Goal: Communication & Community: Answer question/provide support

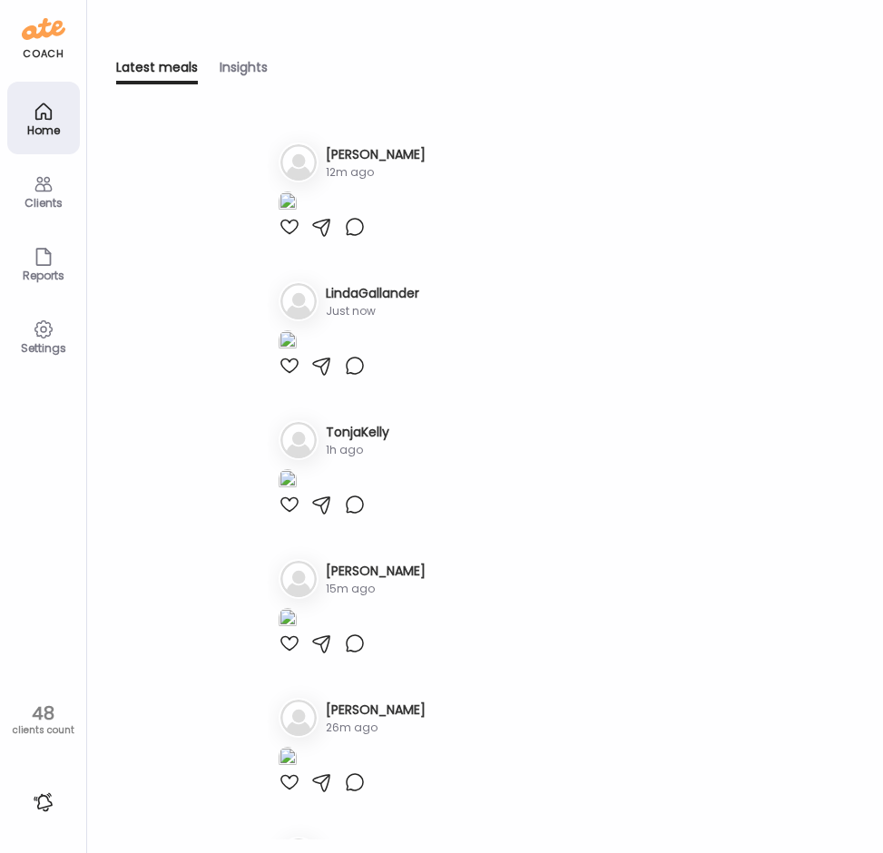
click at [153, 548] on div "Latest meals tracked 1. Mo [PERSON_NAME] 12m ago 2. Li LindaGallander Just now …" at bounding box center [485, 490] width 738 height 725
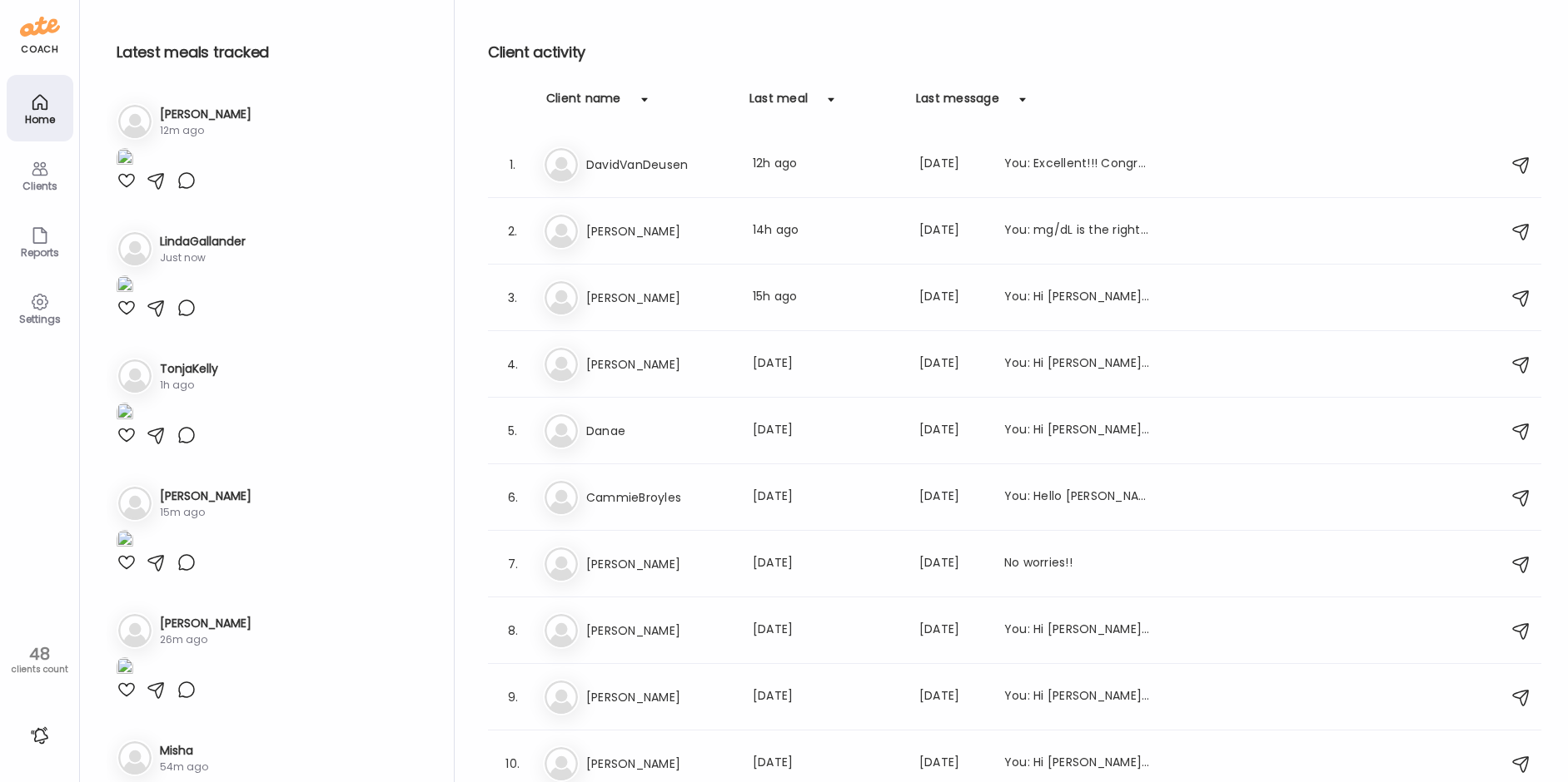
click at [349, 267] on div "Li LindaGallander Just now" at bounding box center [267, 248] width 301 height 37
click at [133, 171] on img at bounding box center [125, 160] width 17 height 23
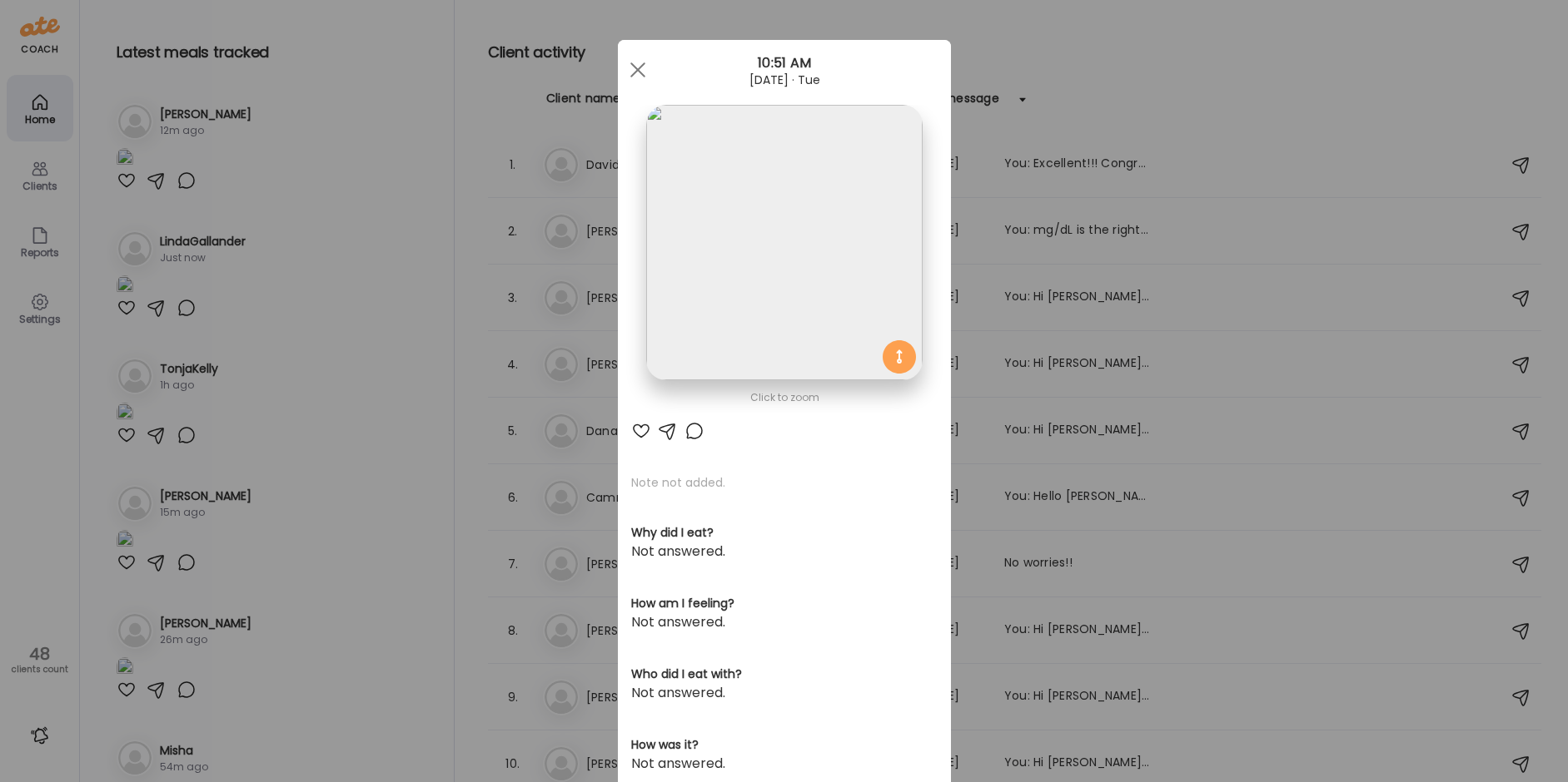
click at [690, 429] on div at bounding box center [694, 431] width 20 height 20
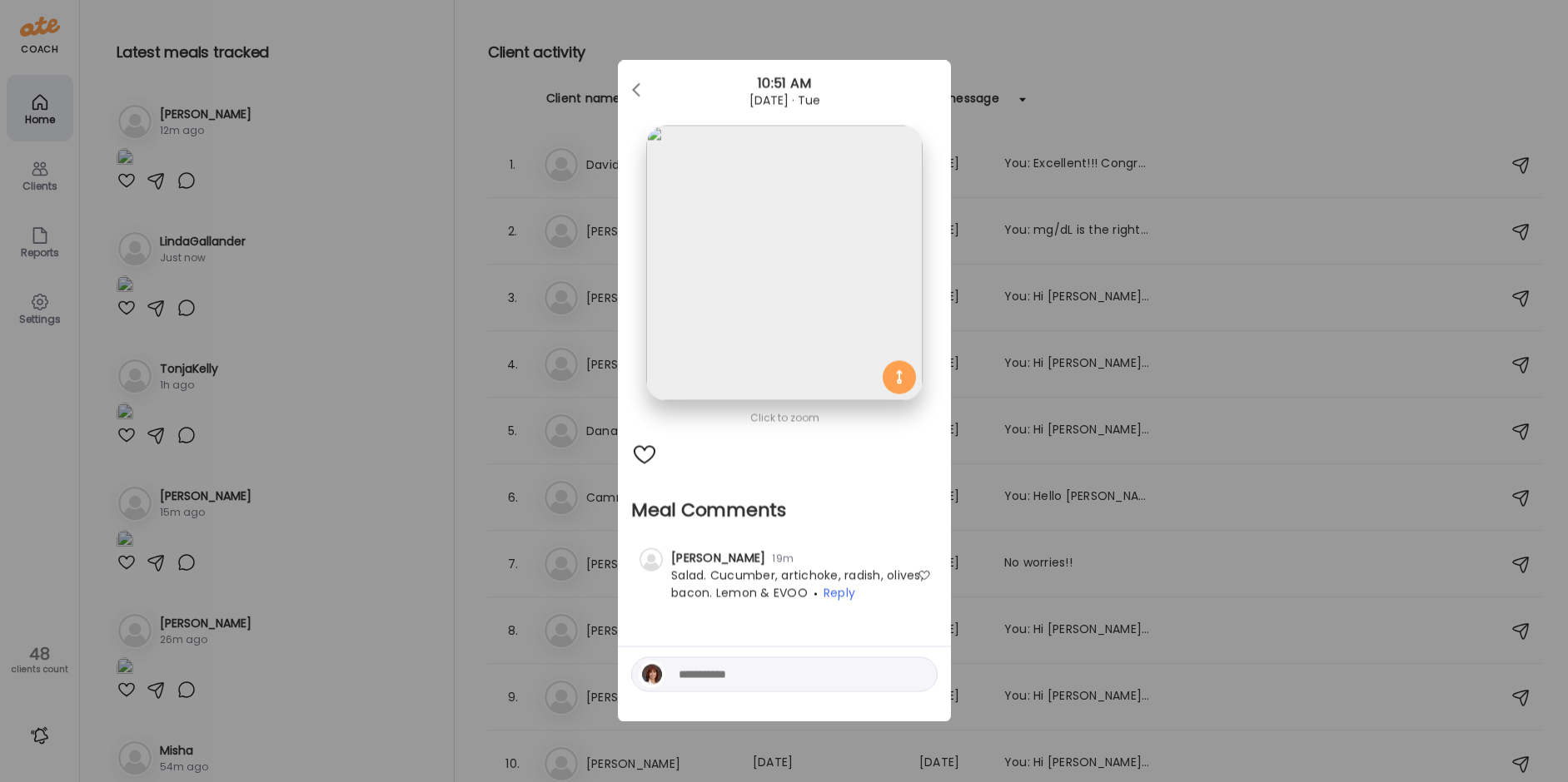
click at [720, 677] on textarea at bounding box center [790, 675] width 225 height 20
type textarea "**********"
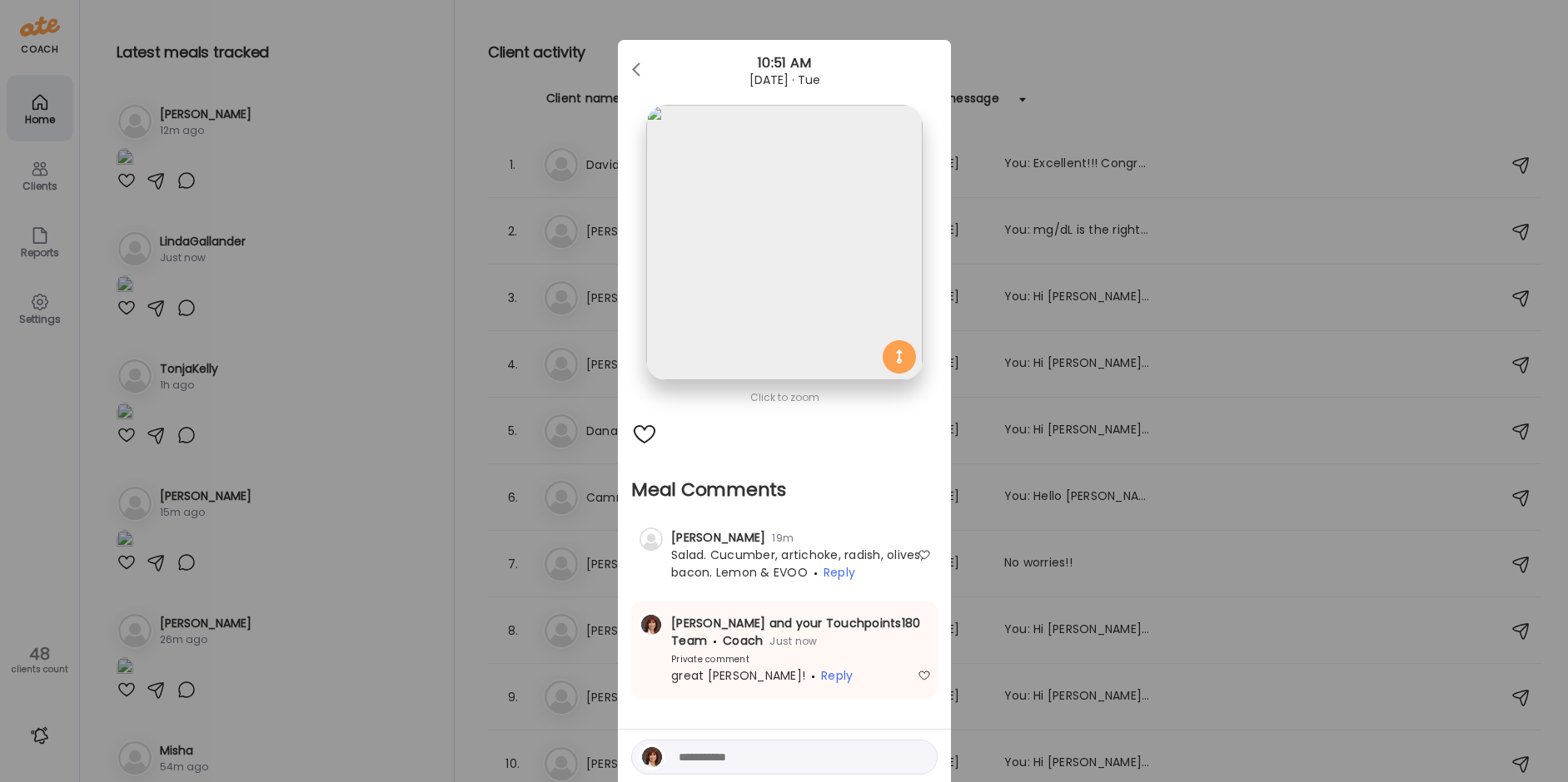
click at [385, 490] on div "Ate Coach Dashboard Wahoo! It’s official Take a moment to set up your Coach Pro…" at bounding box center [784, 391] width 1568 height 782
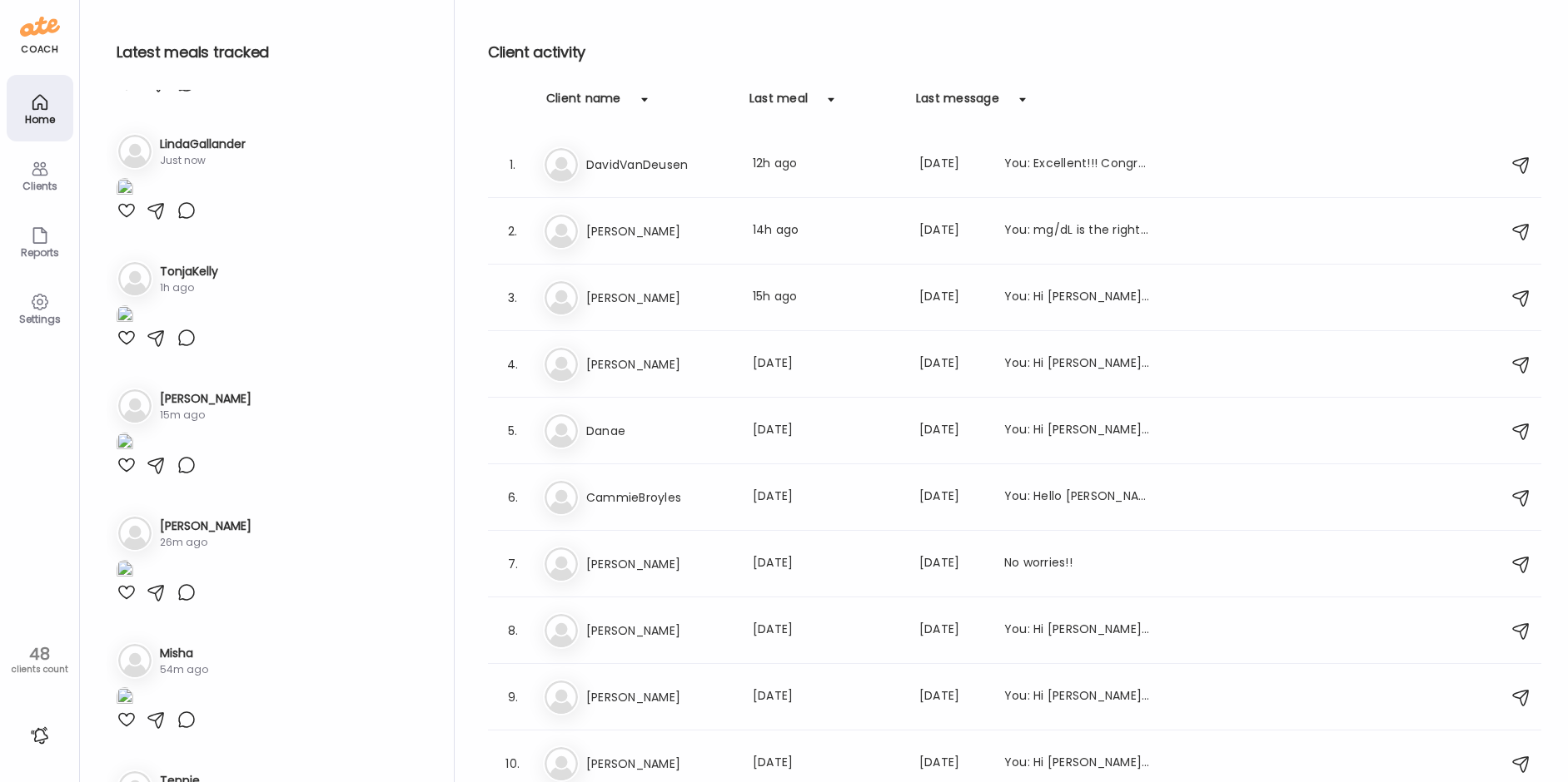
scroll to position [416, 0]
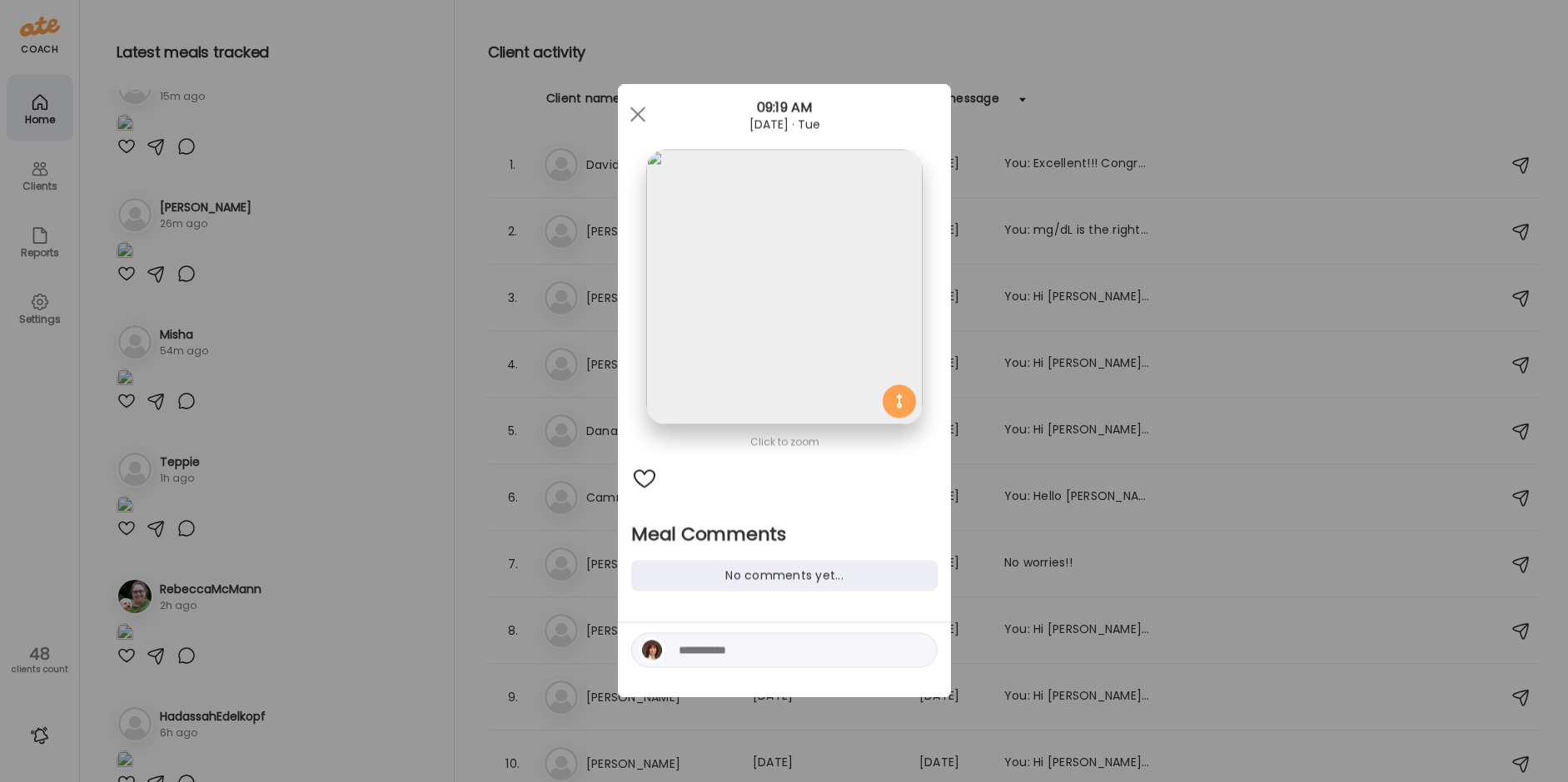
click at [737, 667] on div at bounding box center [784, 651] width 306 height 35
click at [755, 647] on textarea at bounding box center [790, 651] width 225 height 20
type textarea "**********"
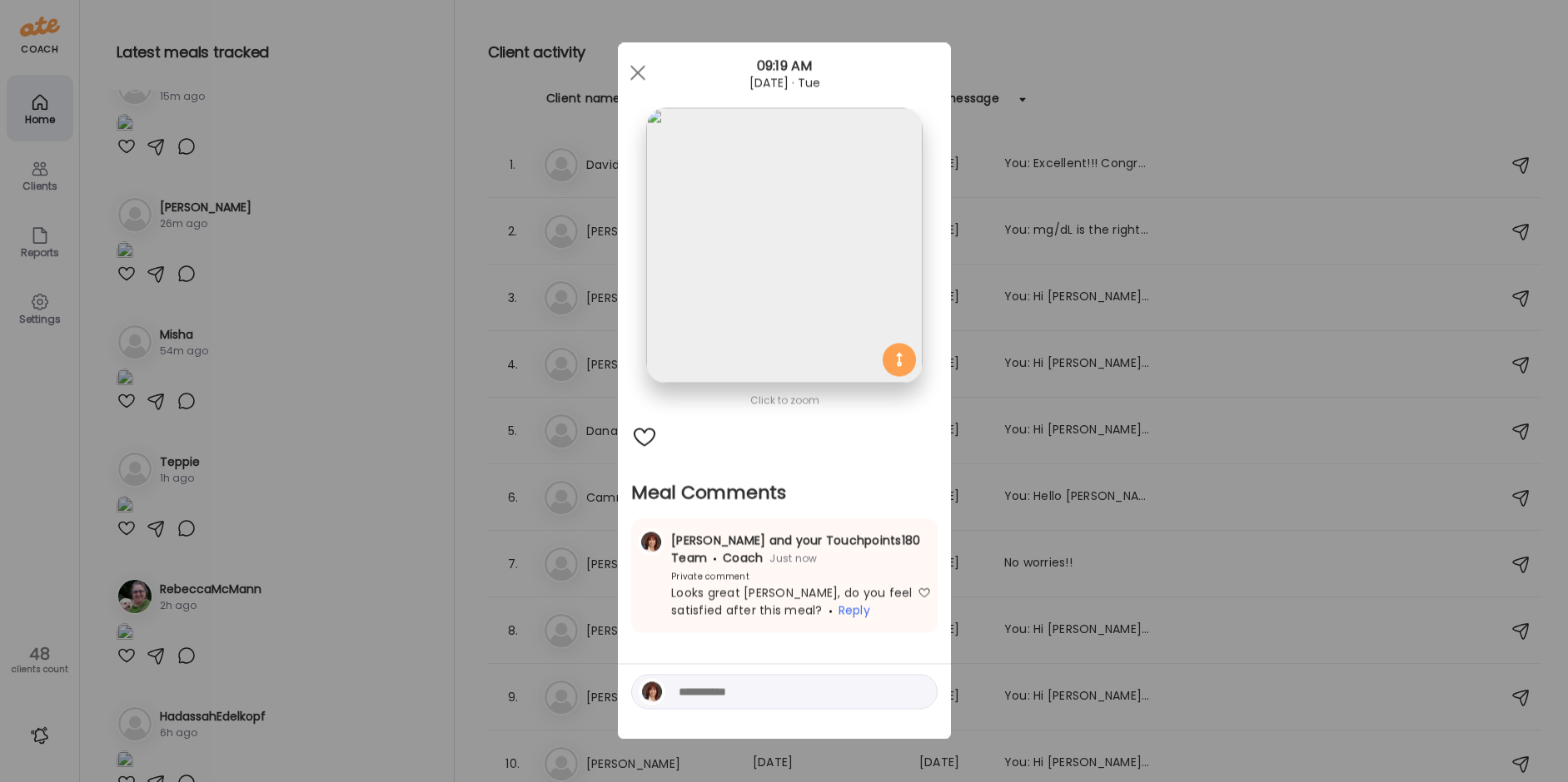
click at [371, 472] on div "Ate Coach Dashboard Wahoo! It’s official Take a moment to set up your Coach Pro…" at bounding box center [784, 391] width 1568 height 782
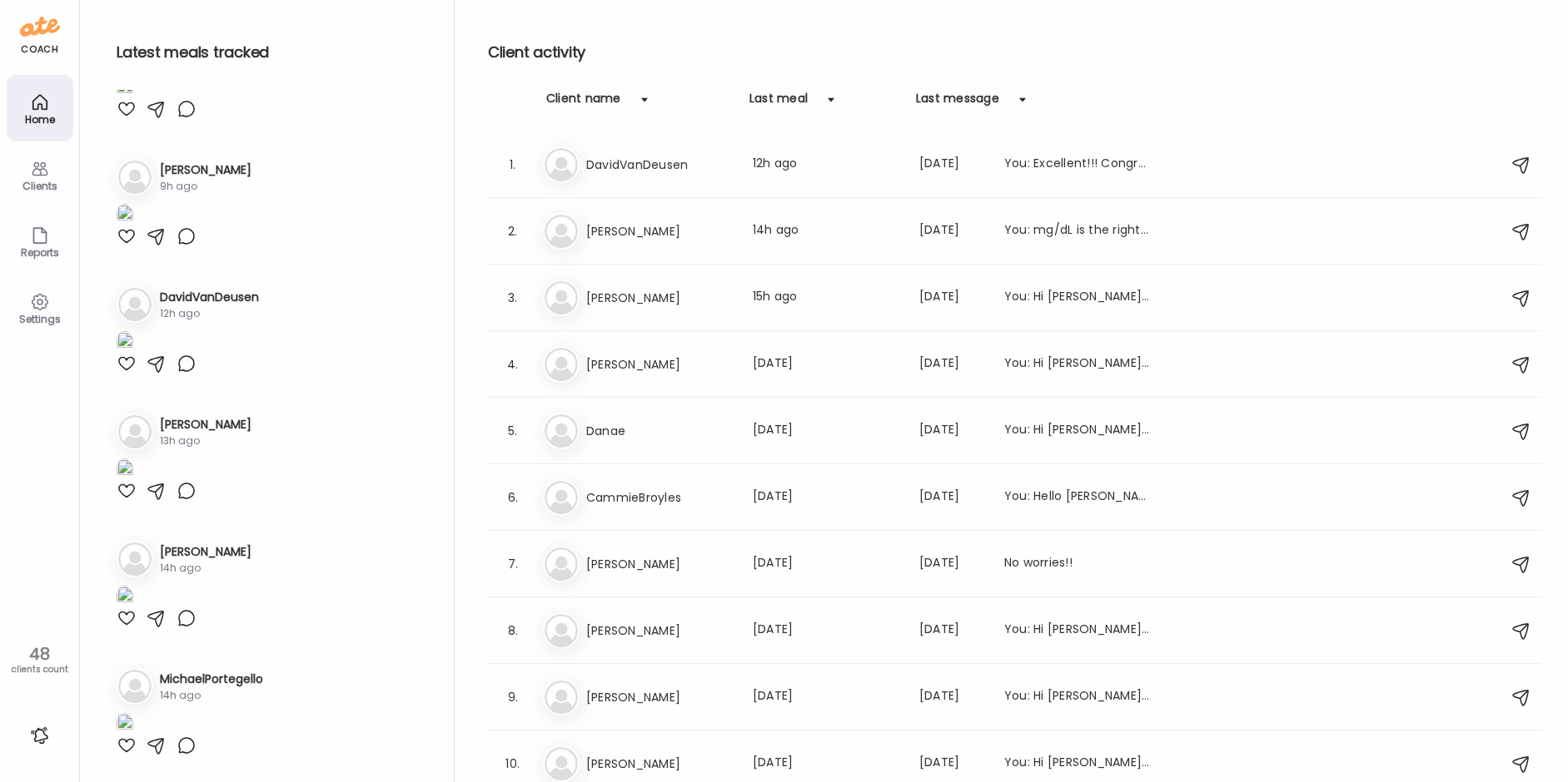
scroll to position [1498, 0]
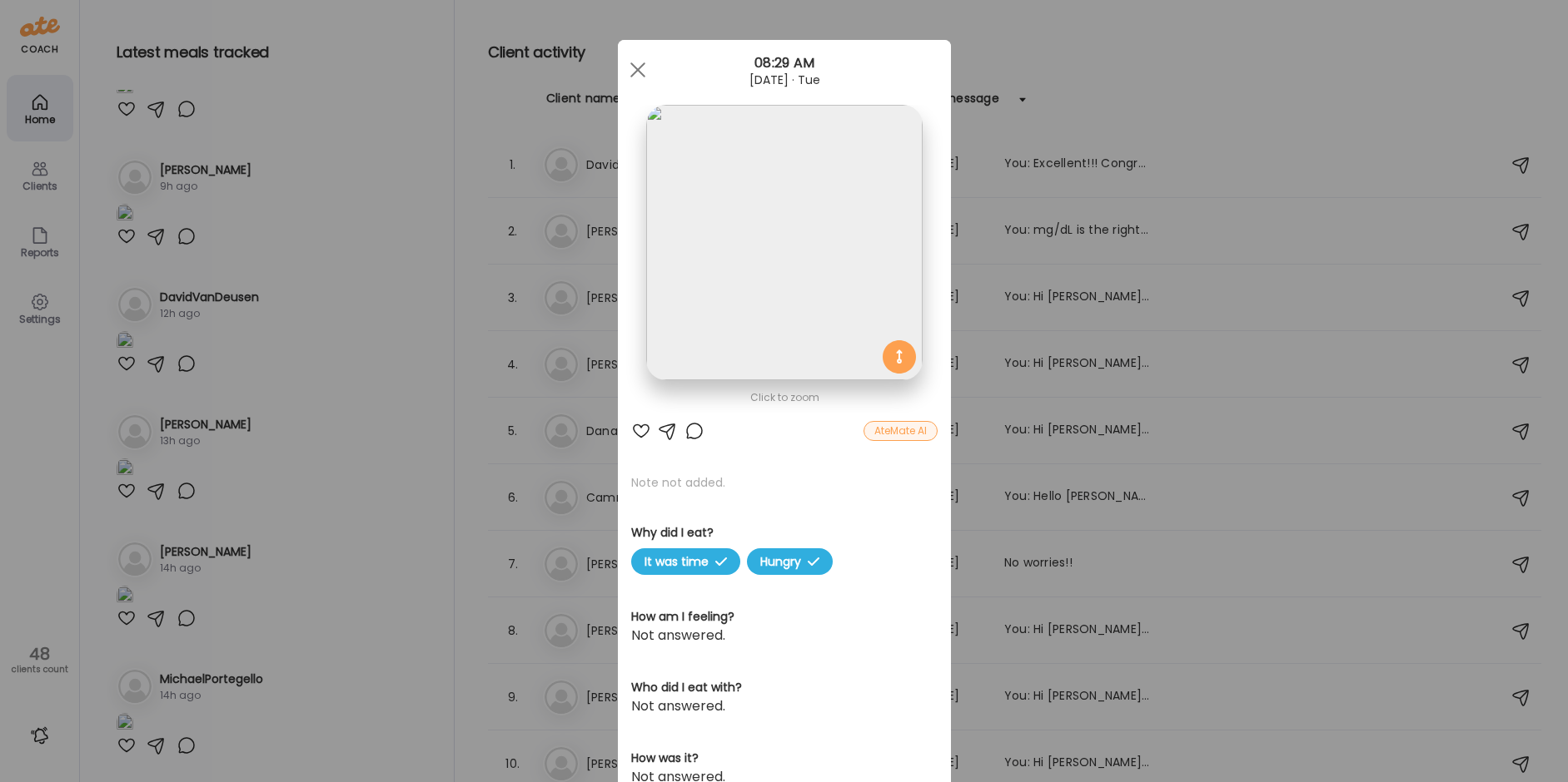
click at [782, 318] on img at bounding box center [784, 242] width 276 height 276
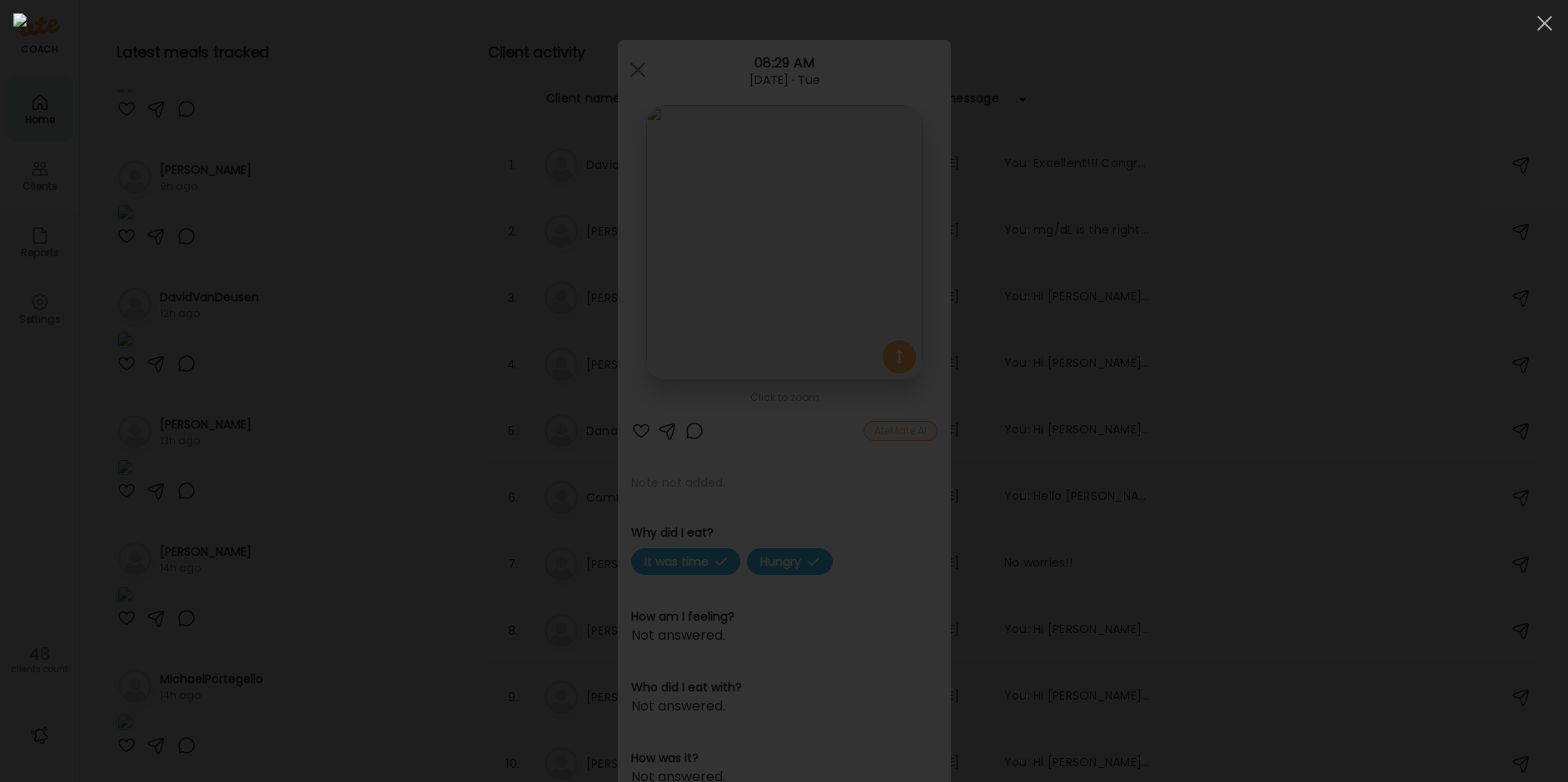
drag, startPoint x: 1223, startPoint y: 604, endPoint x: 1248, endPoint y: 580, distance: 34.7
click at [810, 603] on div at bounding box center [784, 391] width 1541 height 755
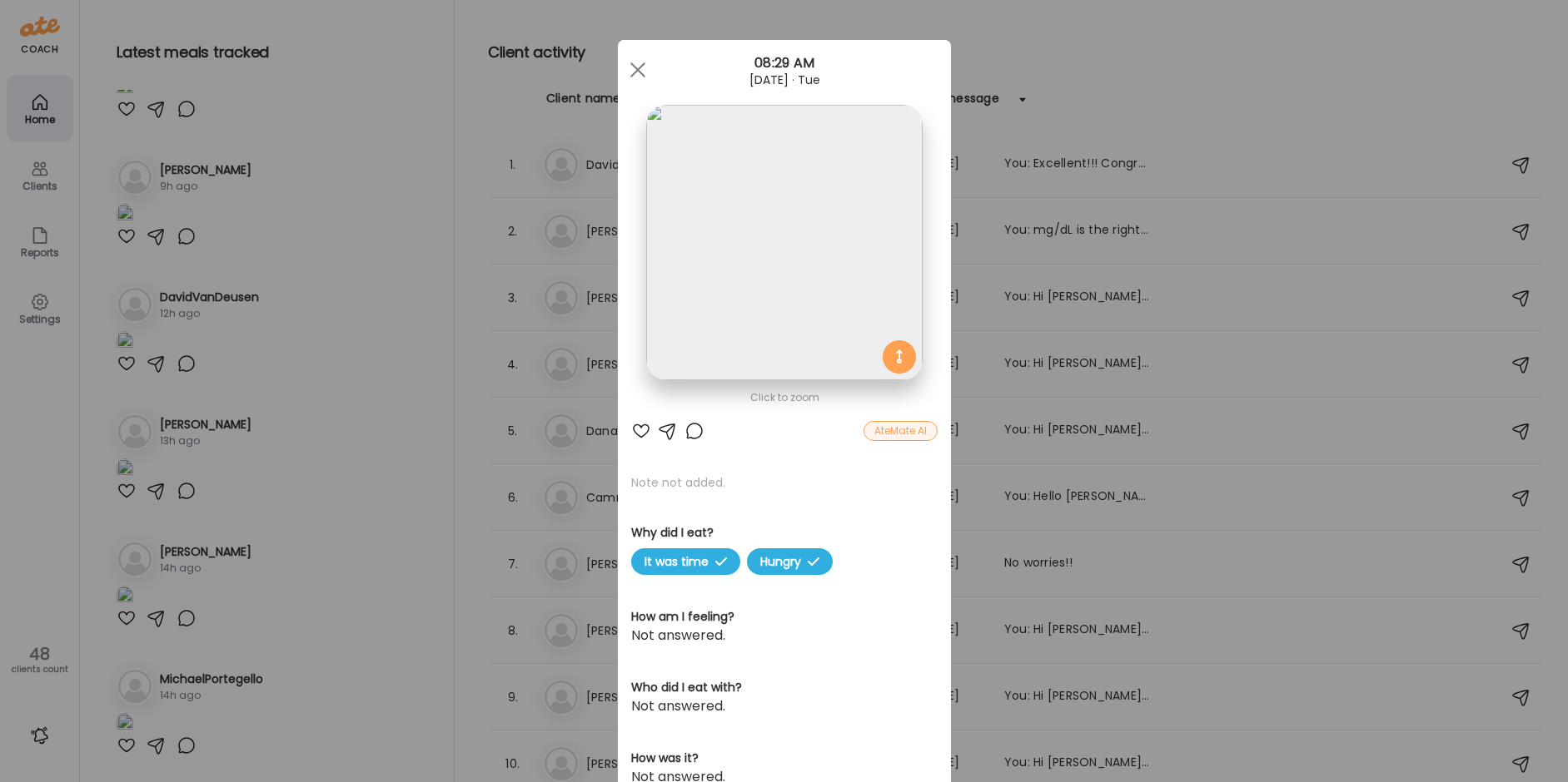
click at [686, 433] on div at bounding box center [694, 431] width 20 height 20
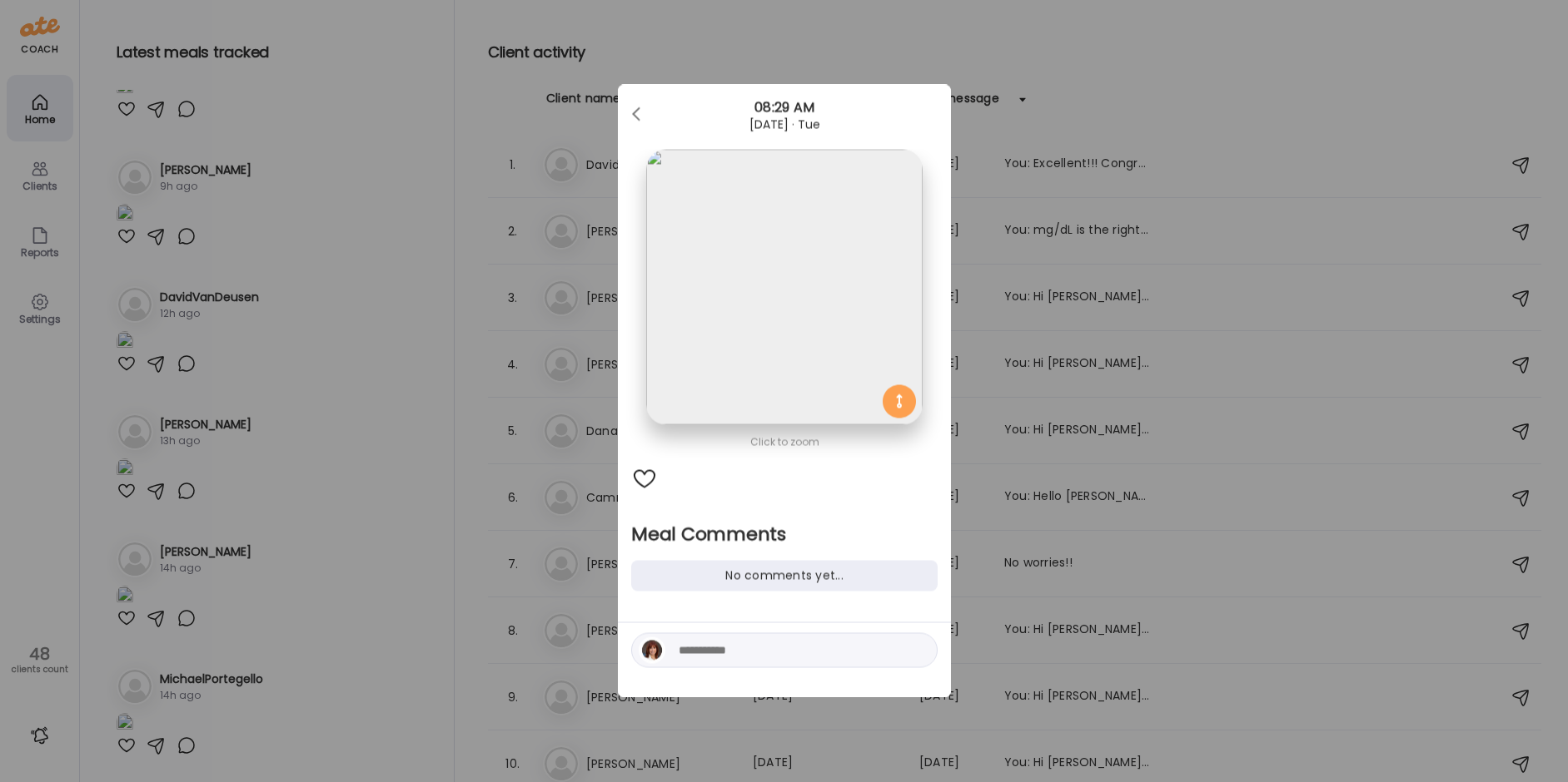
click at [754, 651] on textarea at bounding box center [790, 651] width 225 height 20
type textarea "**********"
click at [810, 643] on div at bounding box center [918, 650] width 23 height 23
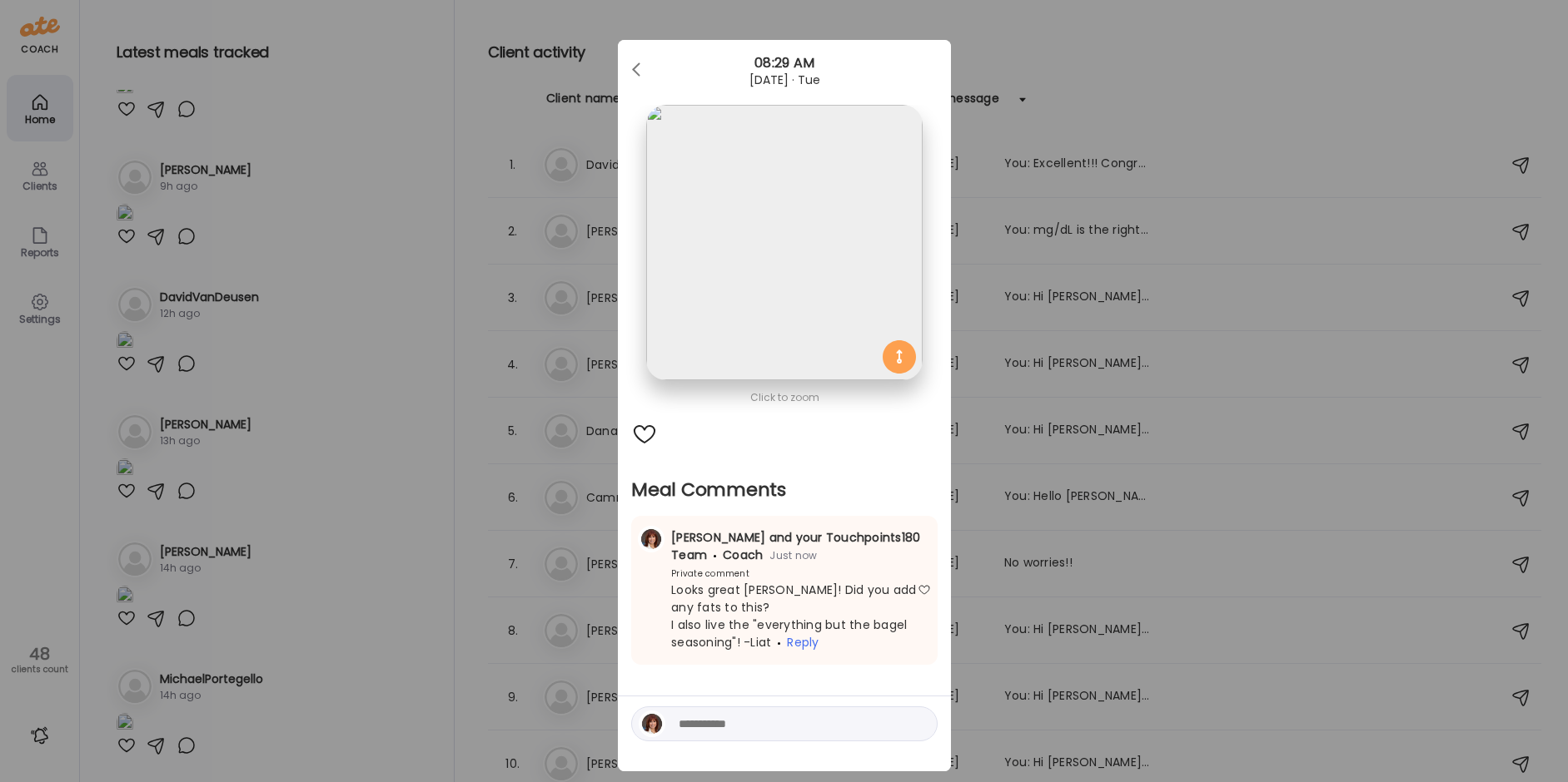
click at [384, 131] on div "Ate Coach Dashboard Wahoo! It’s official Take a moment to set up your Coach Pro…" at bounding box center [784, 391] width 1568 height 782
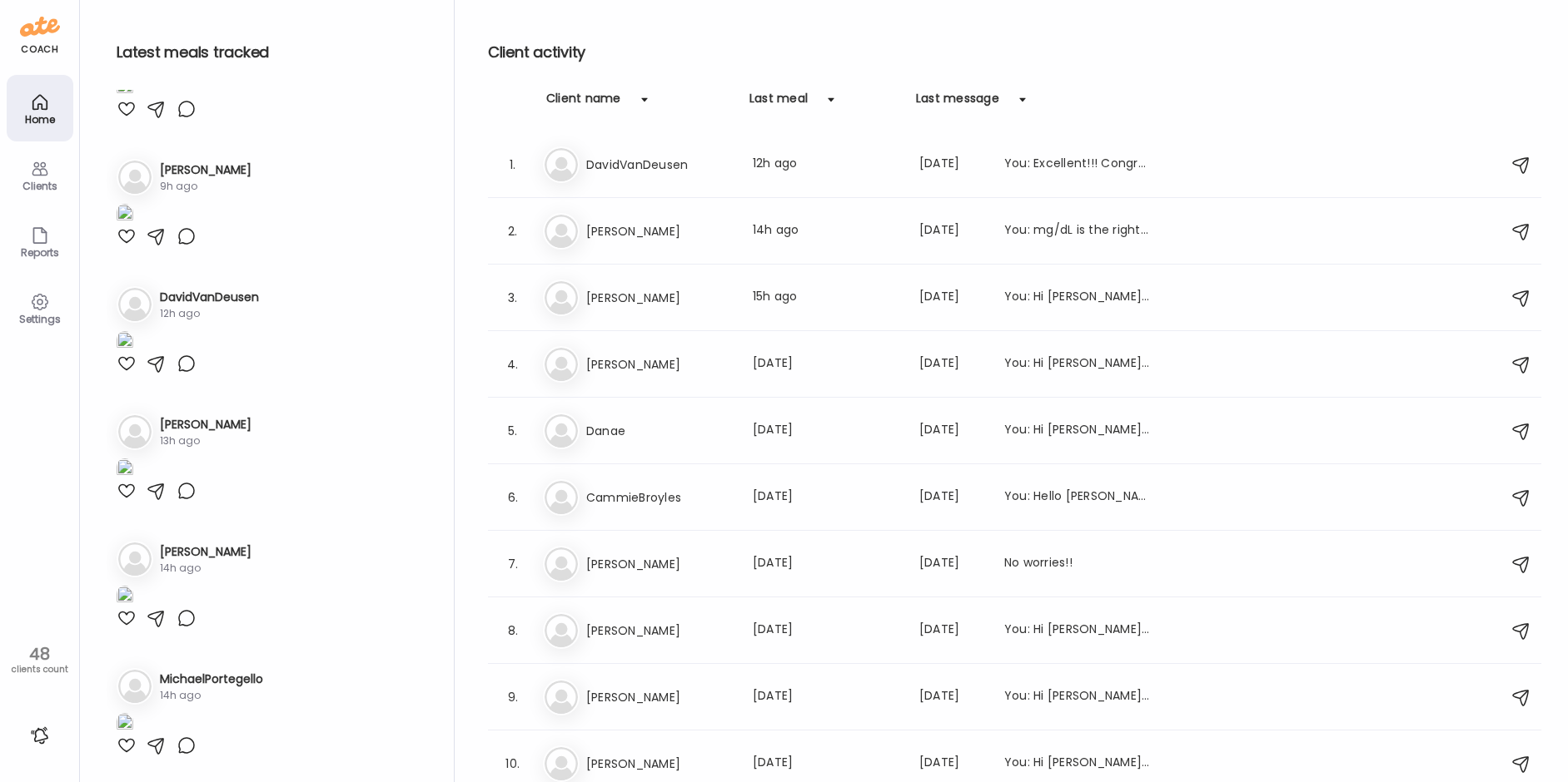
scroll to position [1914, 0]
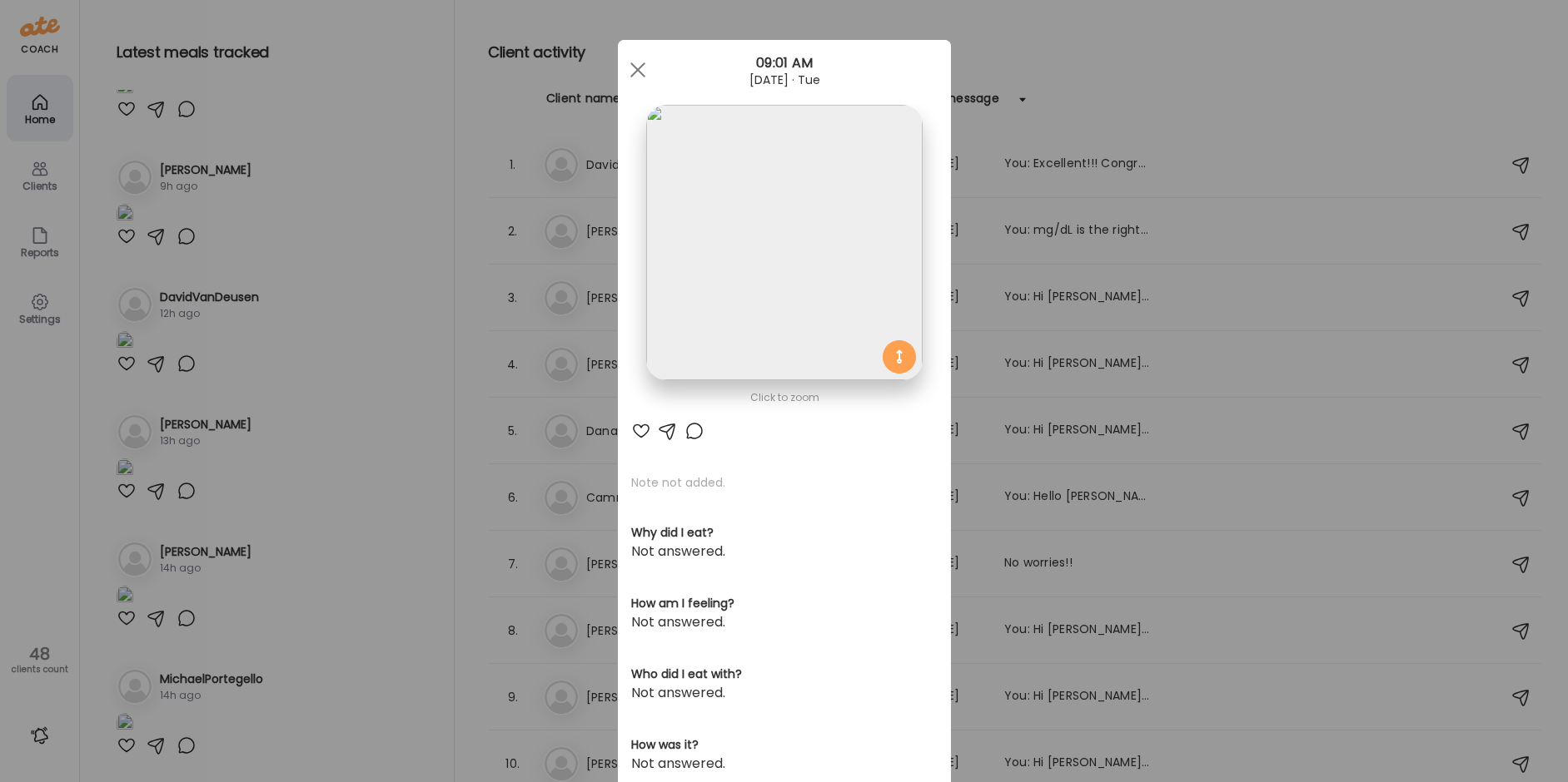
click at [393, 157] on div "Ate Coach Dashboard Wahoo! It’s official Take a moment to set up your Coach Pro…" at bounding box center [784, 391] width 1568 height 782
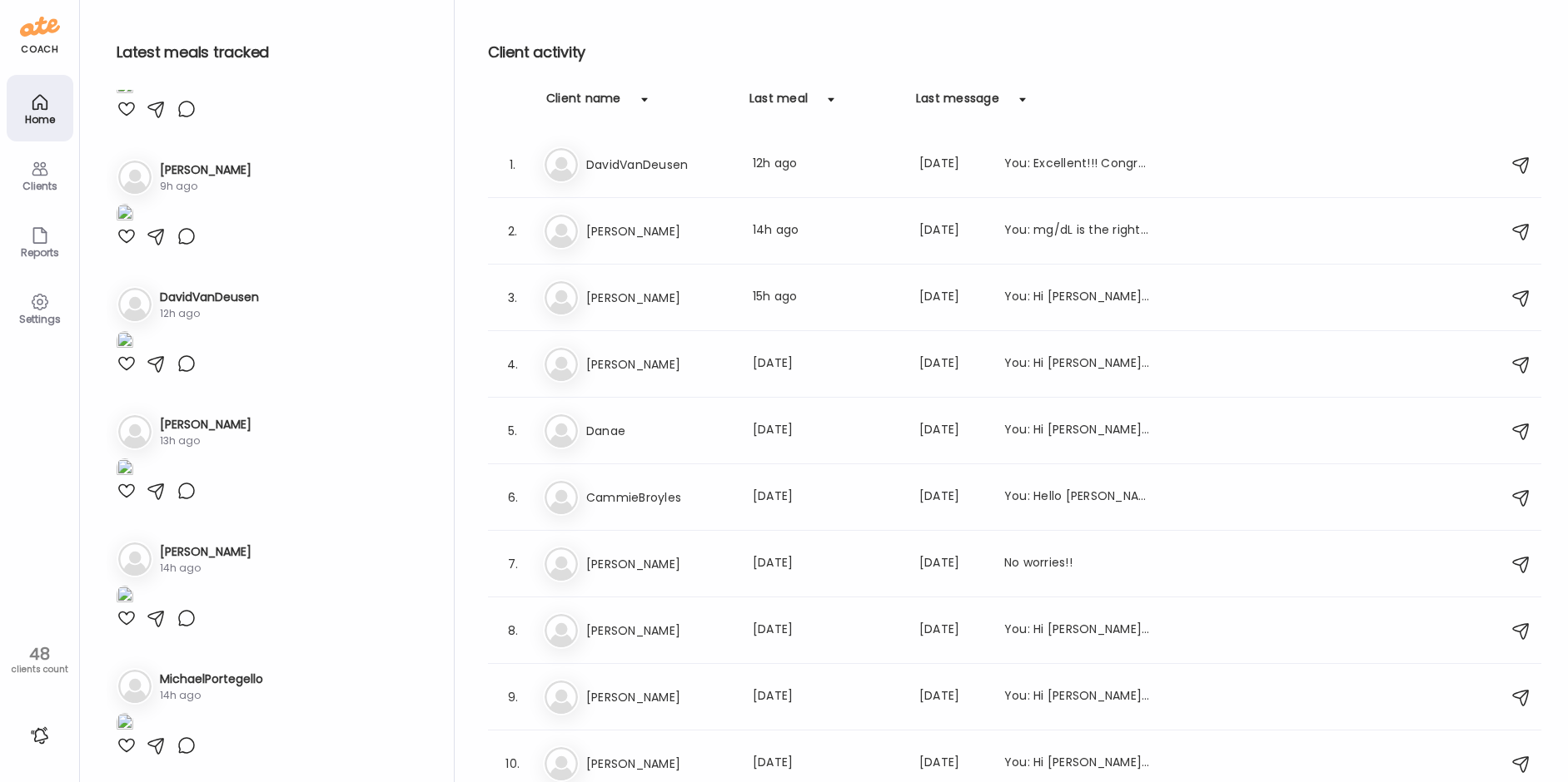
scroll to position [2330, 0]
click at [133, 226] on img at bounding box center [125, 215] width 17 height 23
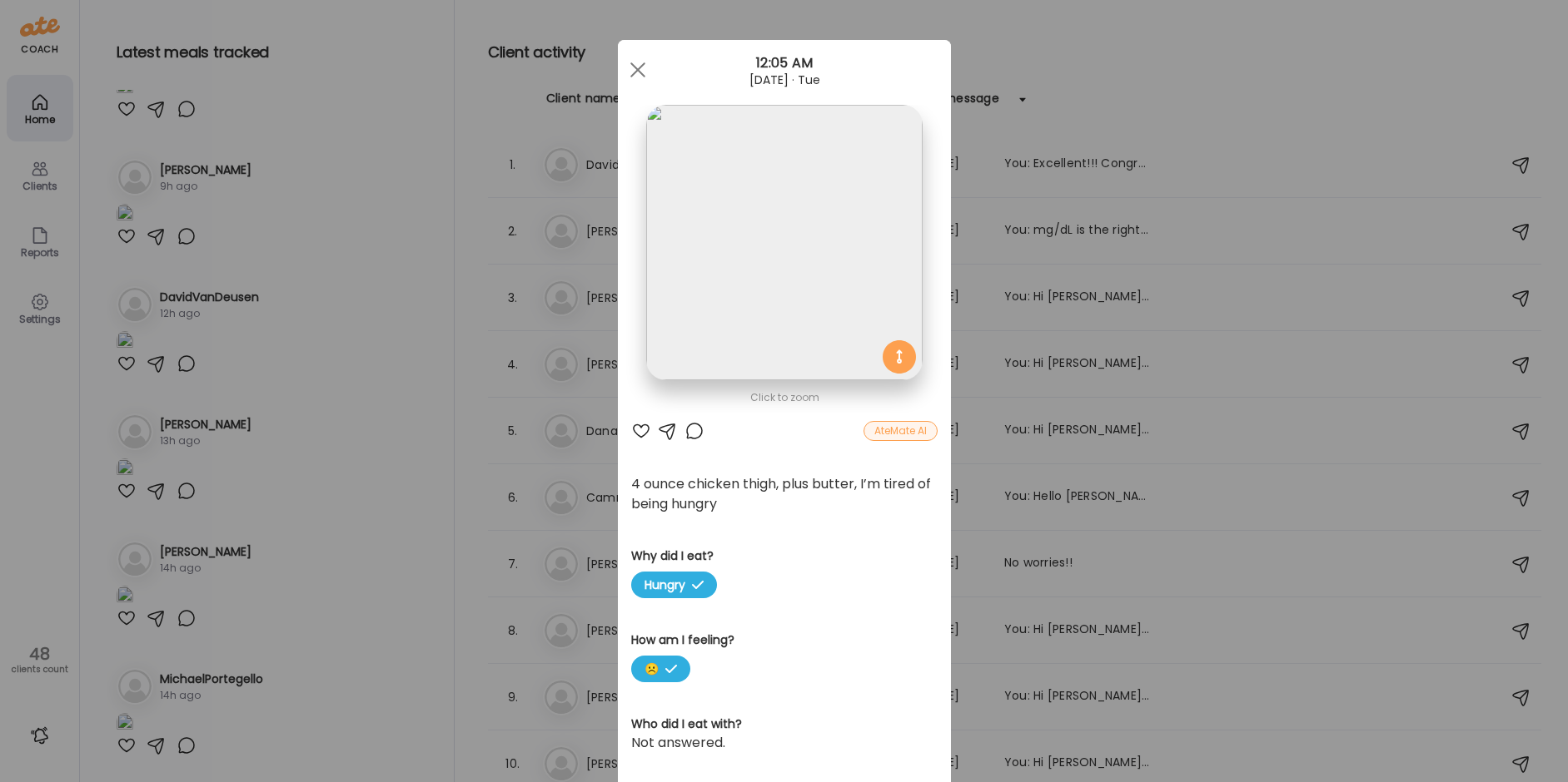
click at [793, 227] on img at bounding box center [784, 242] width 276 height 276
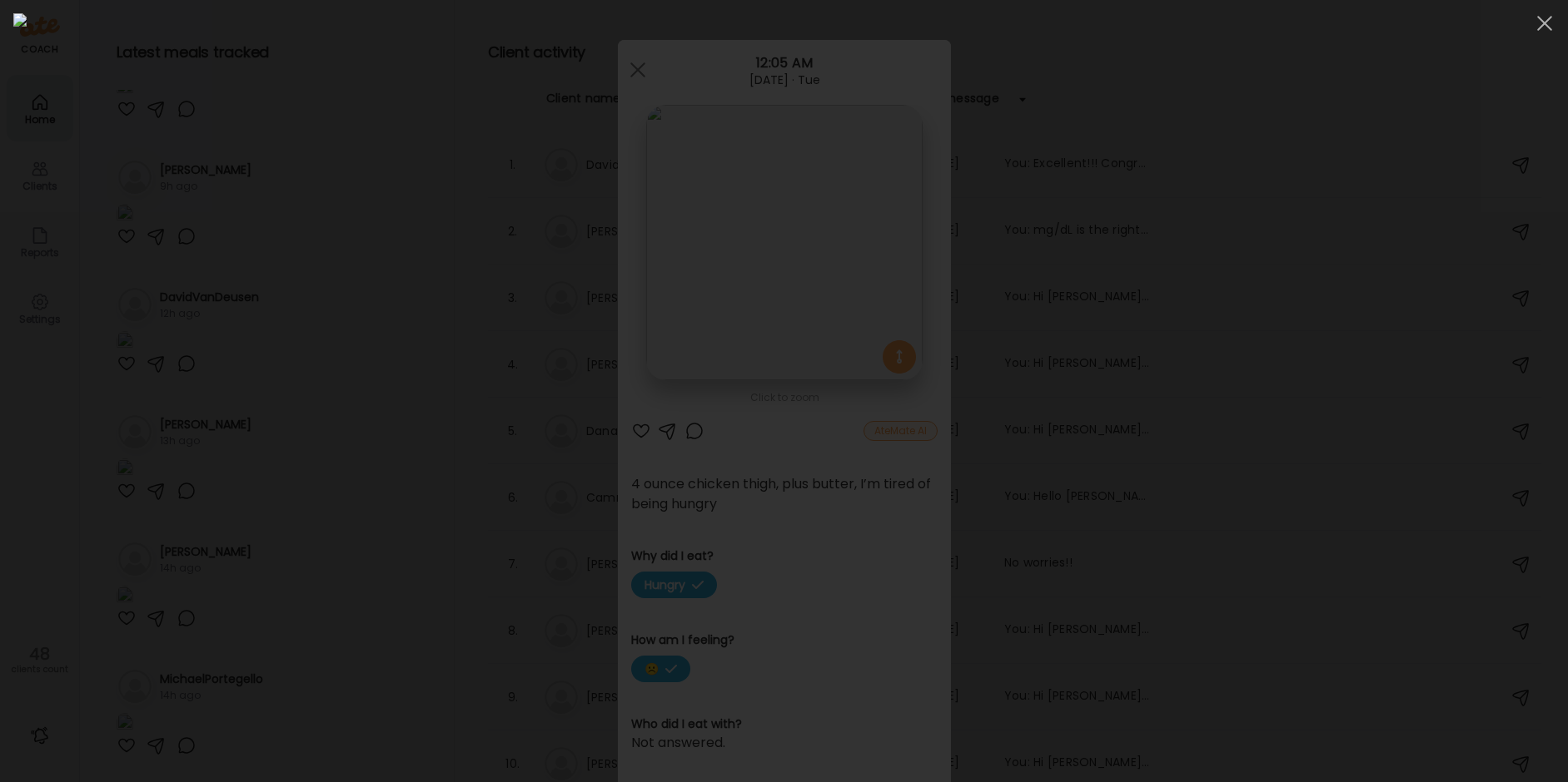
click at [810, 285] on div at bounding box center [784, 391] width 1541 height 755
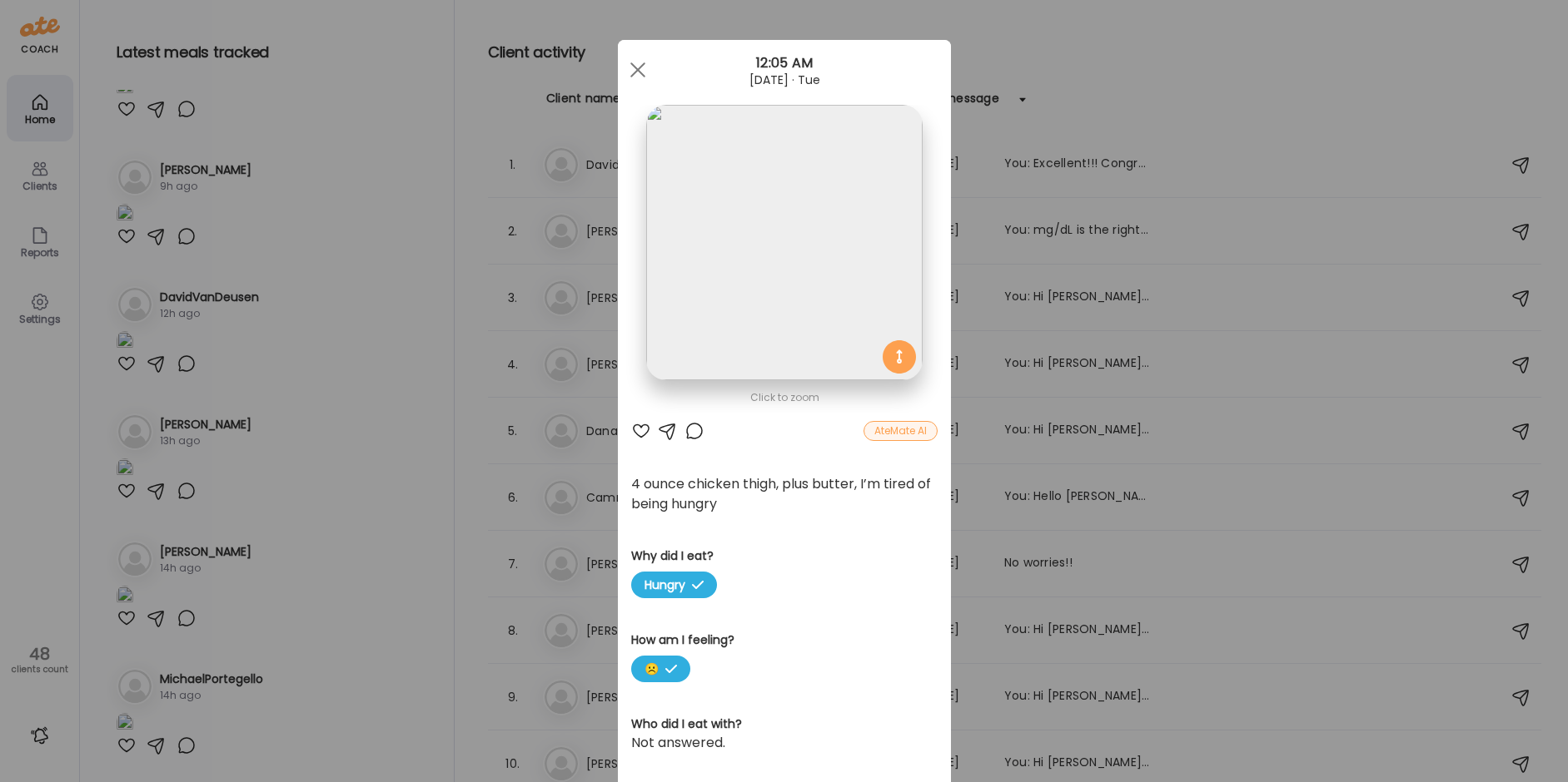
click at [341, 515] on div "Ate Coach Dashboard Wahoo! It’s official Take a moment to set up your Coach Pro…" at bounding box center [784, 391] width 1568 height 782
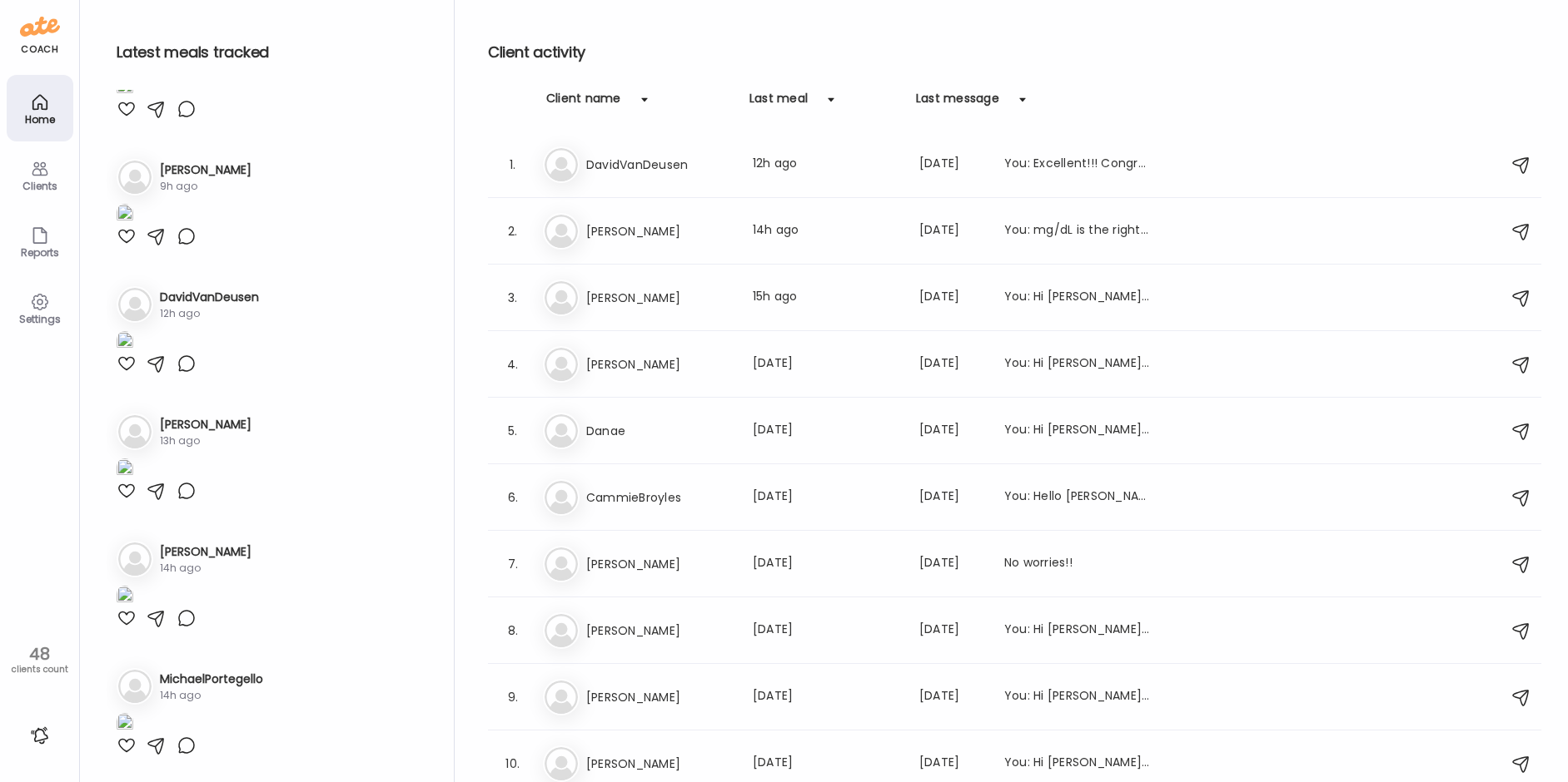
scroll to position [3995, 0]
click at [133, 354] on img at bounding box center [125, 342] width 17 height 23
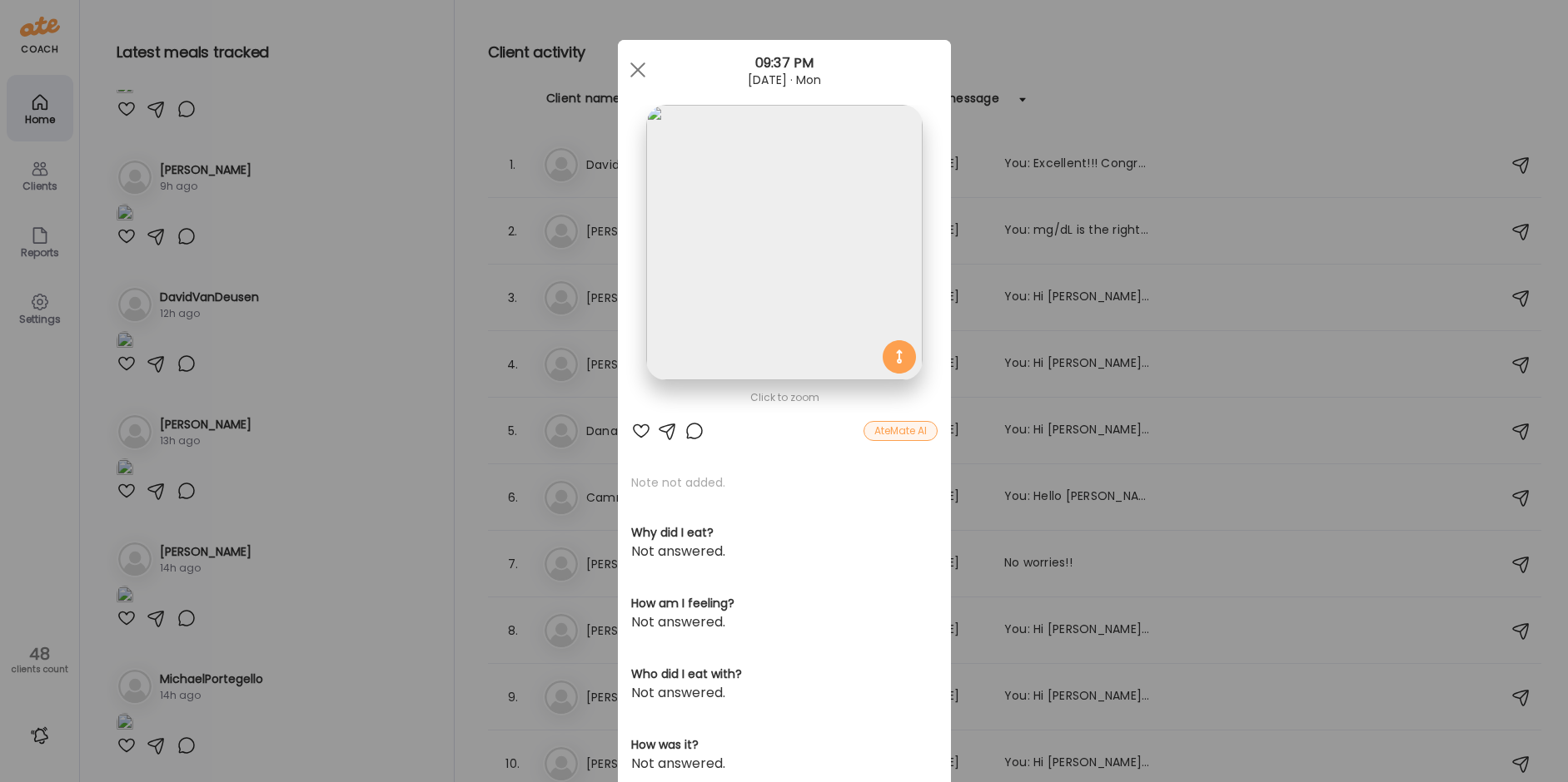
click at [801, 226] on img at bounding box center [784, 242] width 276 height 276
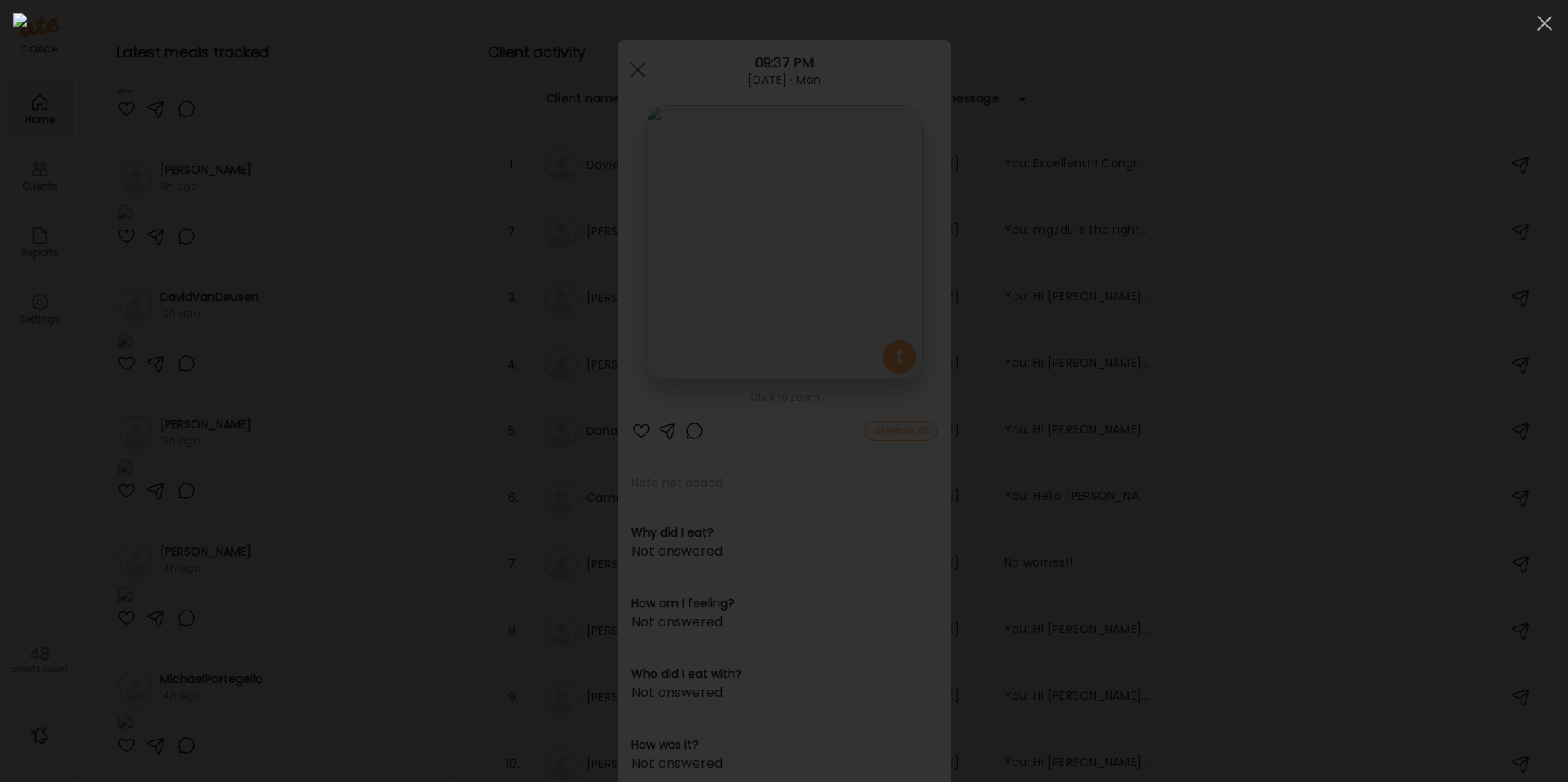
click at [326, 152] on div at bounding box center [784, 391] width 1541 height 755
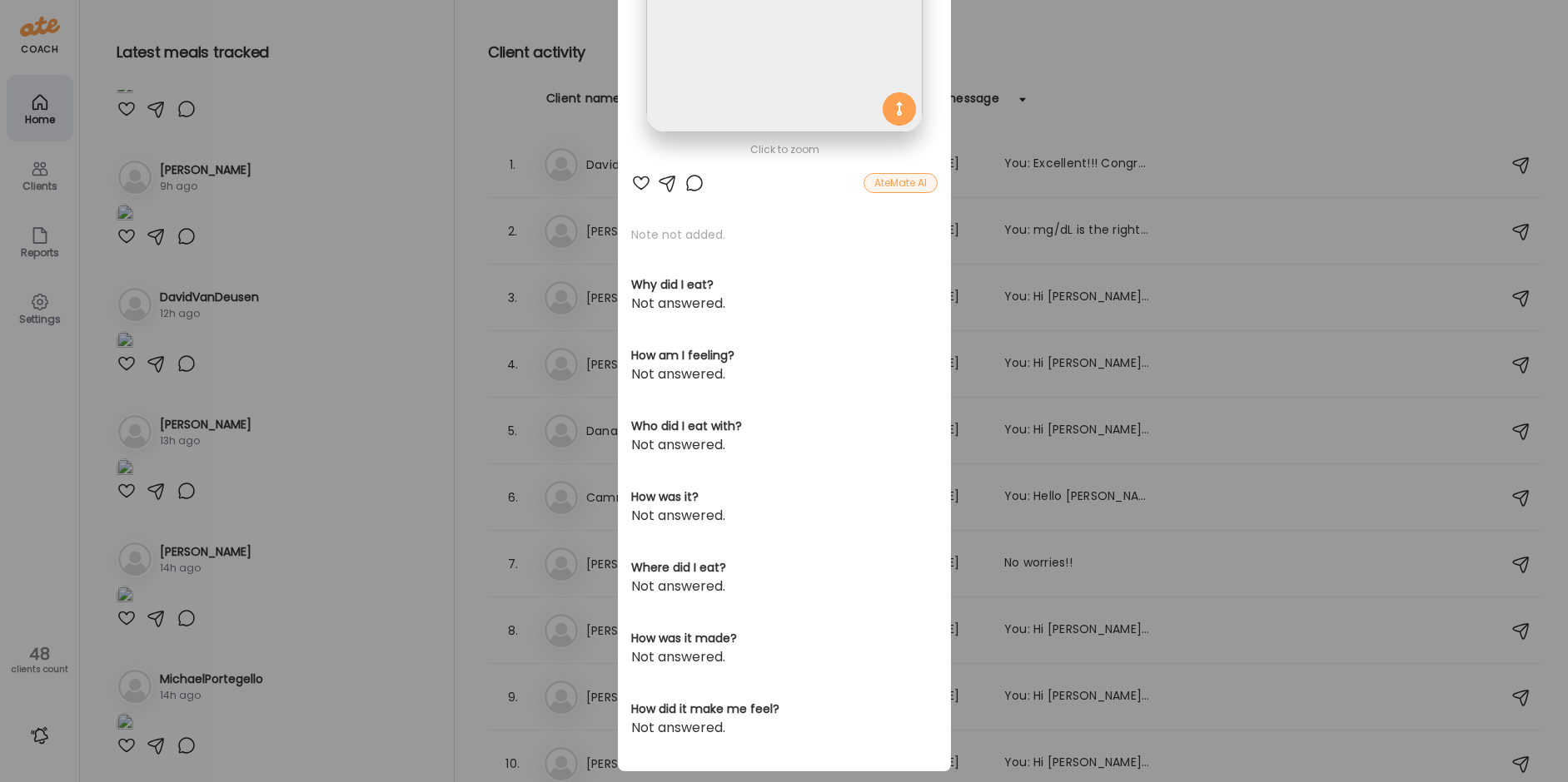
scroll to position [249, 0]
click at [371, 191] on div "Ate Coach Dashboard Wahoo! It’s official Take a moment to set up your Coach Pro…" at bounding box center [784, 391] width 1568 height 782
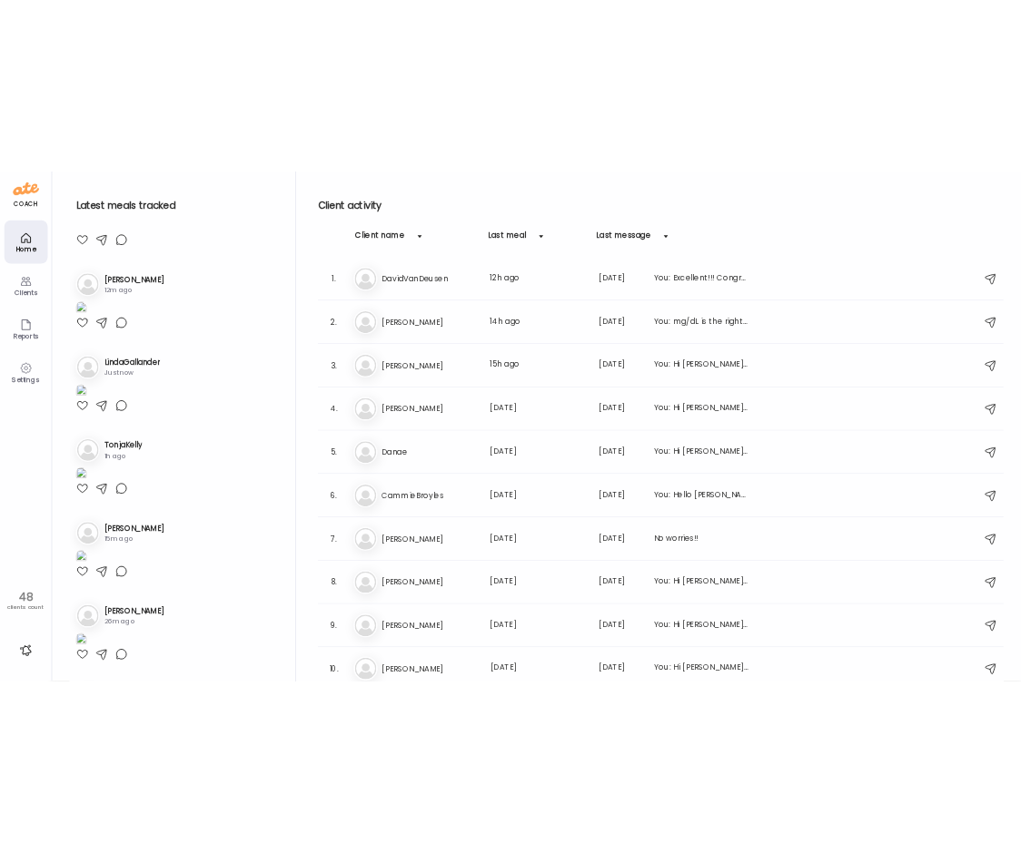
scroll to position [0, 0]
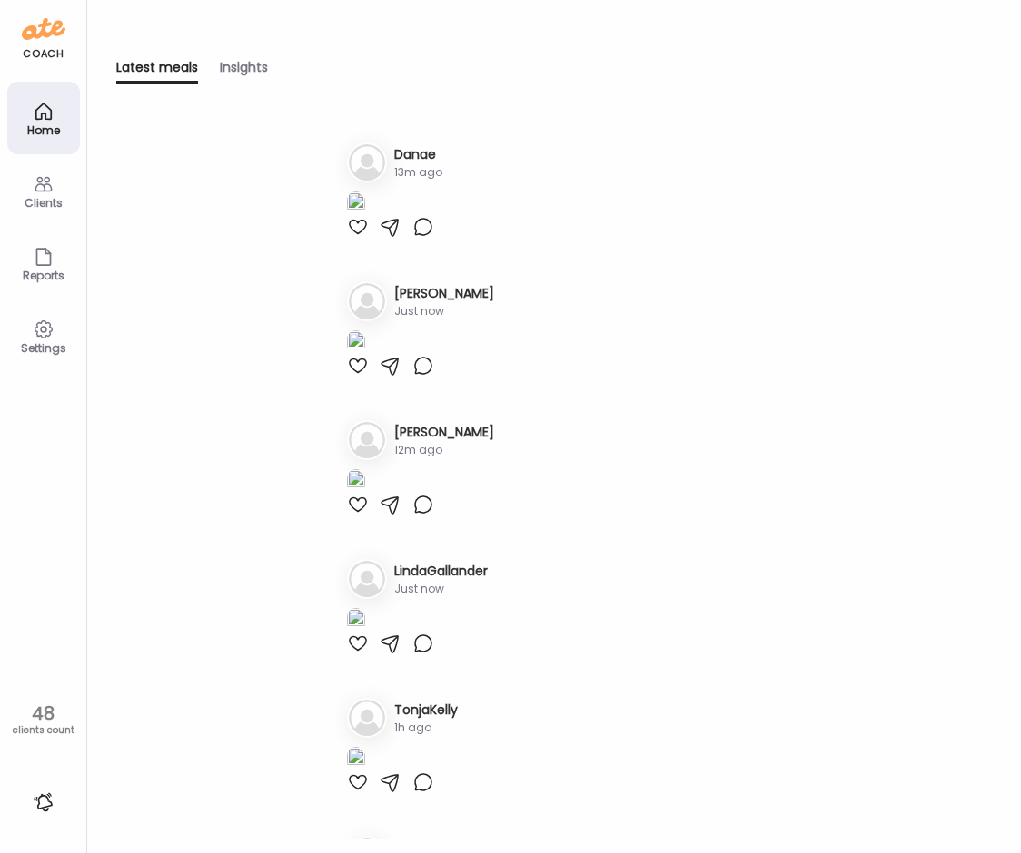
click at [365, 216] on img at bounding box center [356, 204] width 18 height 25
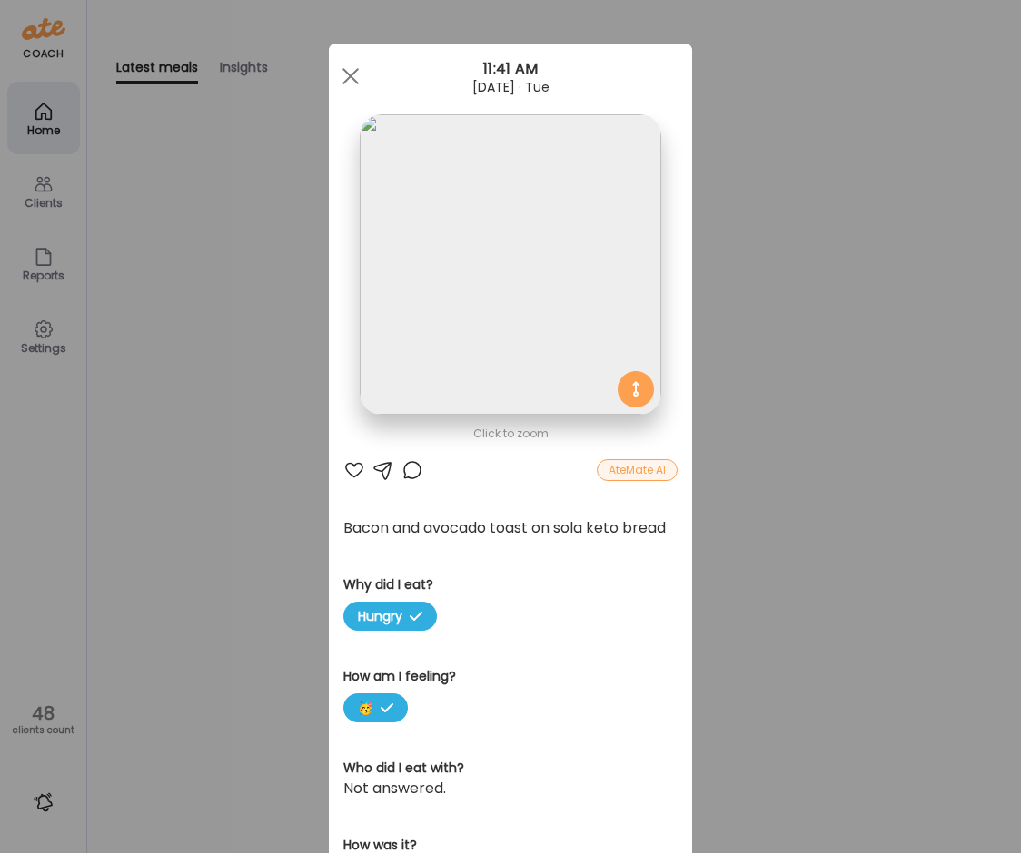
click at [497, 216] on img at bounding box center [510, 264] width 301 height 301
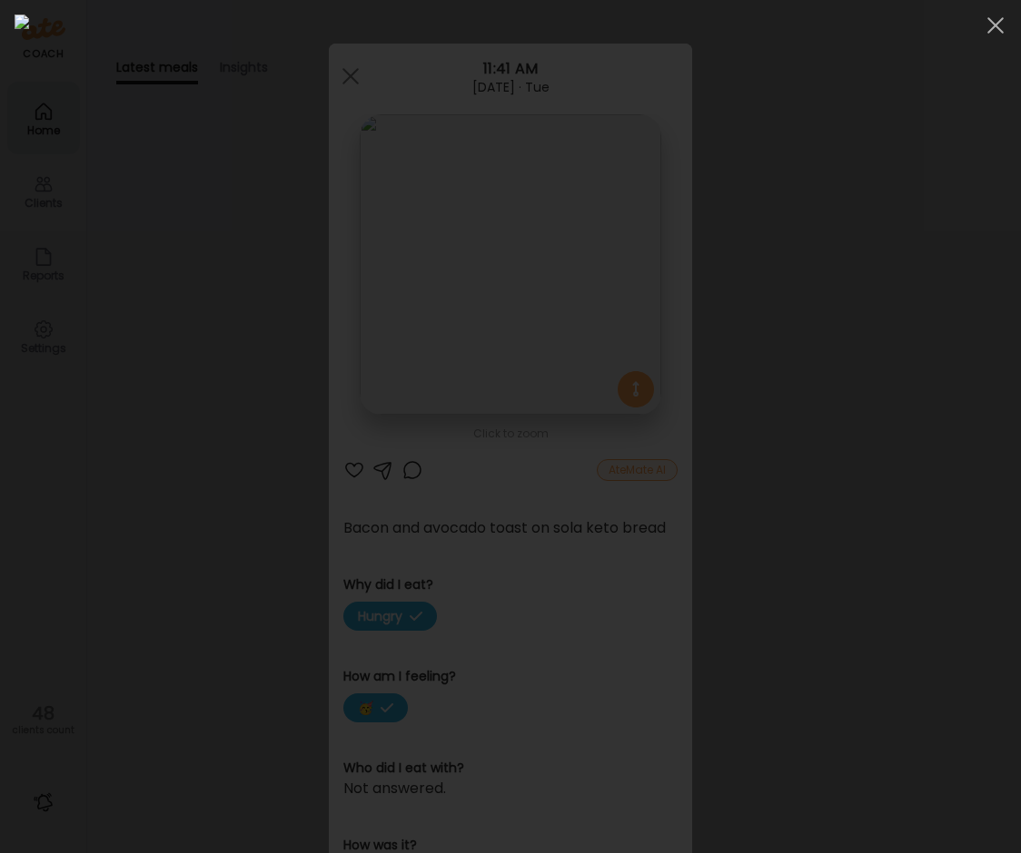
click at [497, 216] on img at bounding box center [510, 427] width 991 height 824
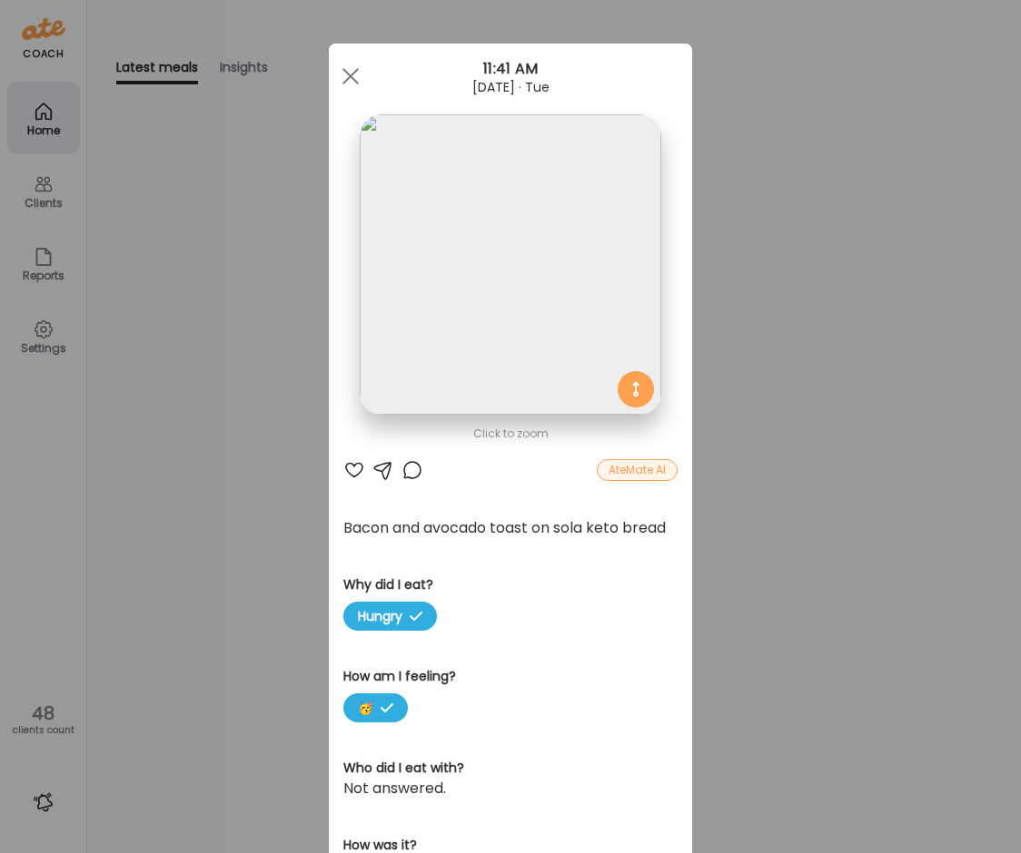
click at [219, 497] on div "Ate Coach Dashboard Wahoo! It’s official Take a moment to set up your Coach Pro…" at bounding box center [510, 426] width 1021 height 853
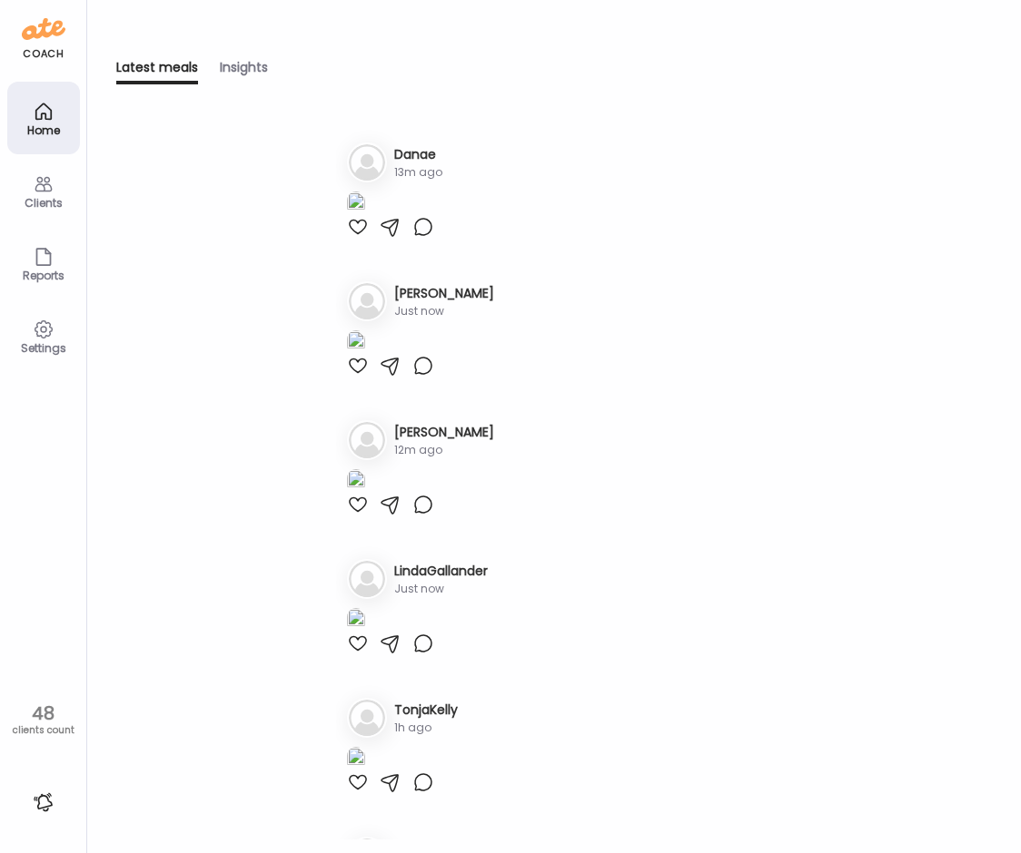
click at [39, 112] on icon at bounding box center [44, 112] width 22 height 22
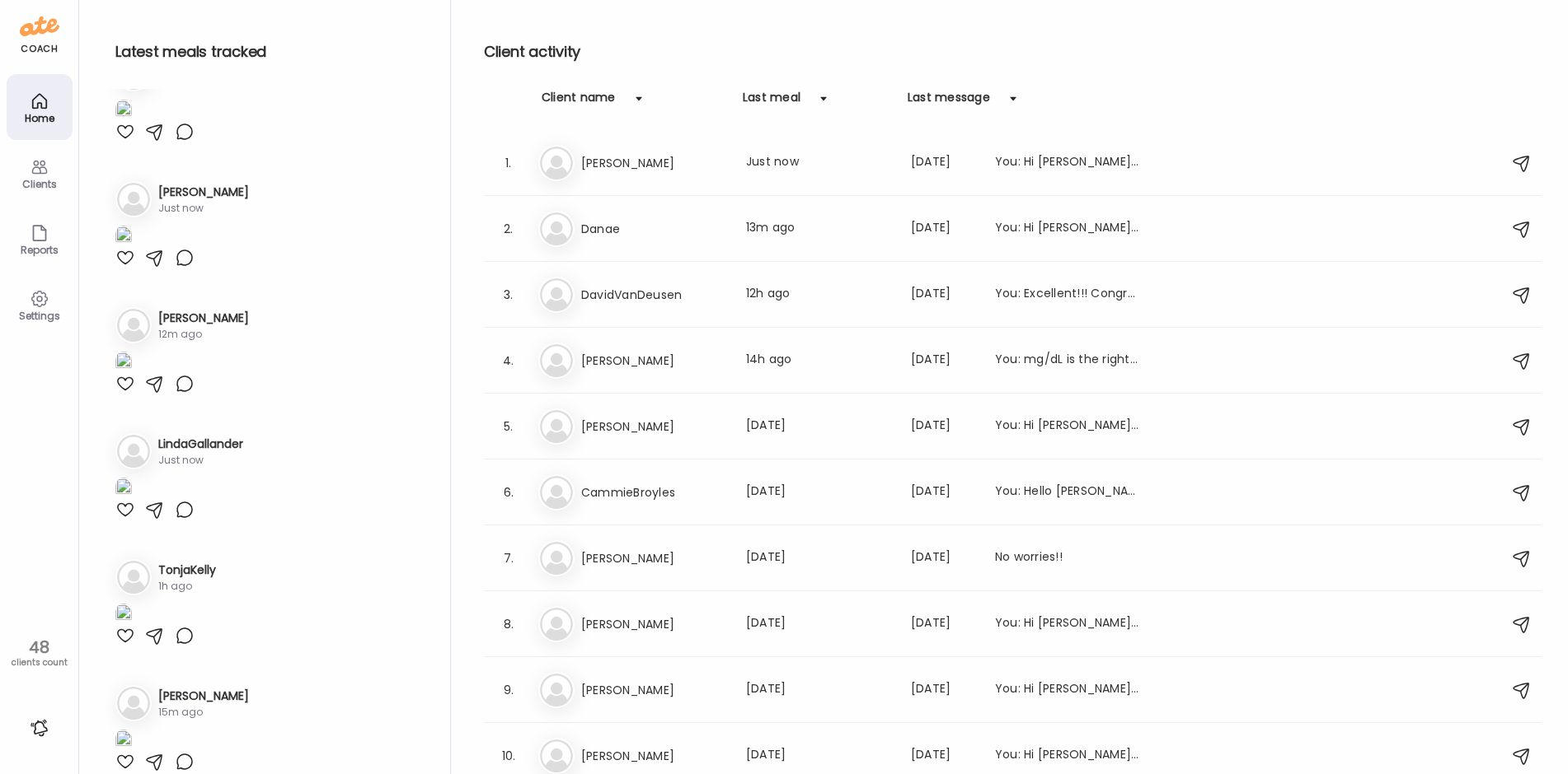
scroll to position [329, 0]
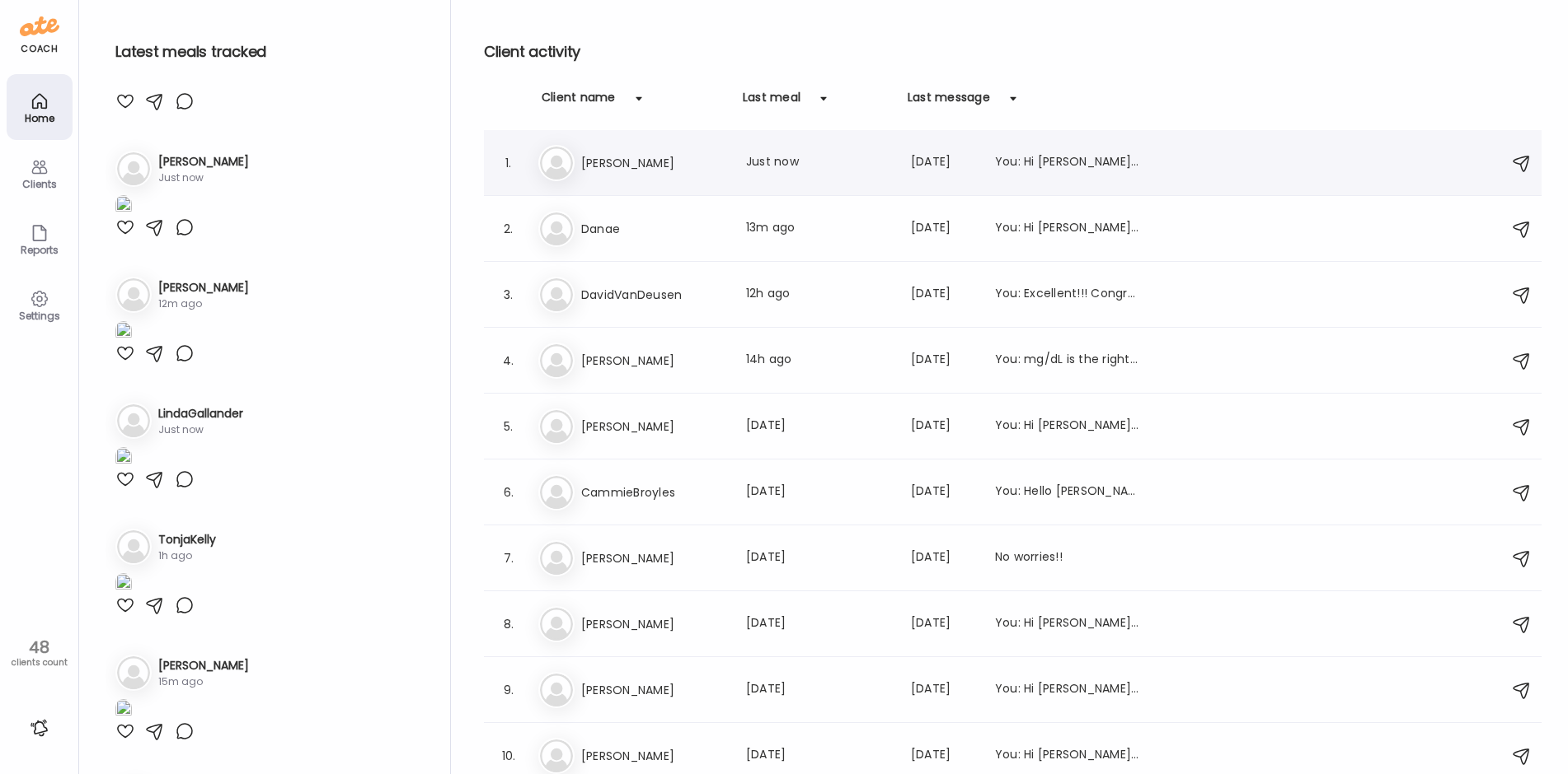
click at [640, 166] on h3 "[PERSON_NAME]" at bounding box center [654, 163] width 145 height 20
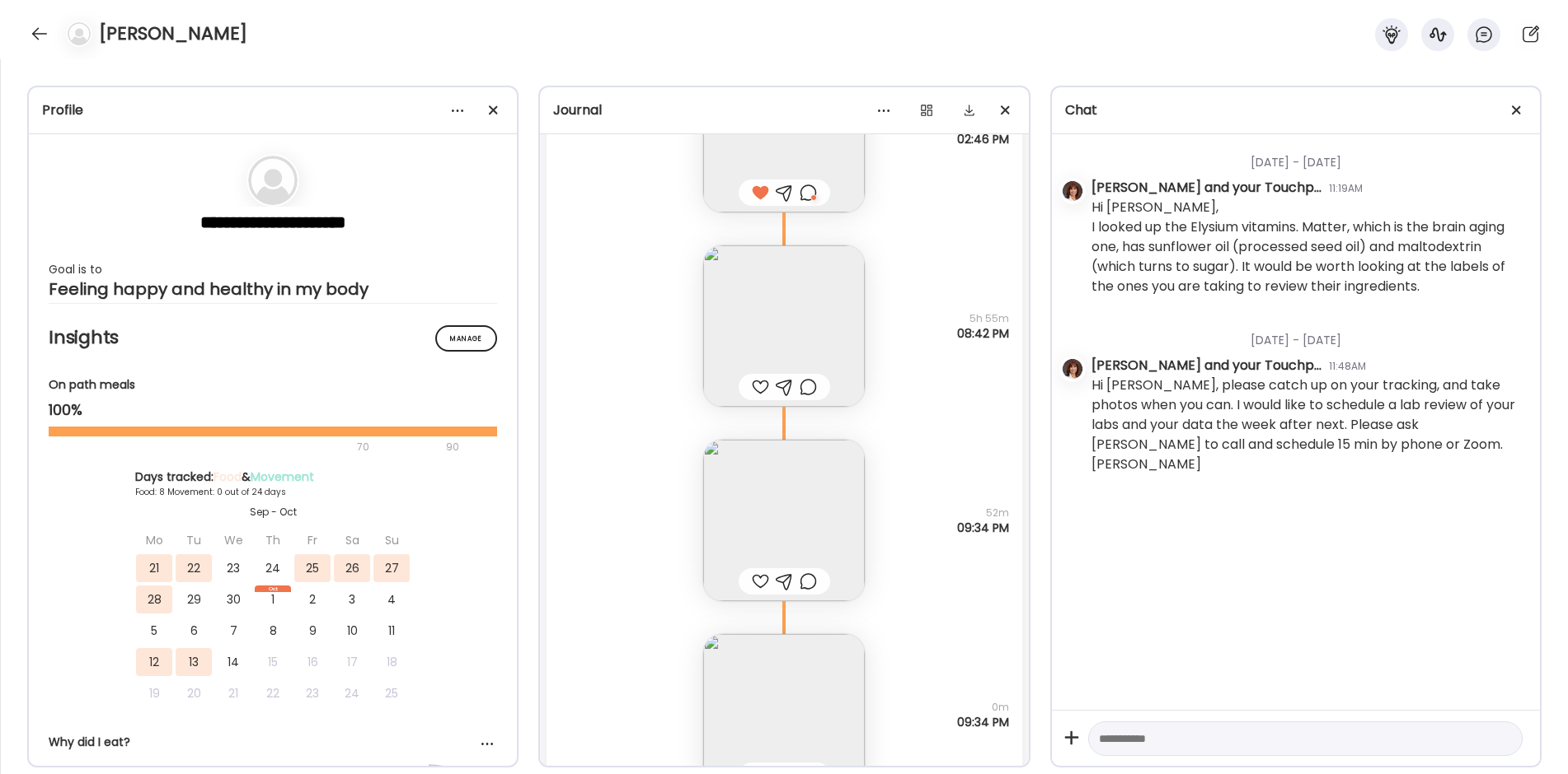
scroll to position [15166, 0]
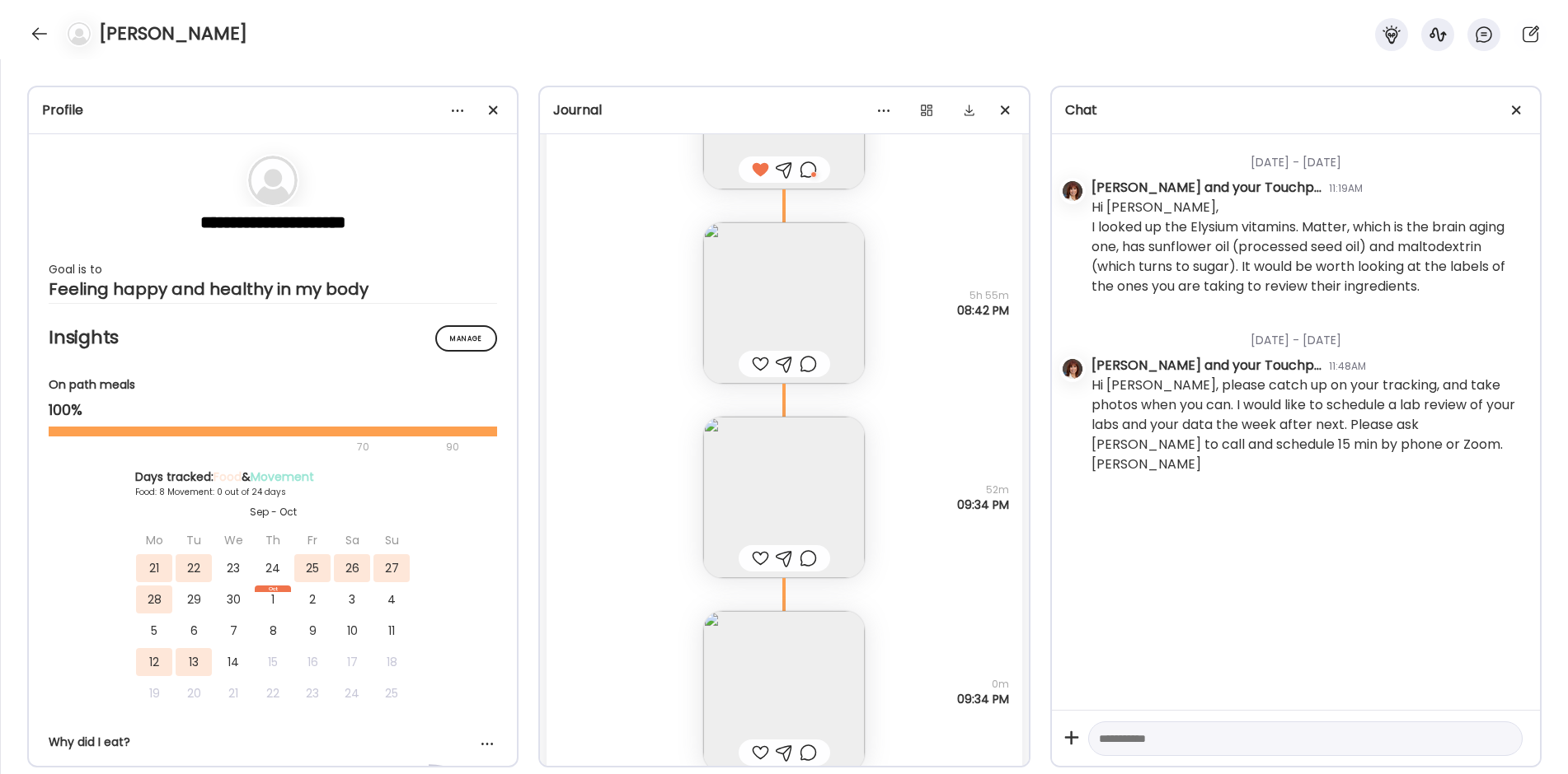
click at [765, 300] on img at bounding box center [784, 303] width 162 height 162
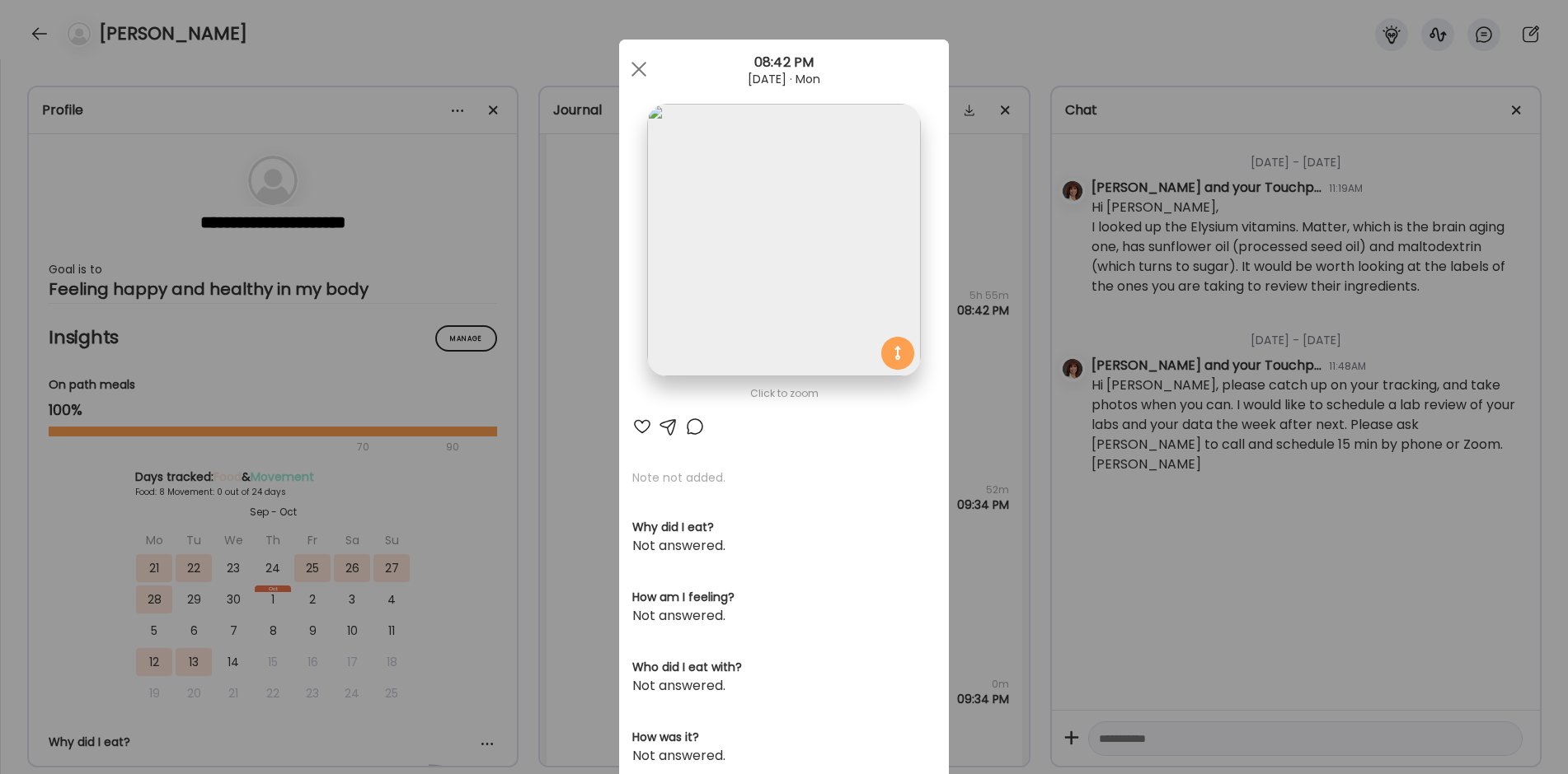
click at [788, 217] on img at bounding box center [784, 240] width 273 height 273
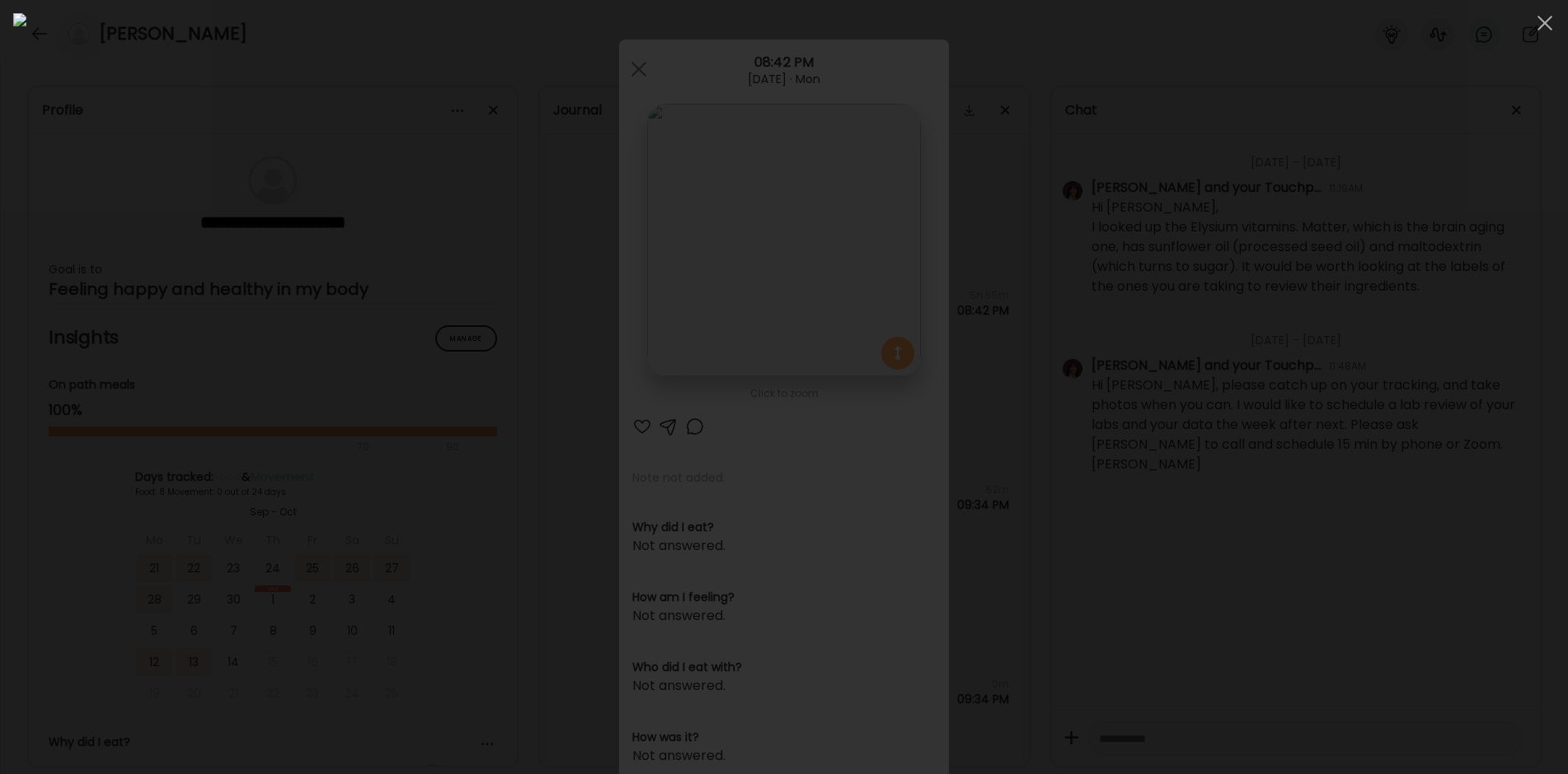
click at [261, 600] on div at bounding box center [784, 387] width 1542 height 748
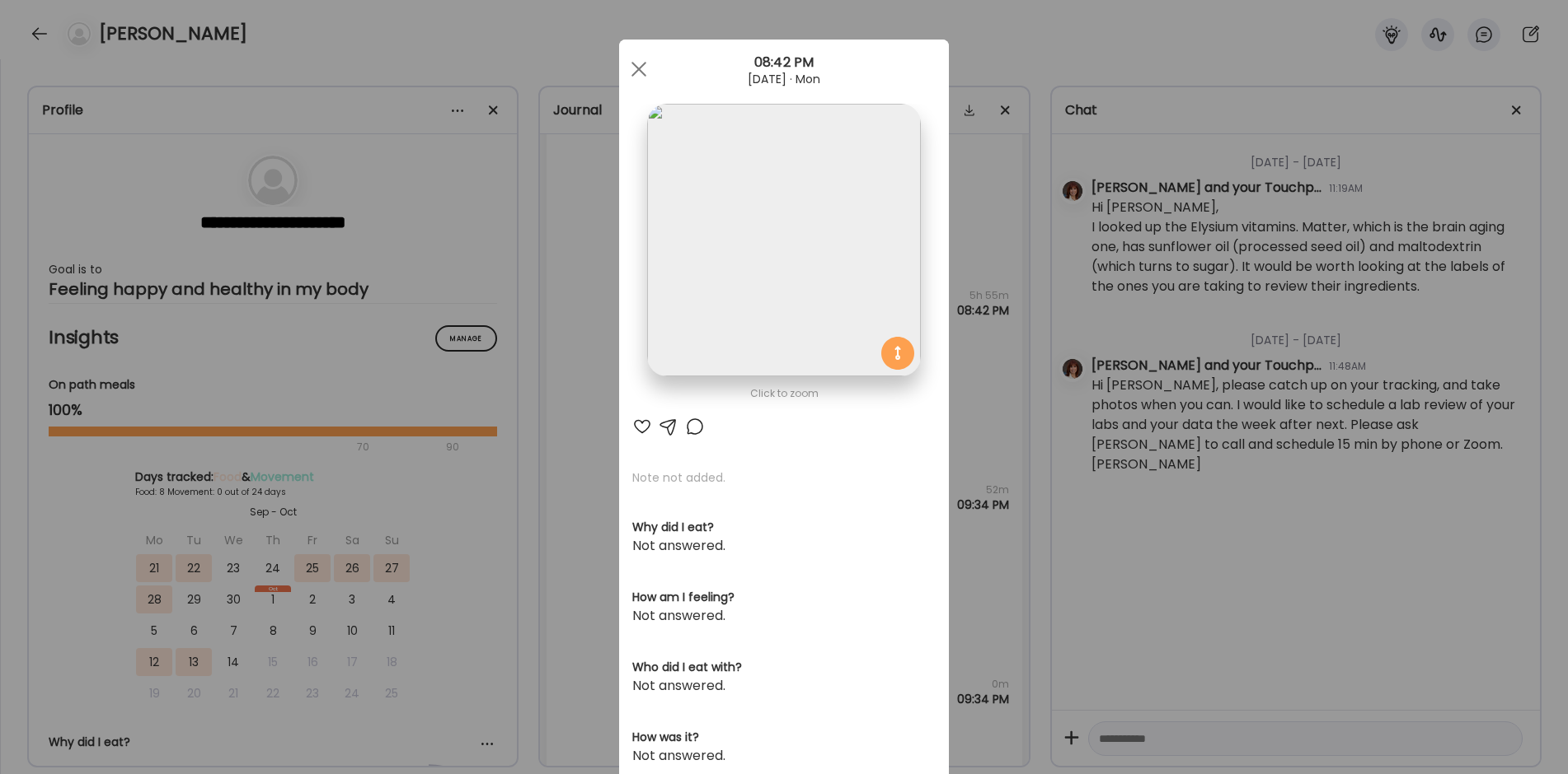
click at [524, 618] on div "Ate Coach Dashboard Wahoo! It’s official Take a moment to set up your Coach Pro…" at bounding box center [784, 387] width 1568 height 774
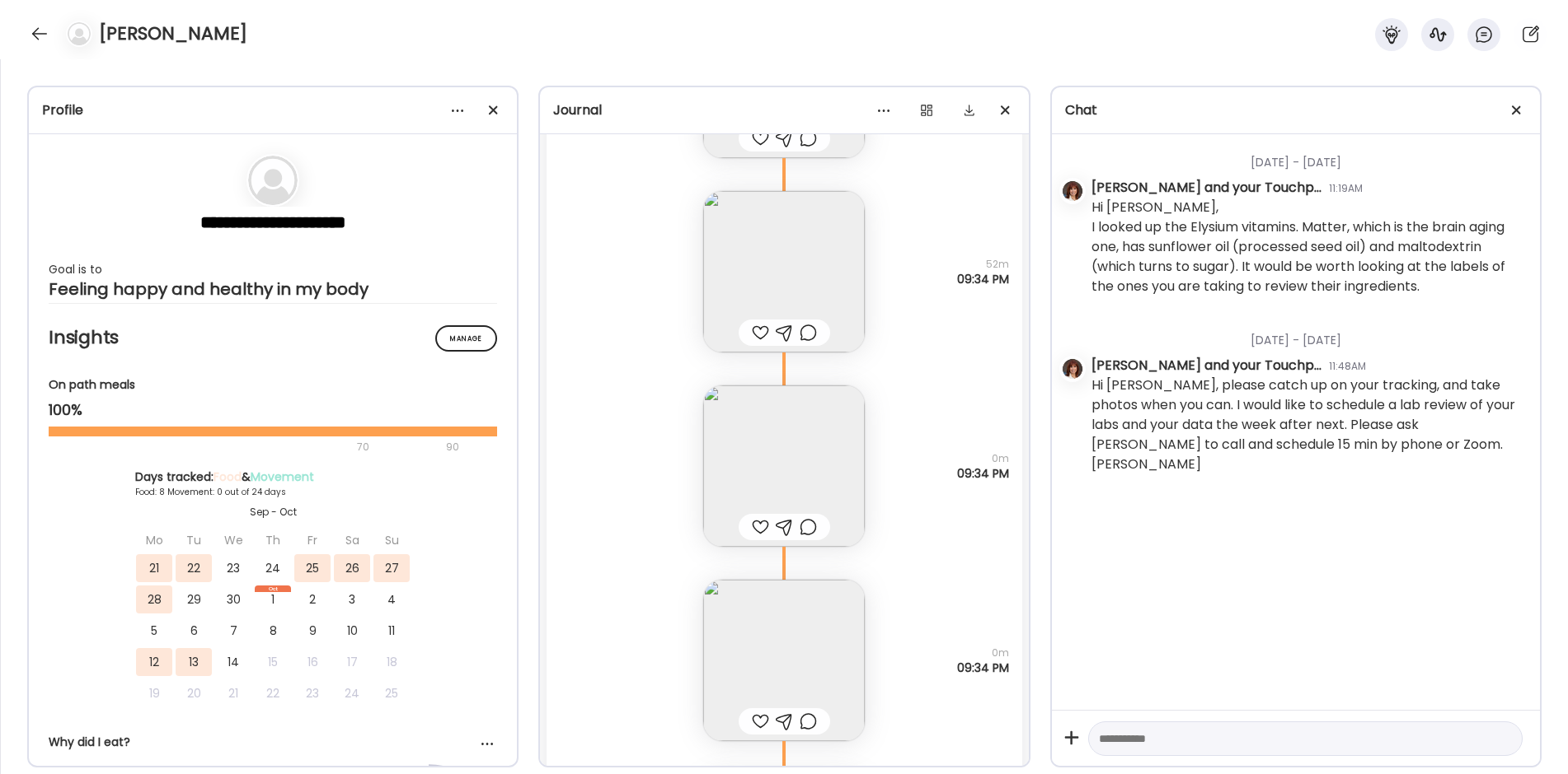
scroll to position [15661, 0]
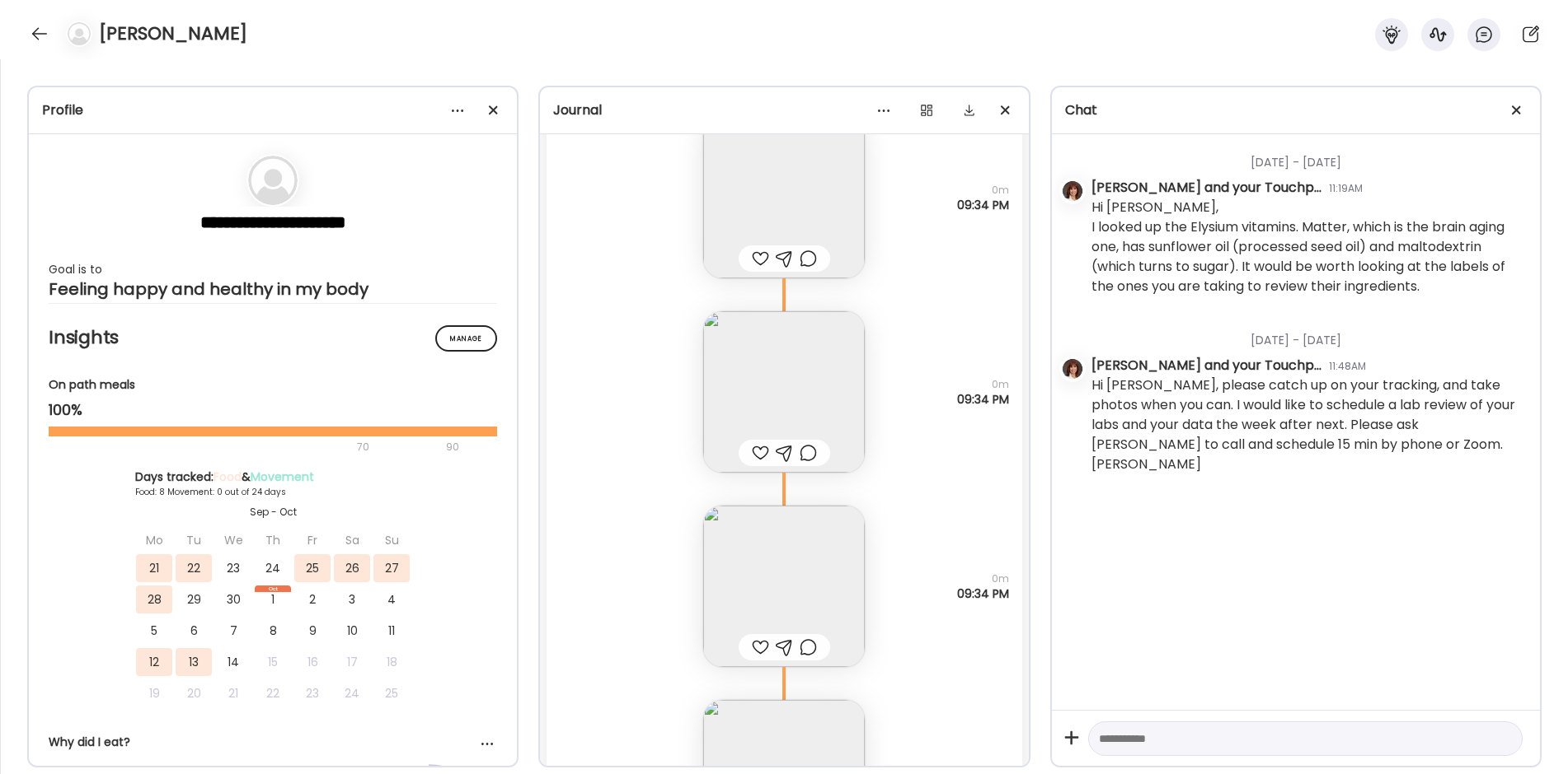
click at [752, 573] on img at bounding box center [784, 586] width 162 height 162
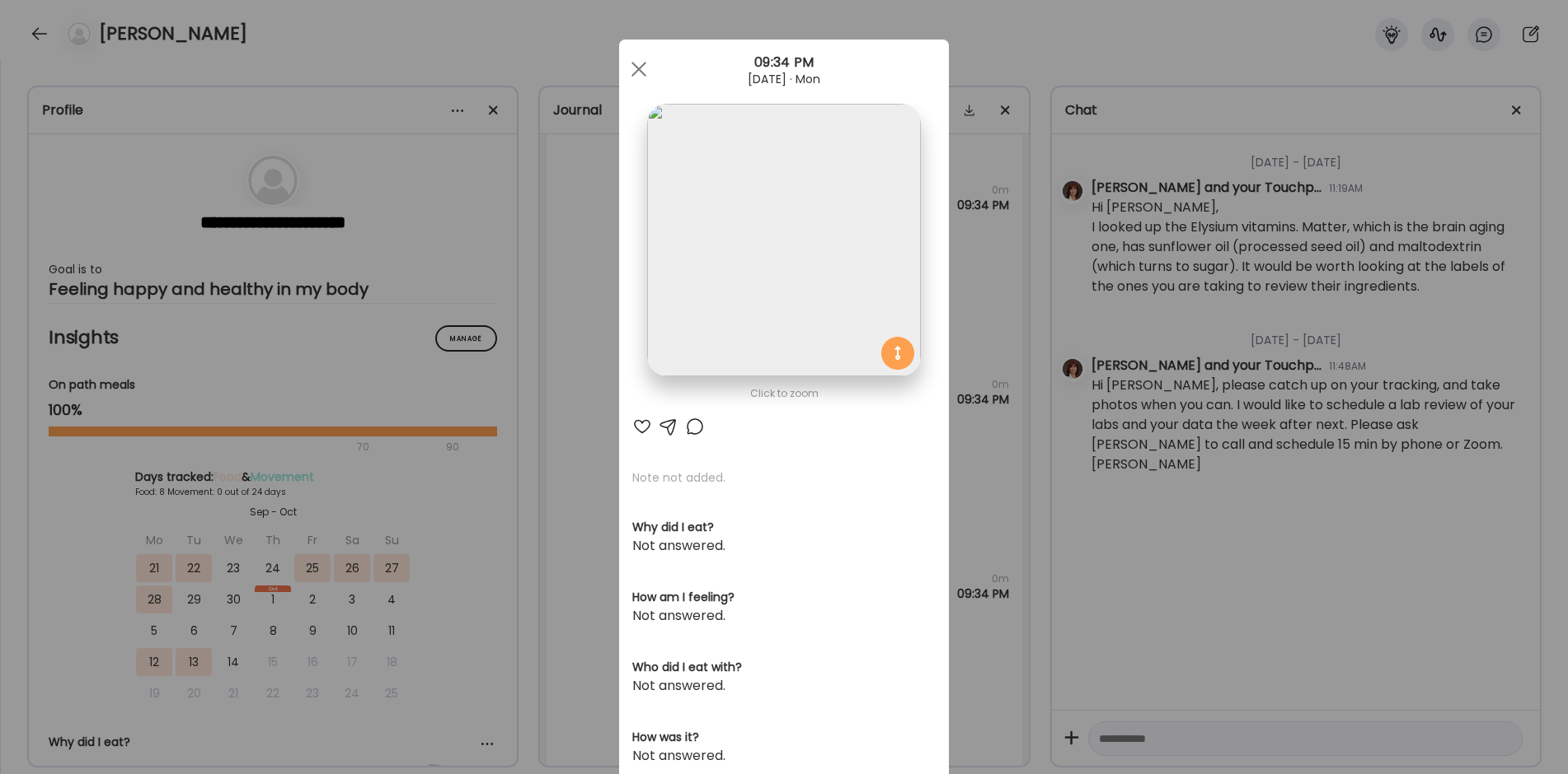
click at [777, 250] on img at bounding box center [784, 240] width 273 height 273
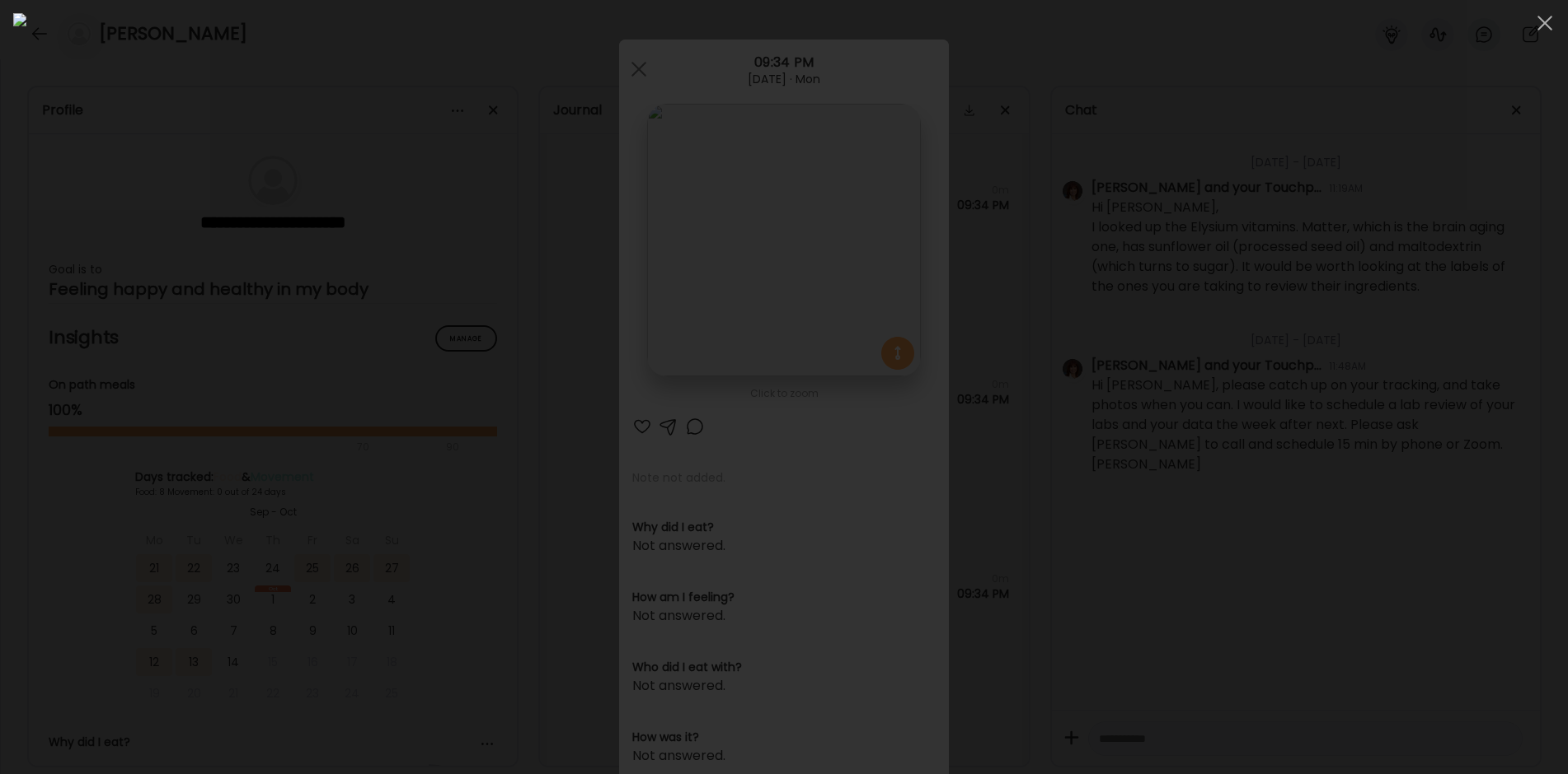
click at [310, 584] on div at bounding box center [784, 387] width 1542 height 748
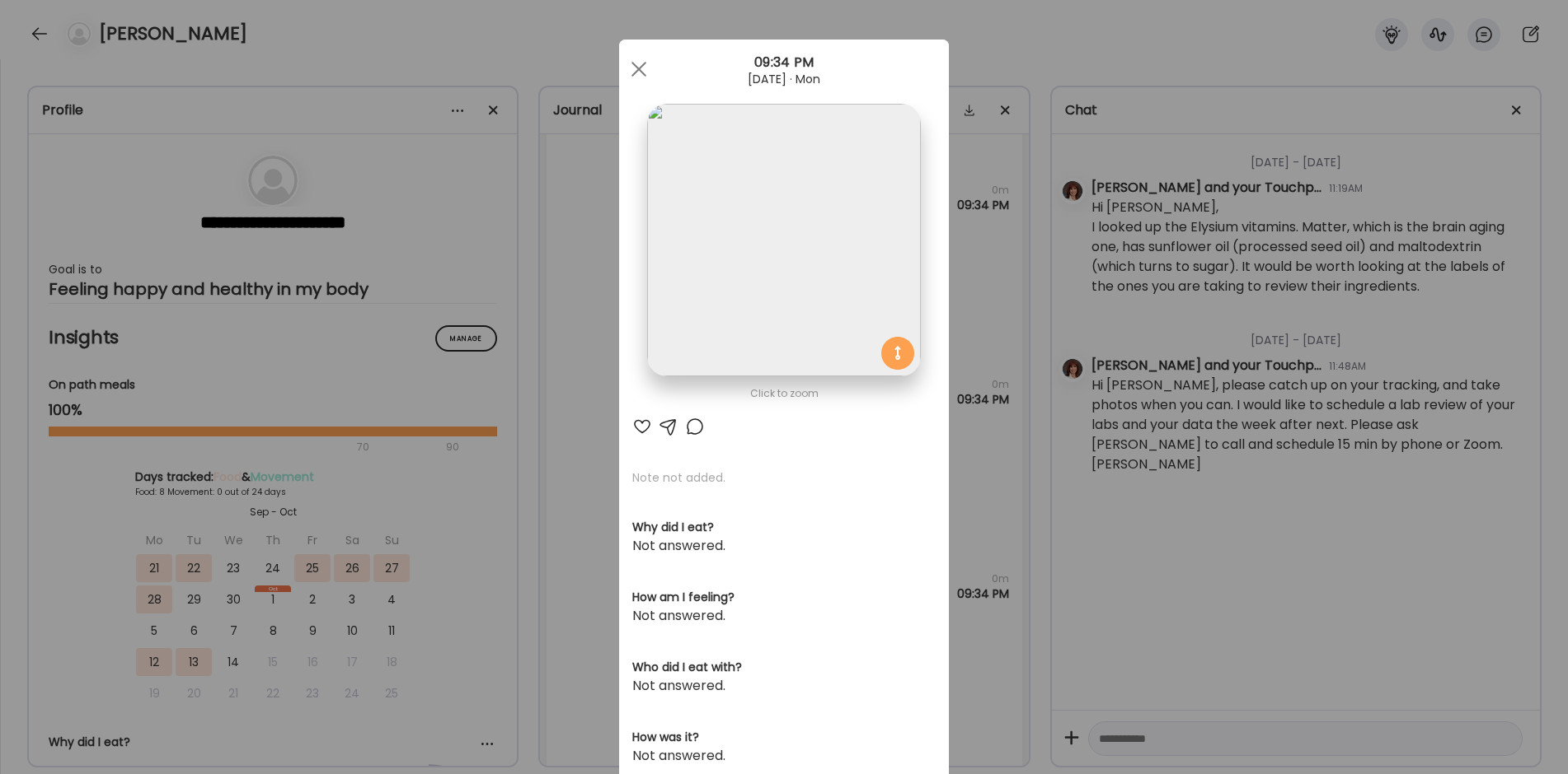
click at [549, 571] on div "Ate Coach Dashboard Wahoo! It’s official Take a moment to set up your Coach Pro…" at bounding box center [784, 387] width 1568 height 774
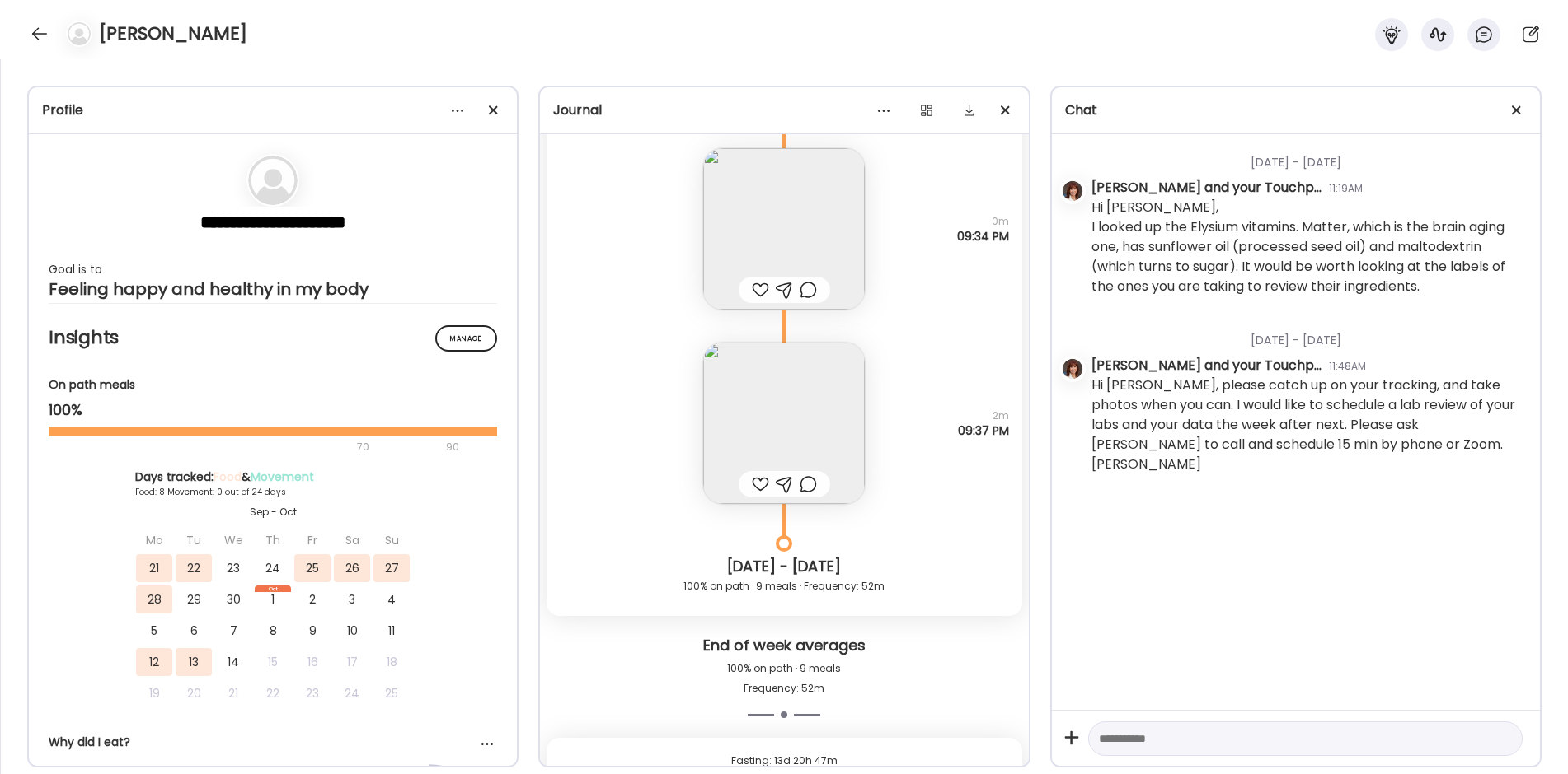
scroll to position [16073, 0]
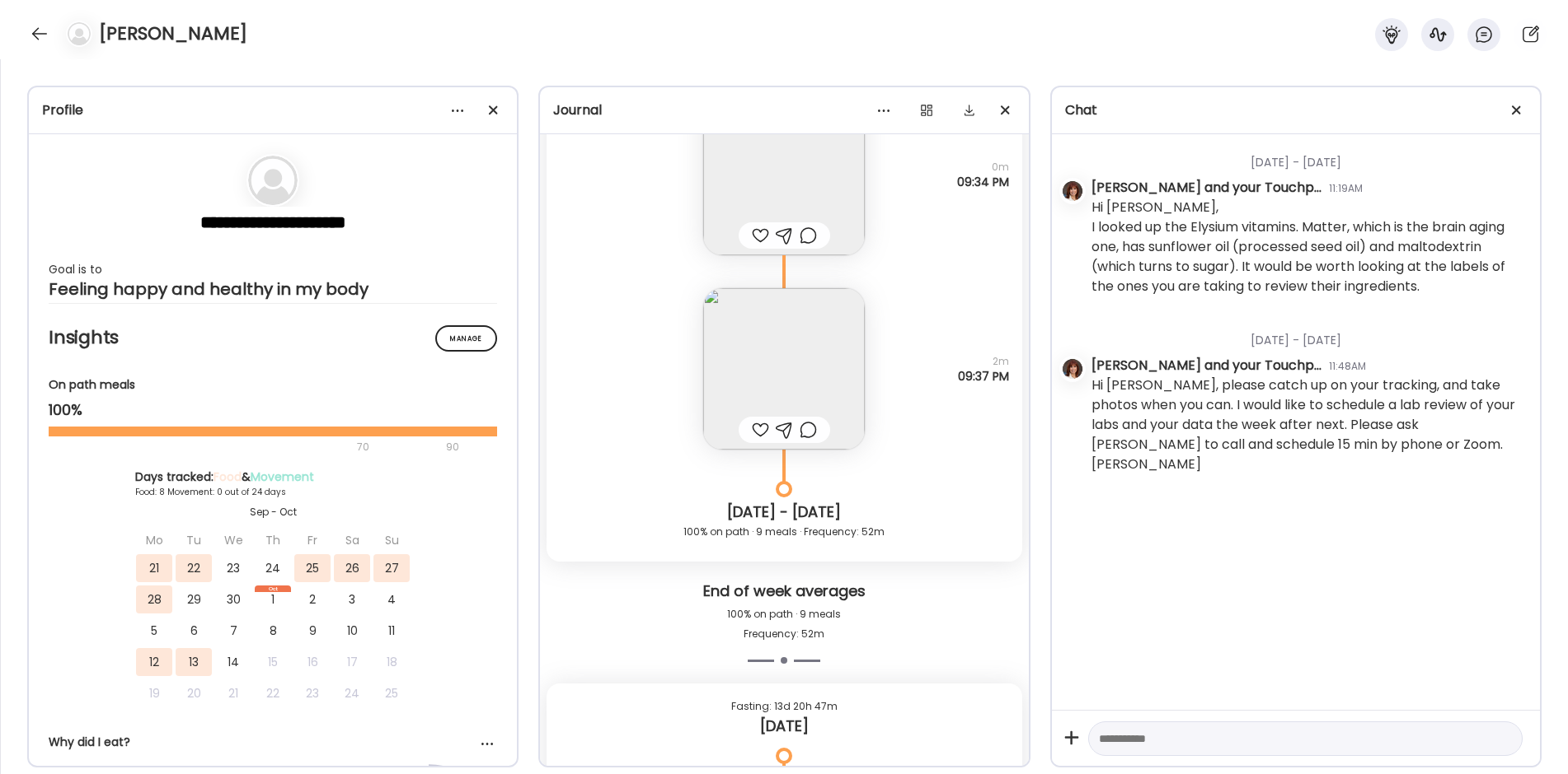
click at [774, 377] on img at bounding box center [784, 369] width 162 height 162
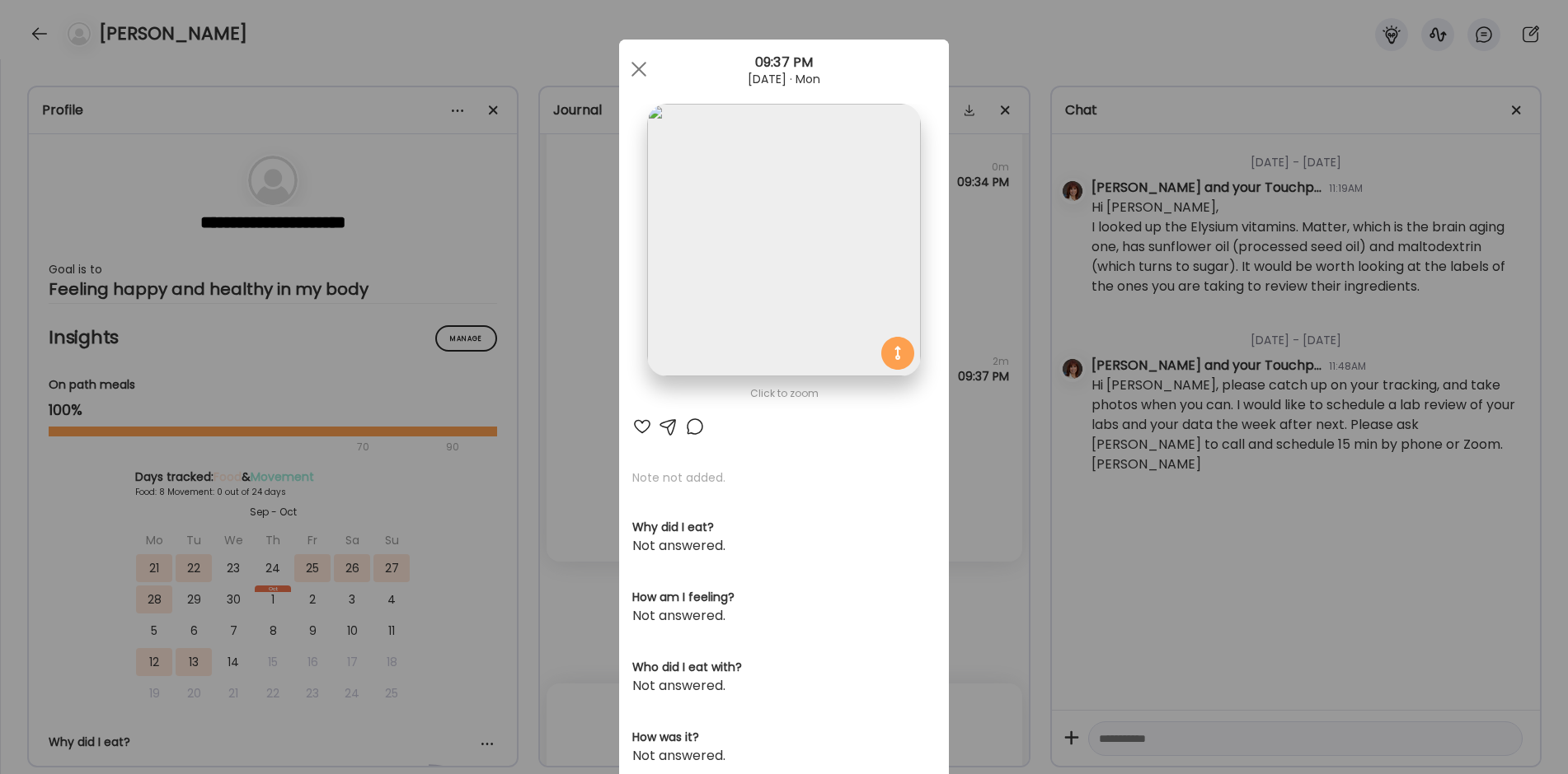
click at [770, 225] on img at bounding box center [784, 240] width 273 height 273
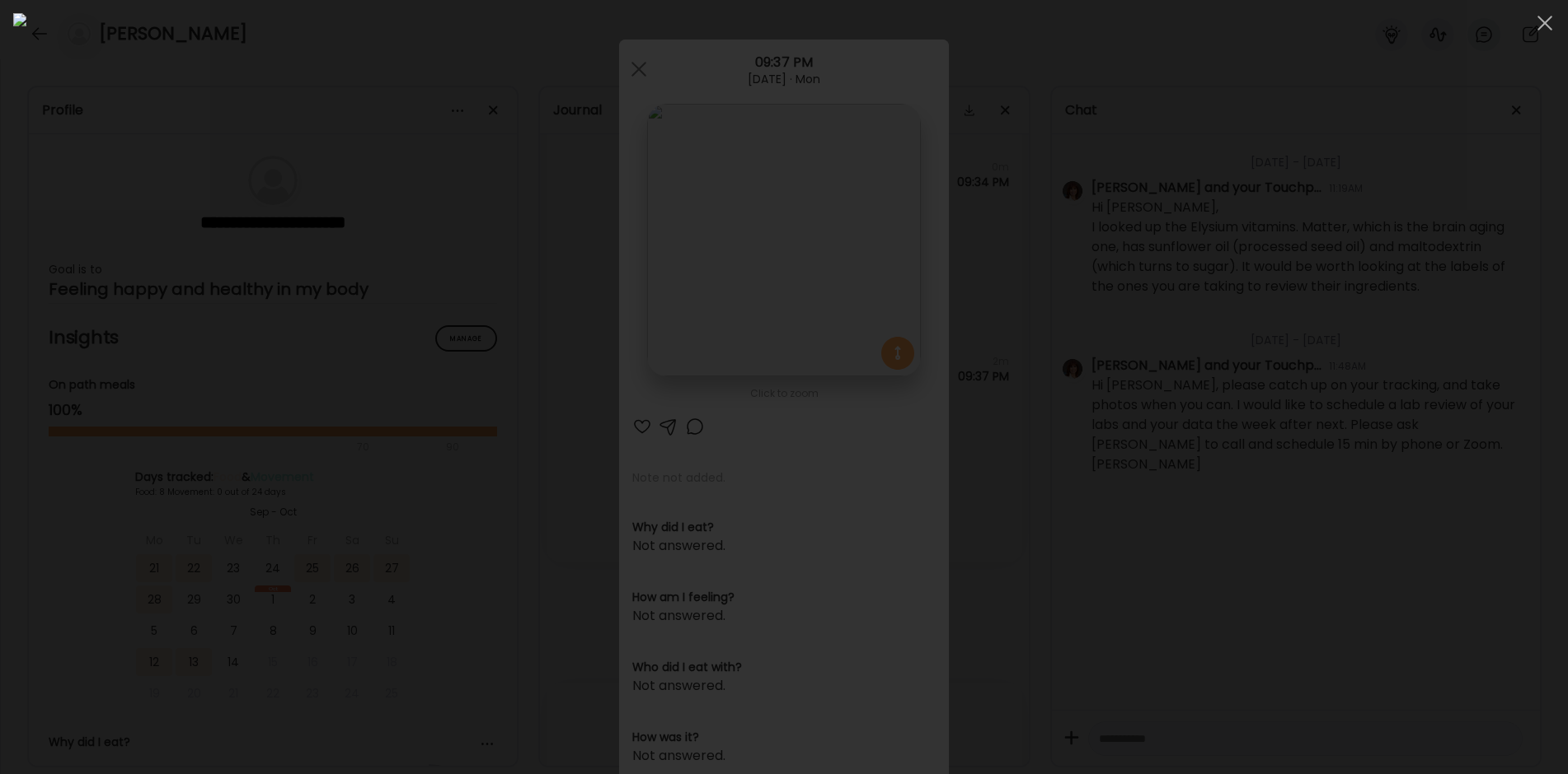
click at [770, 225] on img at bounding box center [784, 387] width 1542 height 748
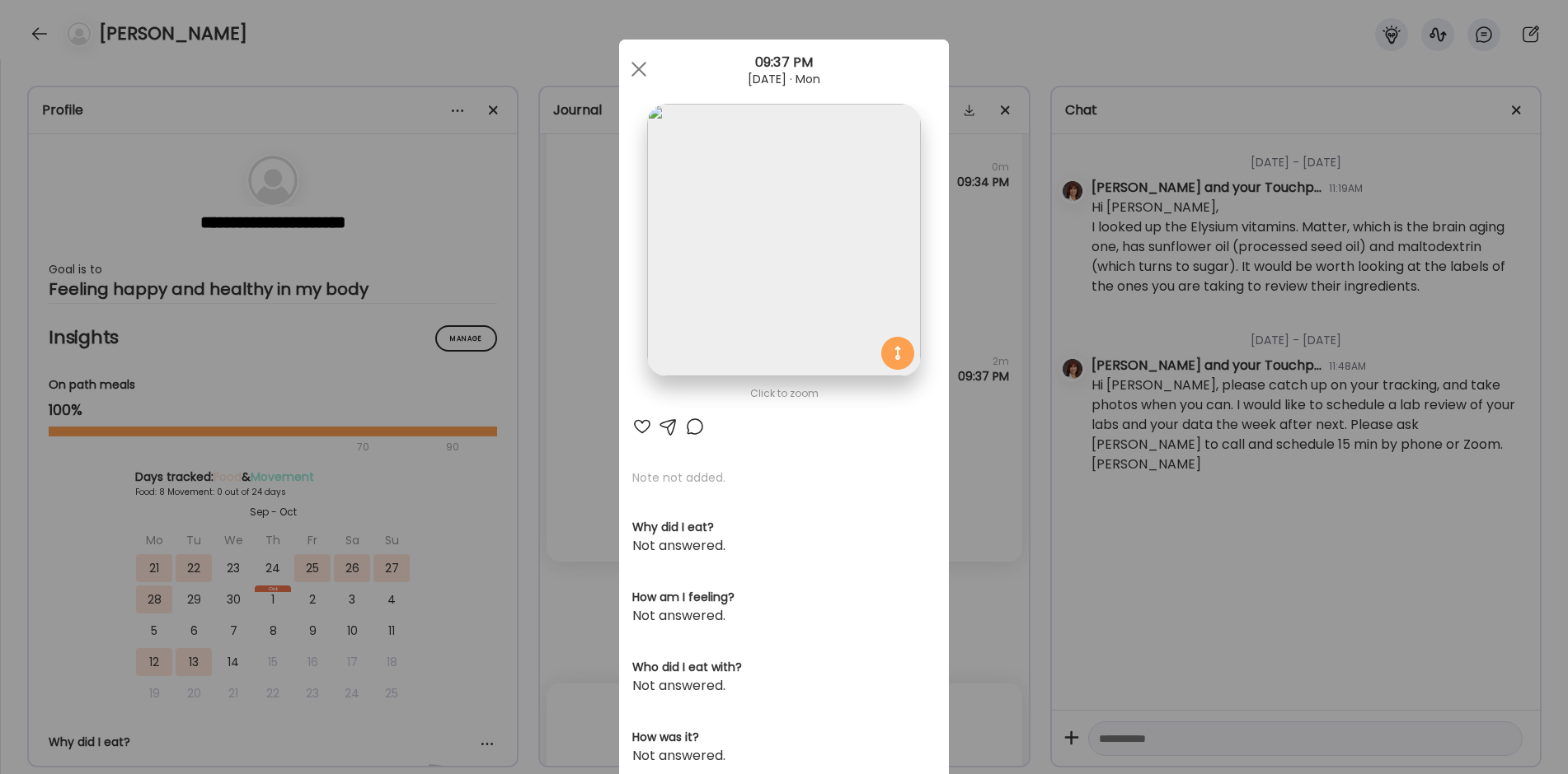
click at [542, 502] on div "Ate Coach Dashboard Wahoo! It’s official Take a moment to set up your Coach Pro…" at bounding box center [784, 387] width 1568 height 774
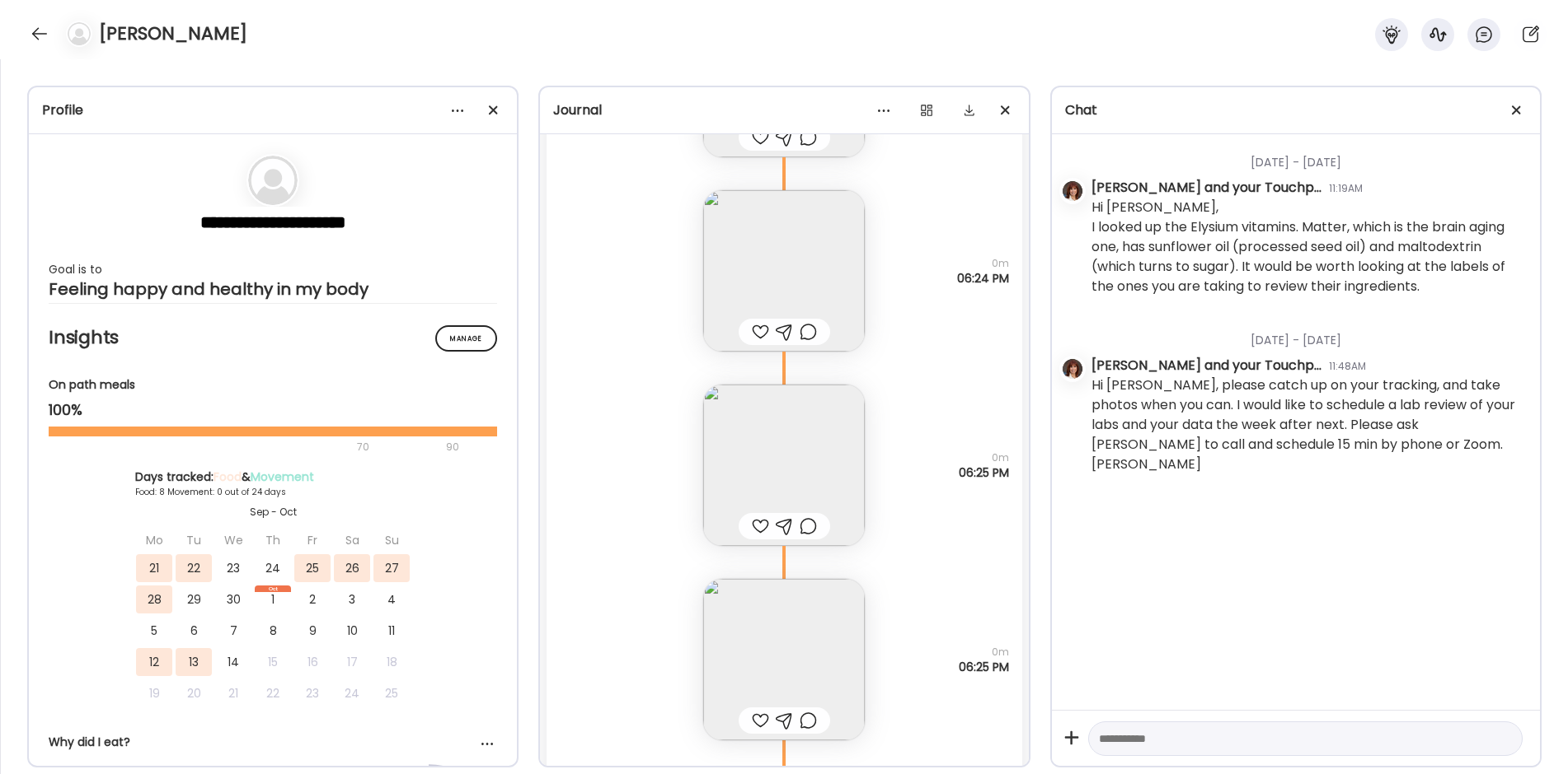
scroll to position [16896, 0]
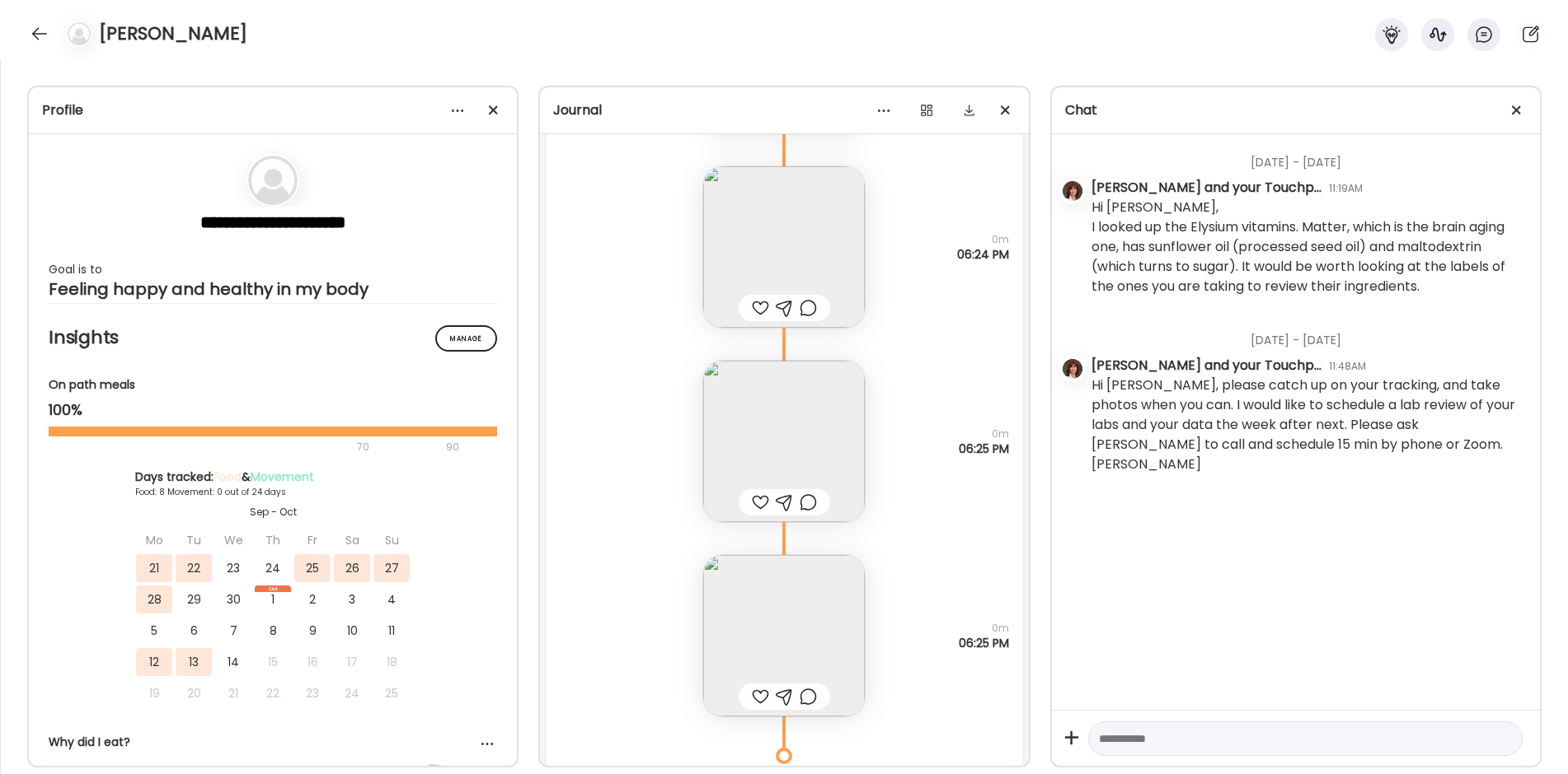
click at [802, 232] on img at bounding box center [784, 247] width 162 height 162
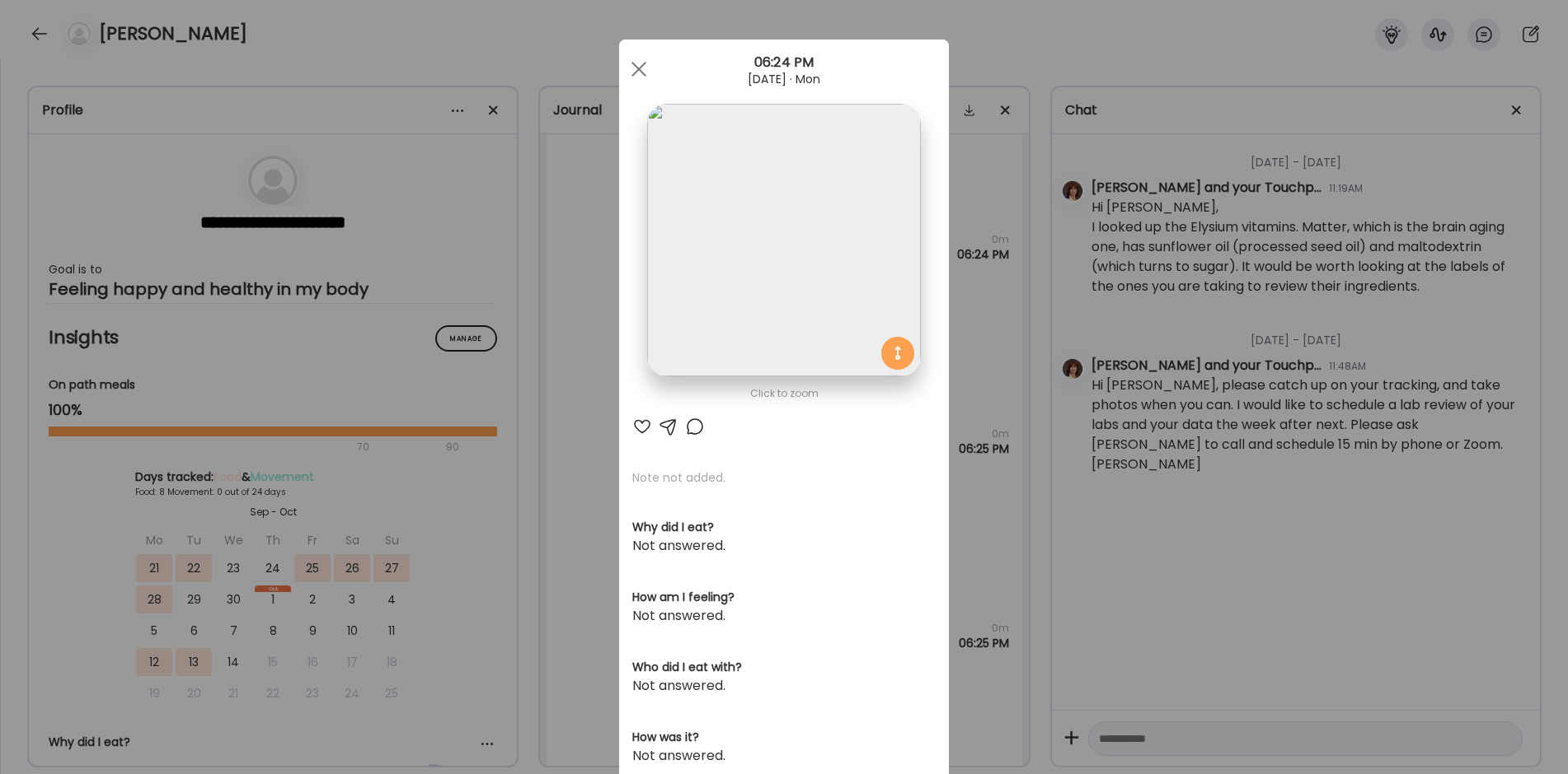
click at [724, 264] on img at bounding box center [784, 240] width 273 height 273
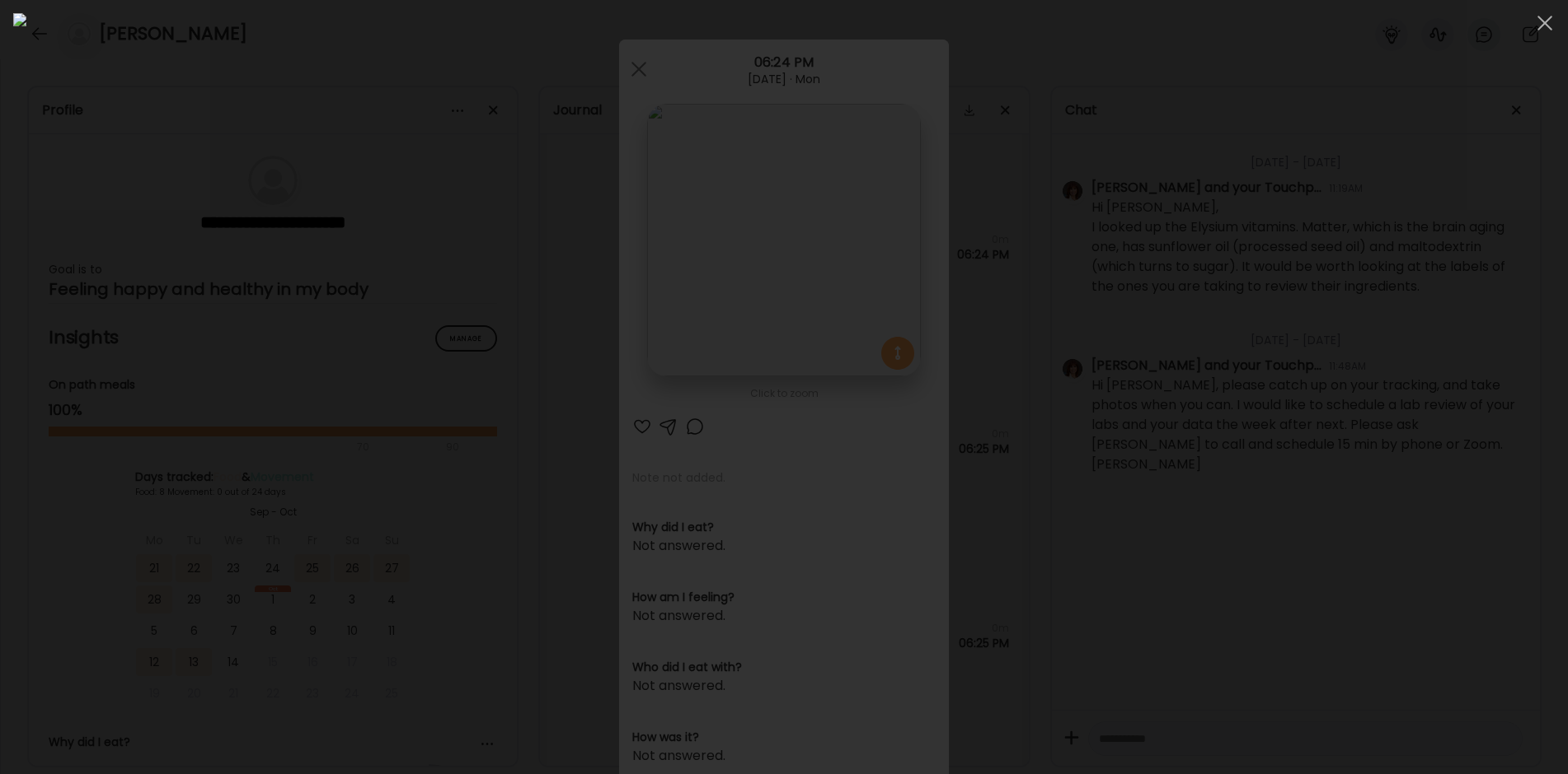
click at [341, 386] on div at bounding box center [784, 387] width 1542 height 748
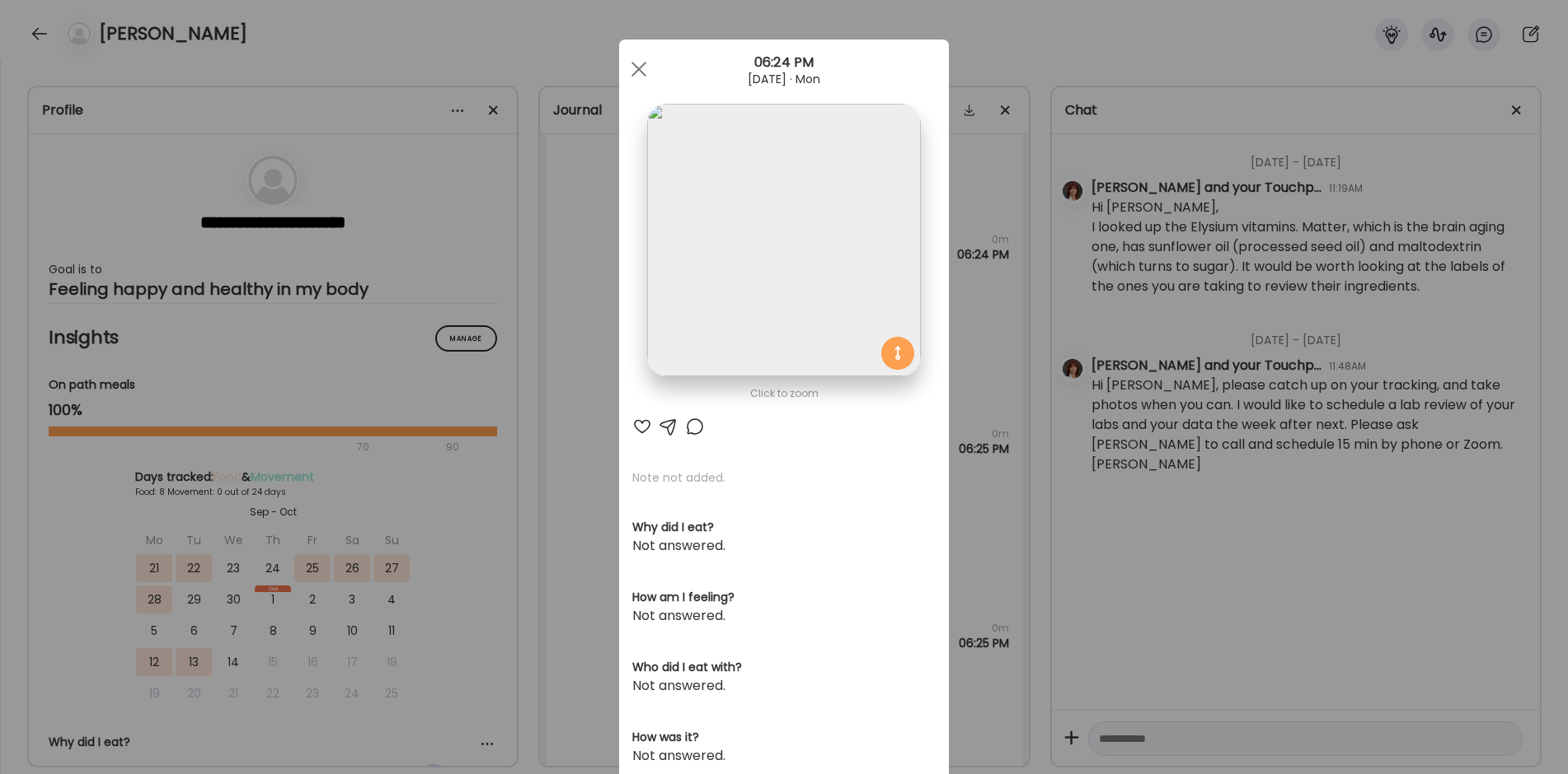
click at [548, 508] on div "Ate Coach Dashboard Wahoo! It’s official Take a moment to set up your Coach Pro…" at bounding box center [784, 387] width 1568 height 774
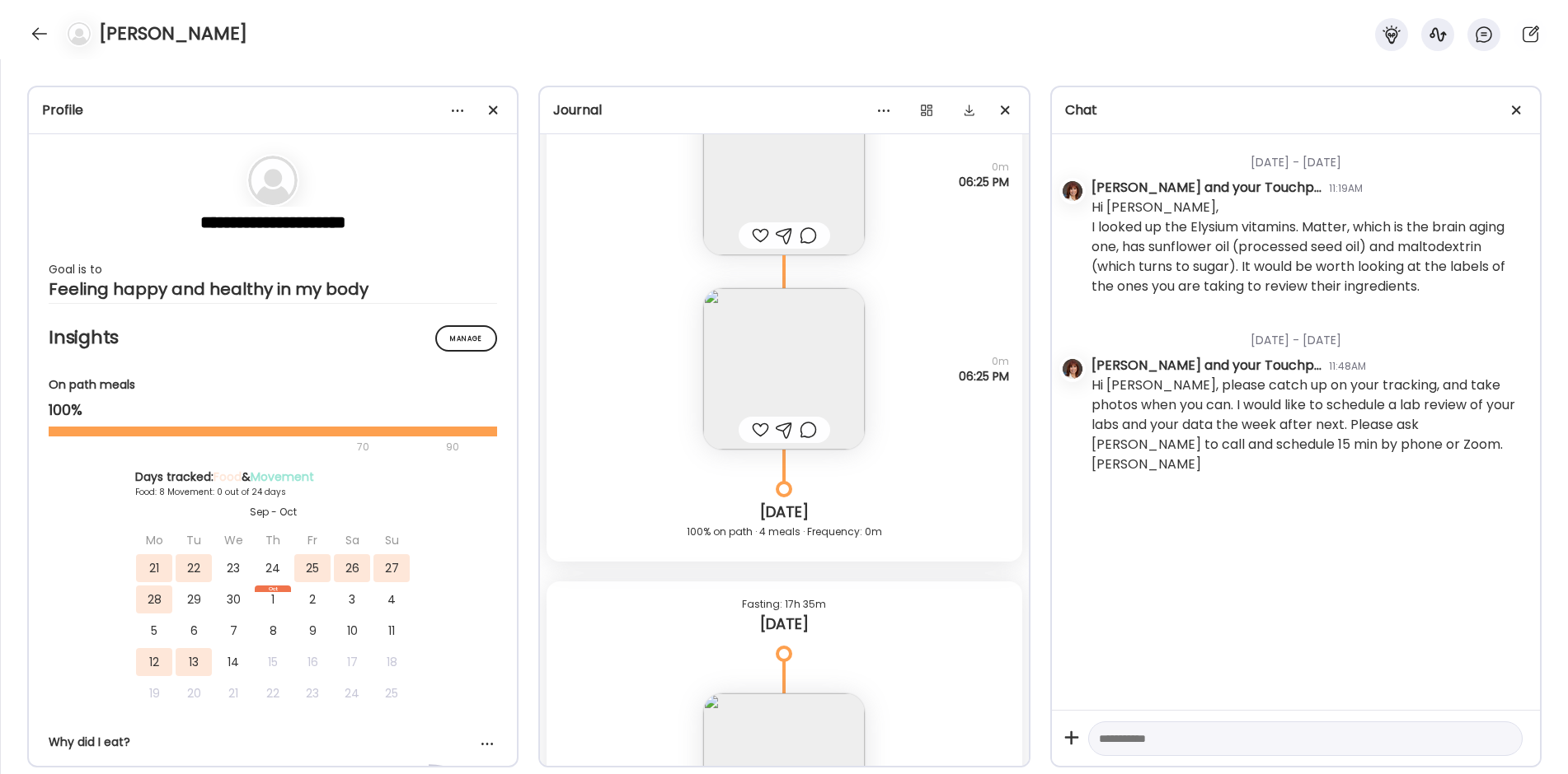
scroll to position [17143, 0]
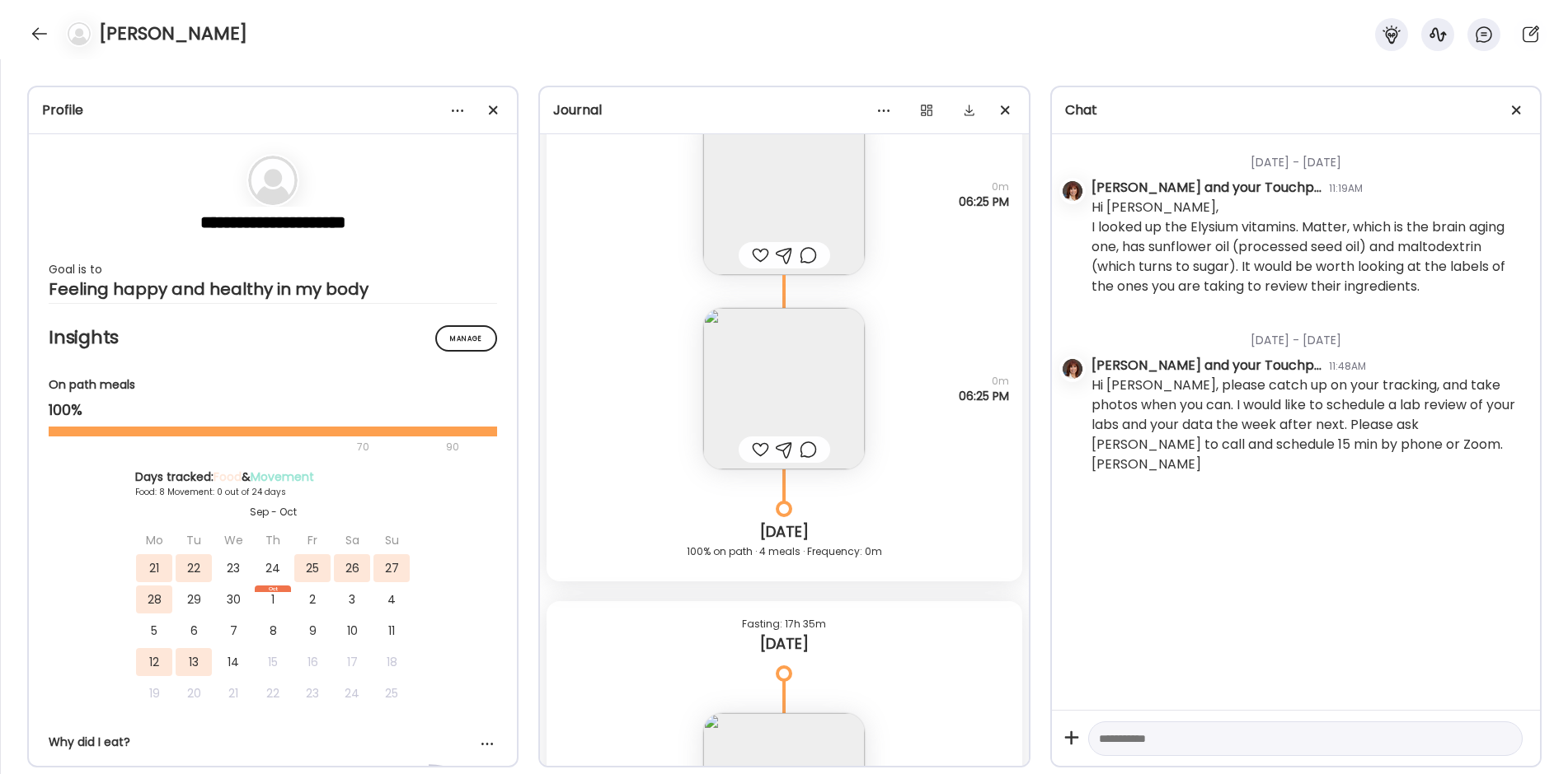
click at [784, 362] on img at bounding box center [784, 389] width 162 height 162
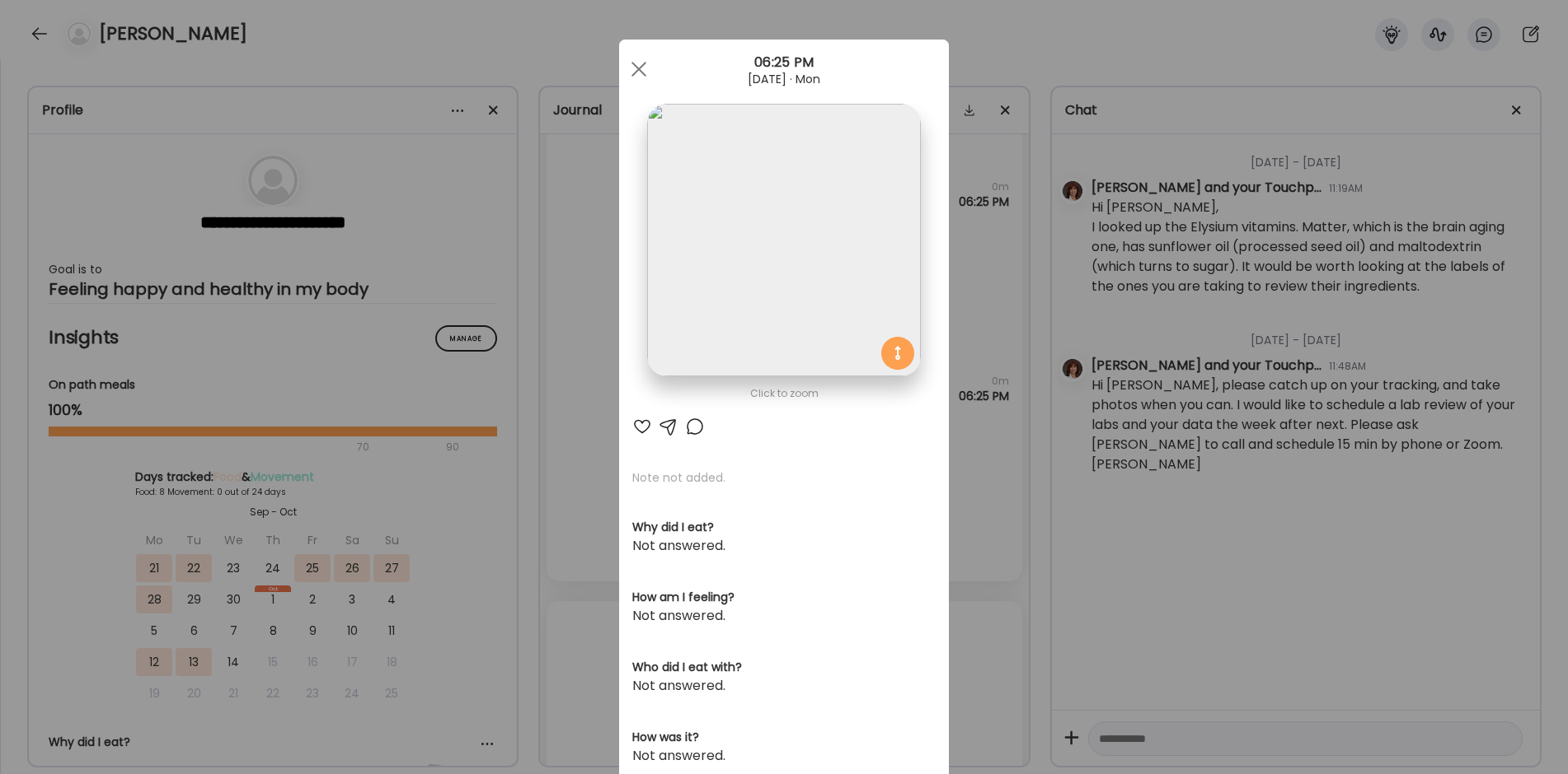
click at [769, 282] on img at bounding box center [784, 240] width 273 height 273
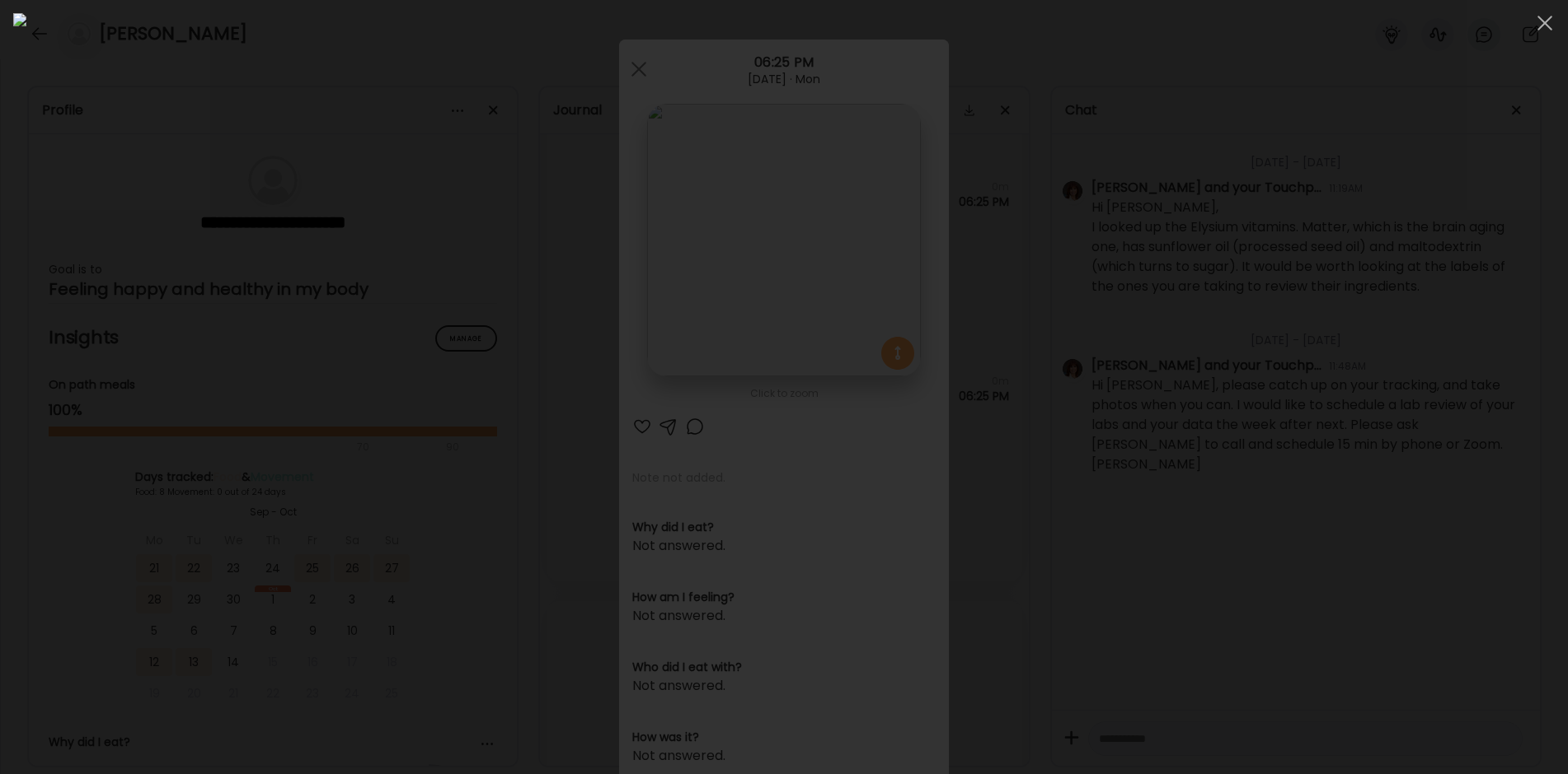
click at [344, 388] on div at bounding box center [784, 387] width 1542 height 748
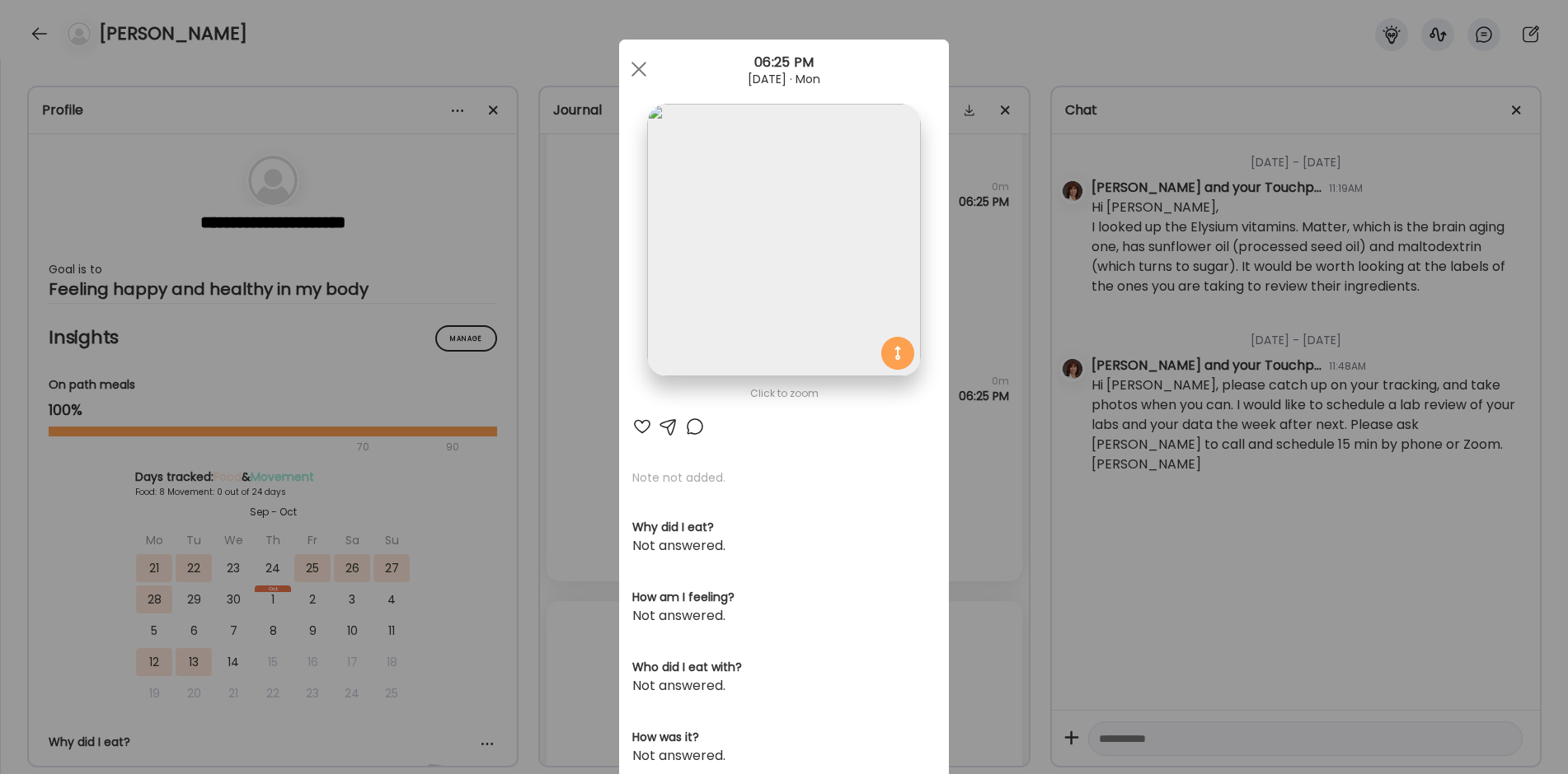
click at [515, 466] on div "Ate Coach Dashboard Wahoo! It’s official Take a moment to set up your Coach Pro…" at bounding box center [784, 387] width 1568 height 774
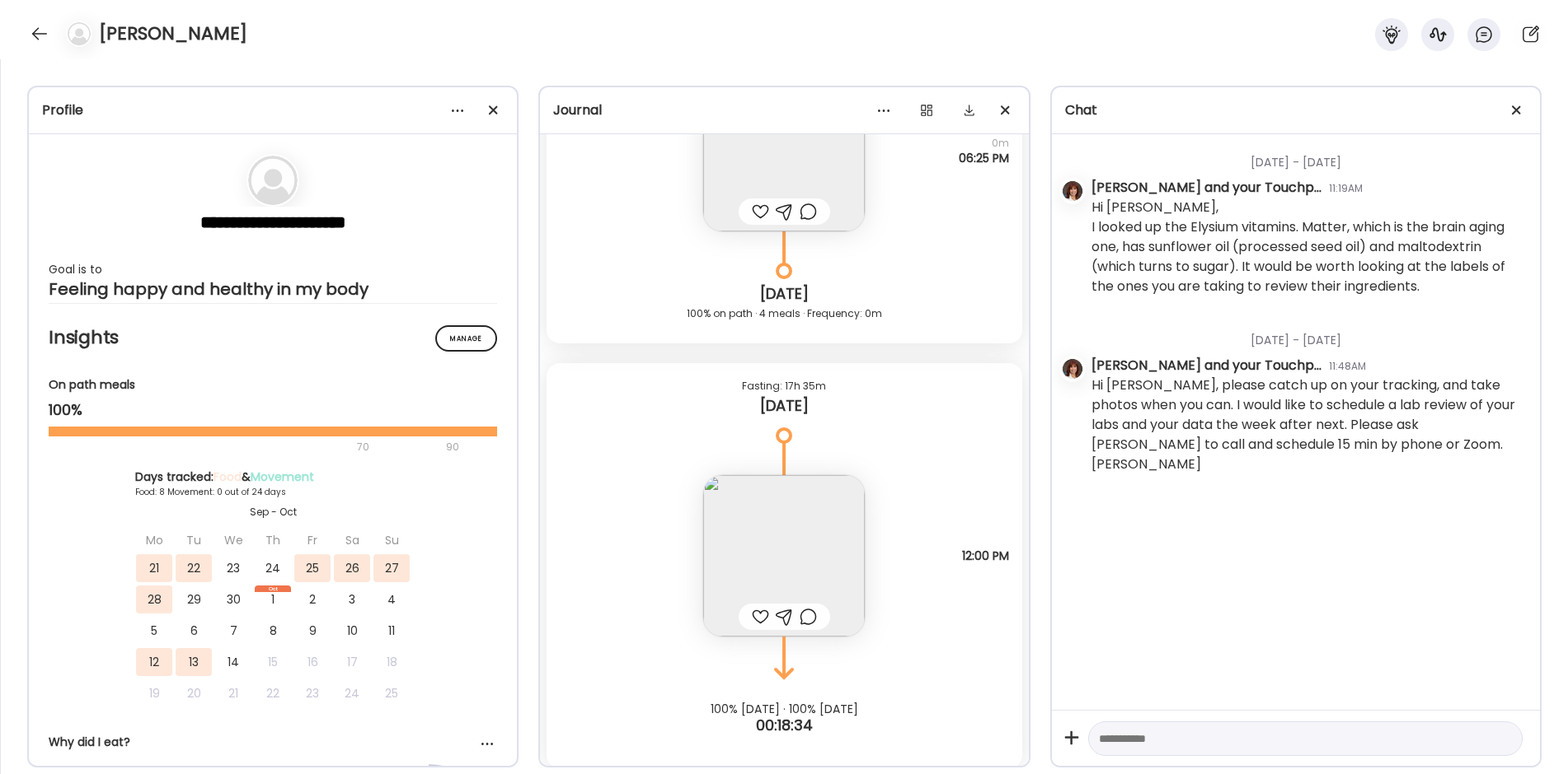
scroll to position [17391, 0]
click at [749, 504] on img at bounding box center [784, 547] width 162 height 162
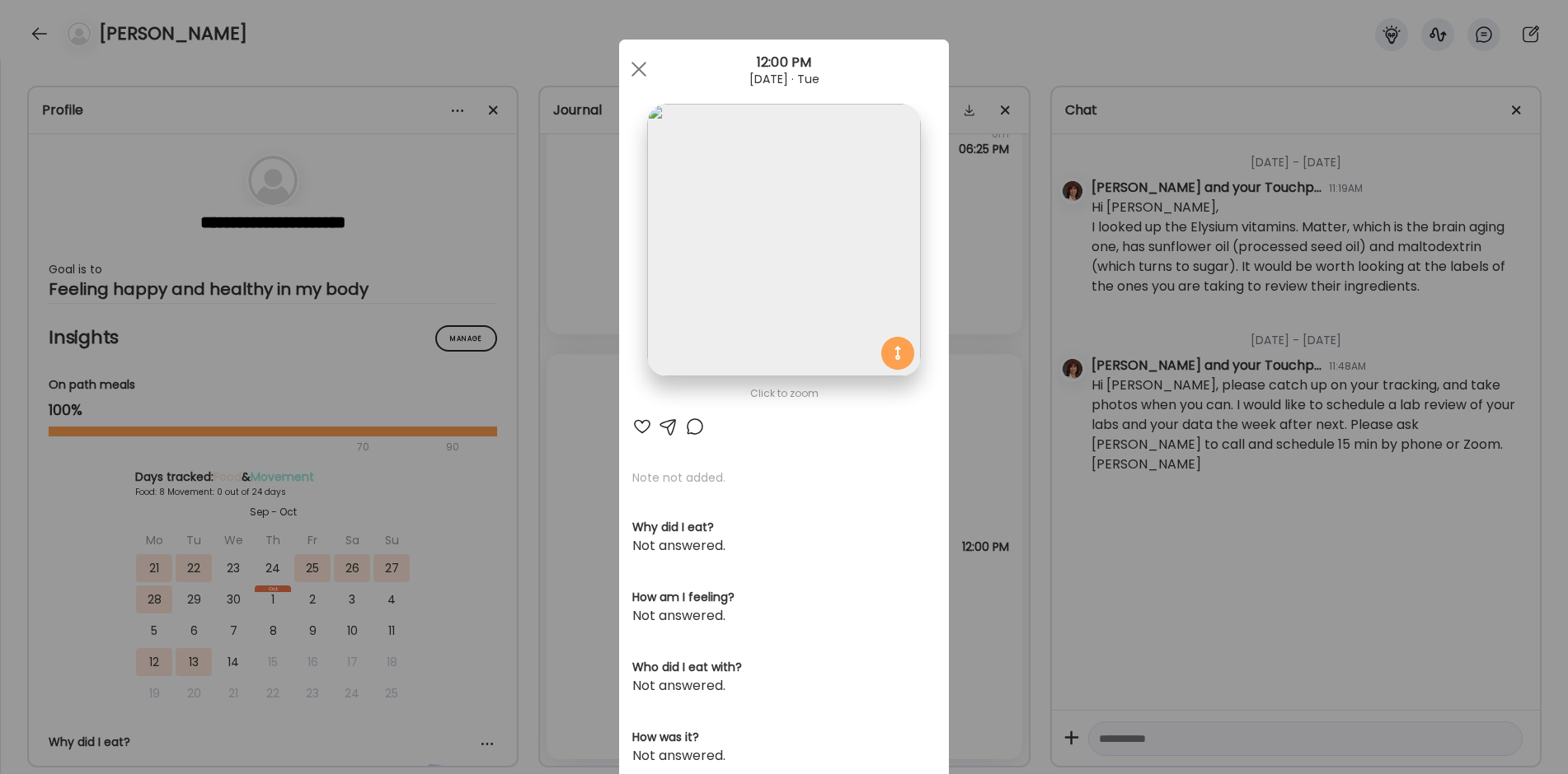
click at [762, 256] on img at bounding box center [784, 240] width 273 height 273
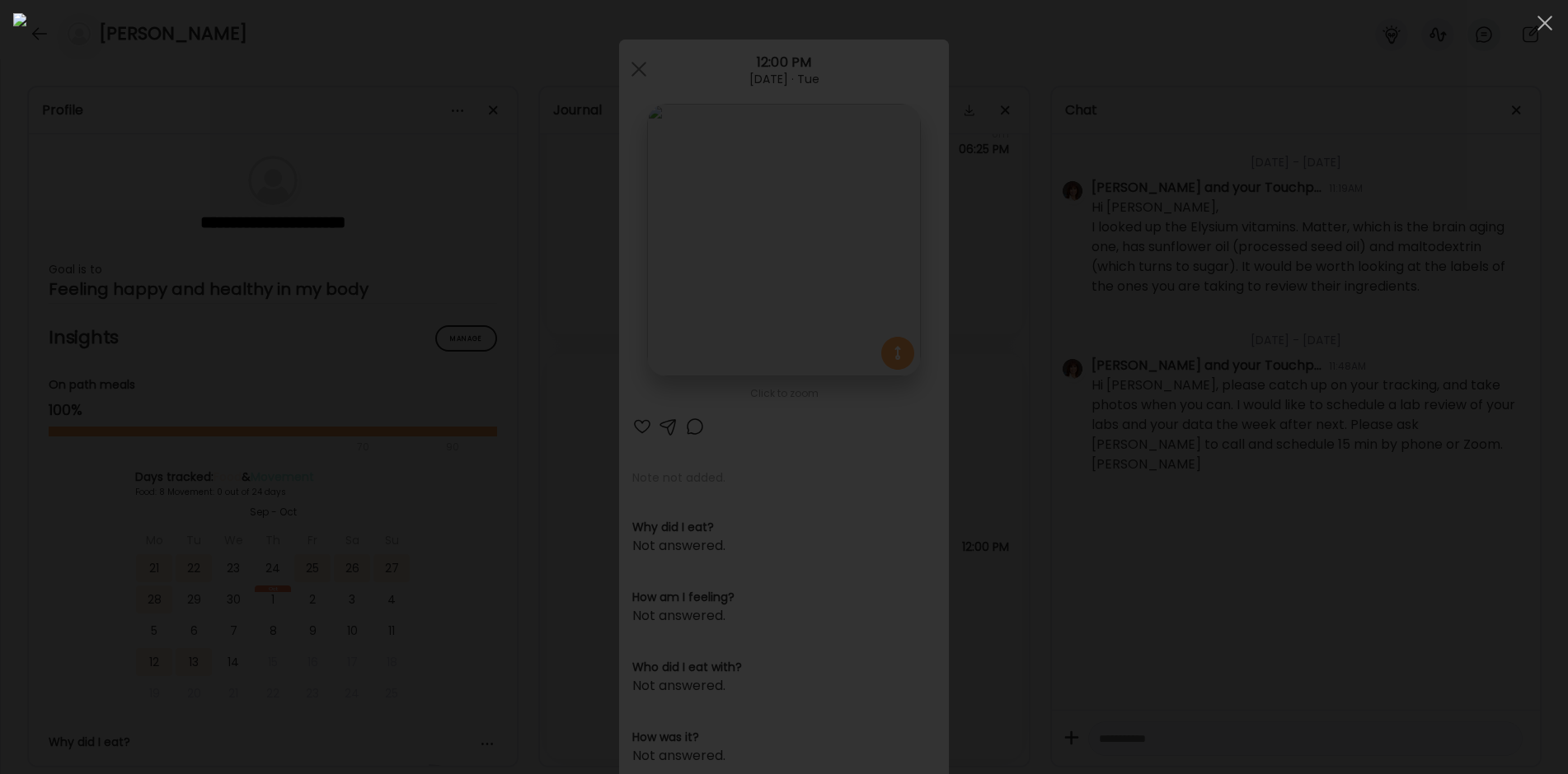
click at [340, 366] on div at bounding box center [784, 387] width 1542 height 748
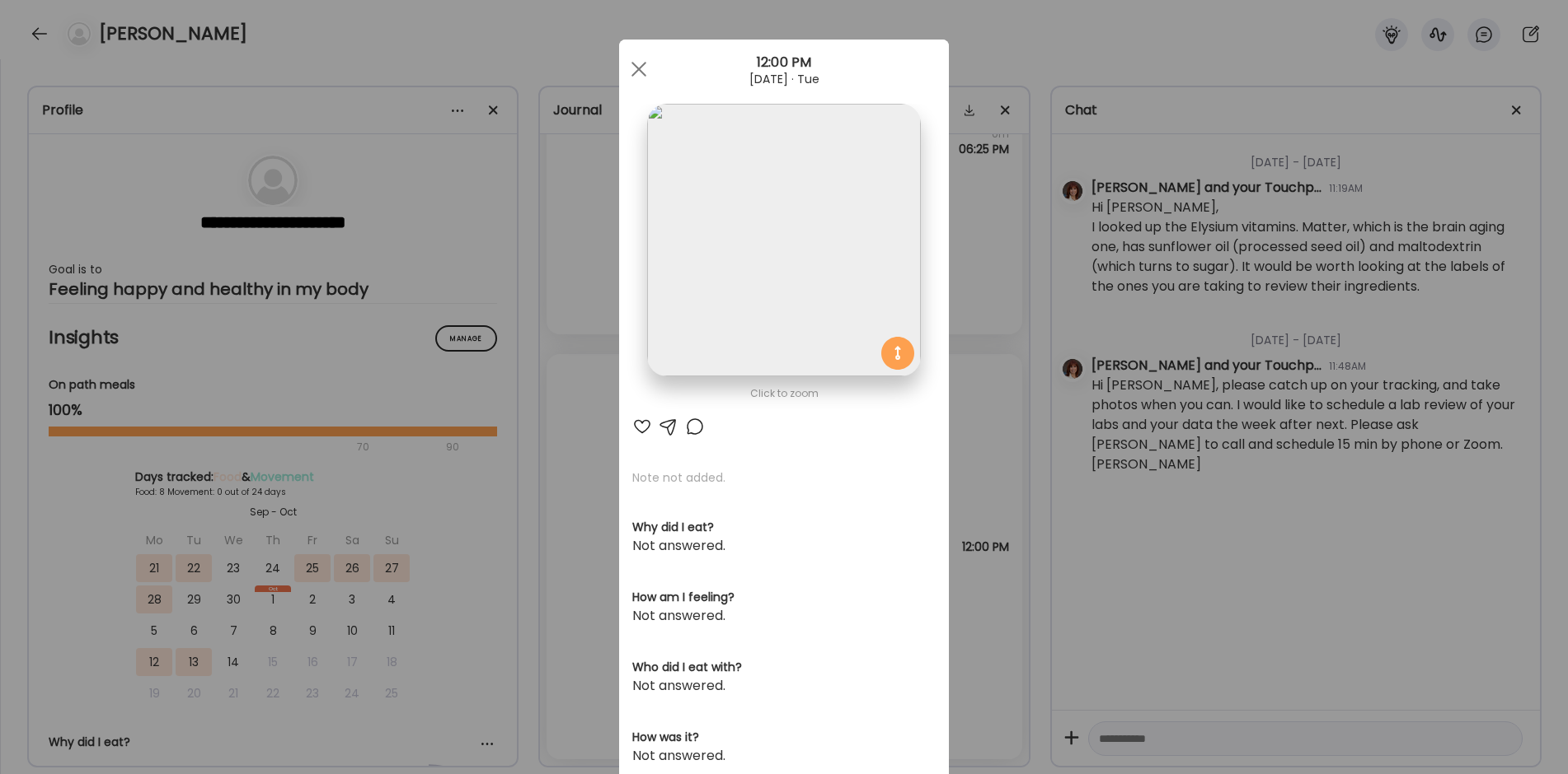
click at [550, 499] on div "Ate Coach Dashboard Wahoo! It’s official Take a moment to set up your Coach Pro…" at bounding box center [784, 387] width 1568 height 774
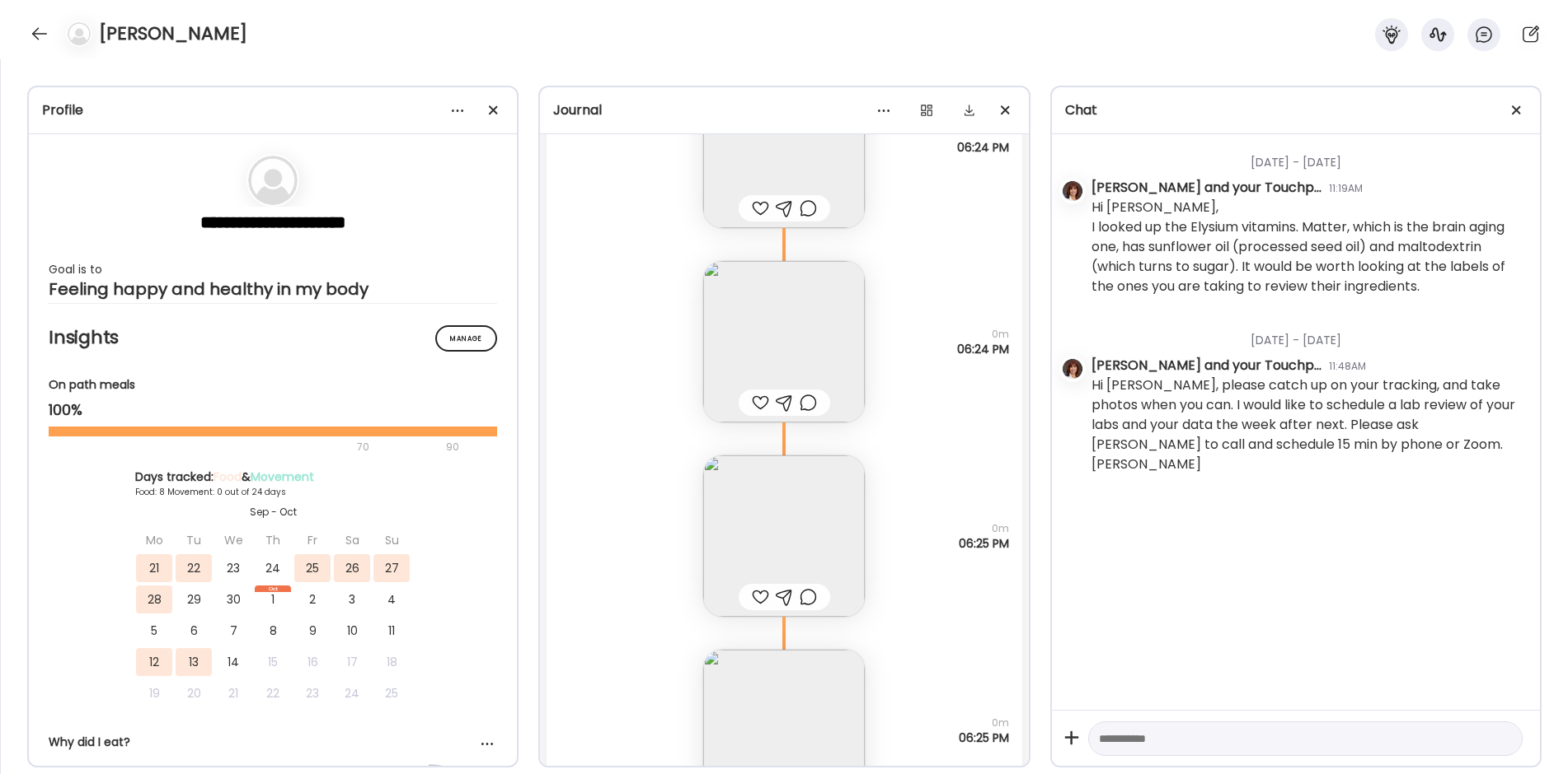
scroll to position [16731, 0]
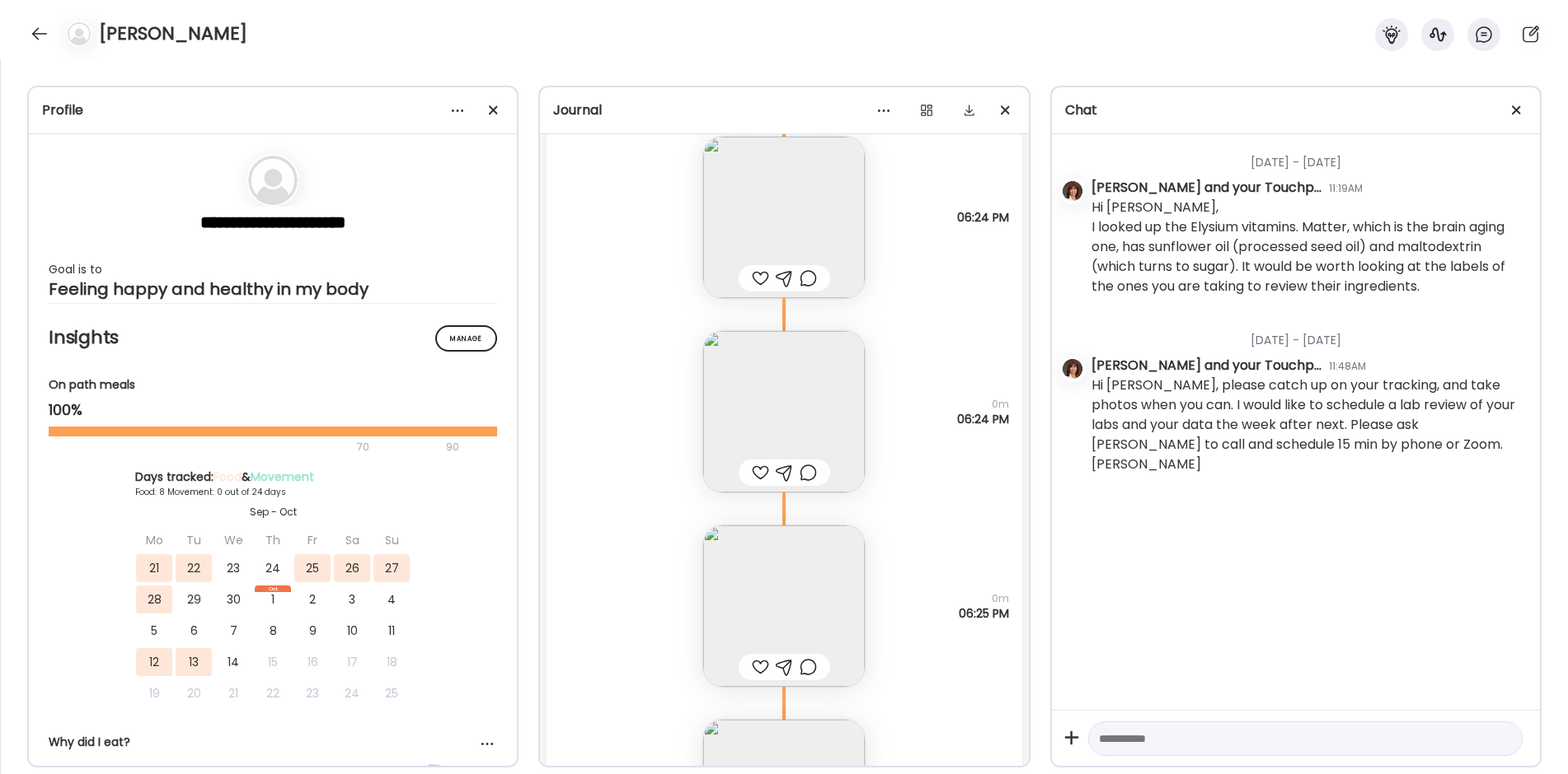
click at [773, 411] on img at bounding box center [784, 412] width 162 height 162
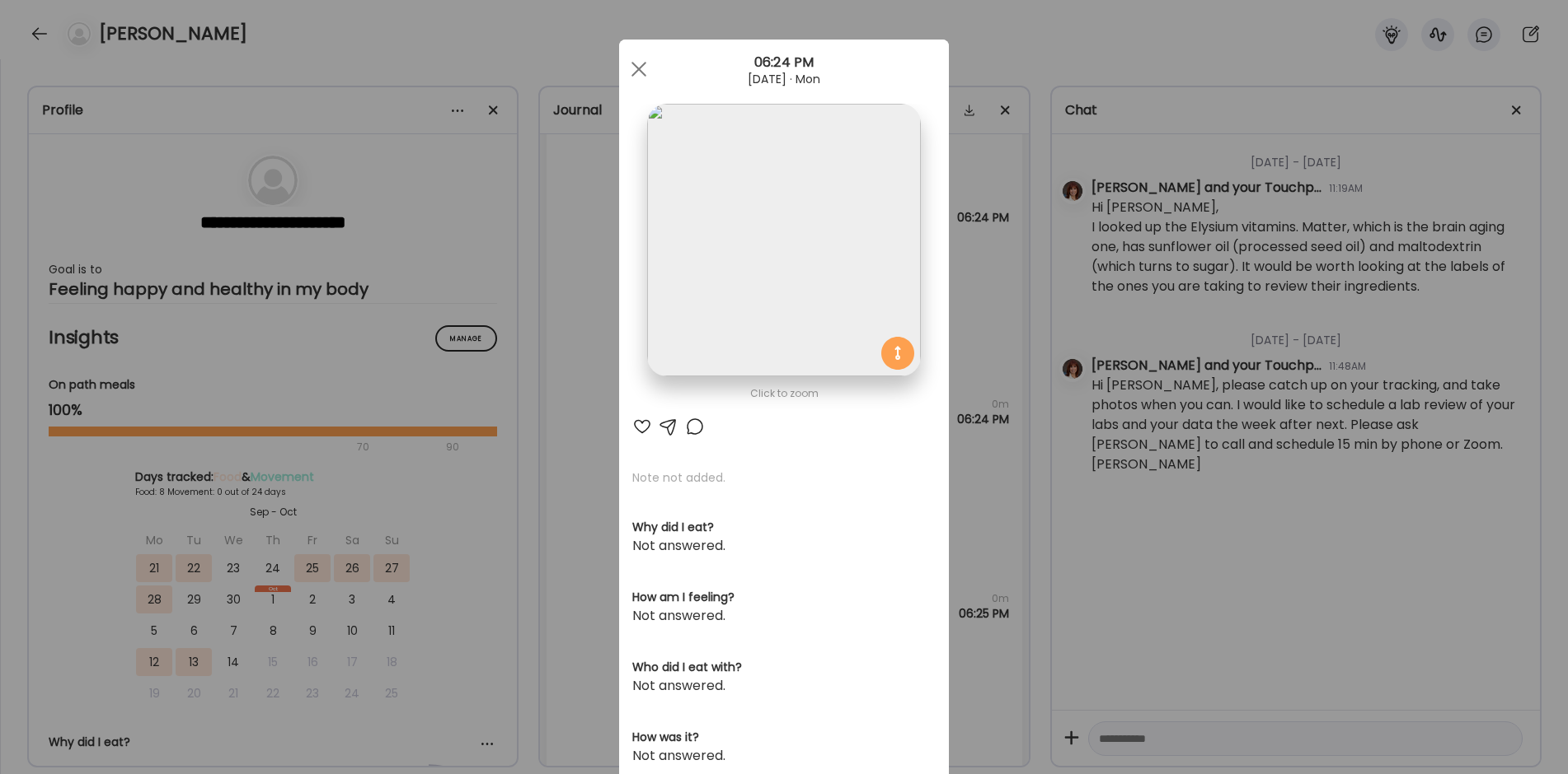
click at [716, 250] on img at bounding box center [784, 240] width 273 height 273
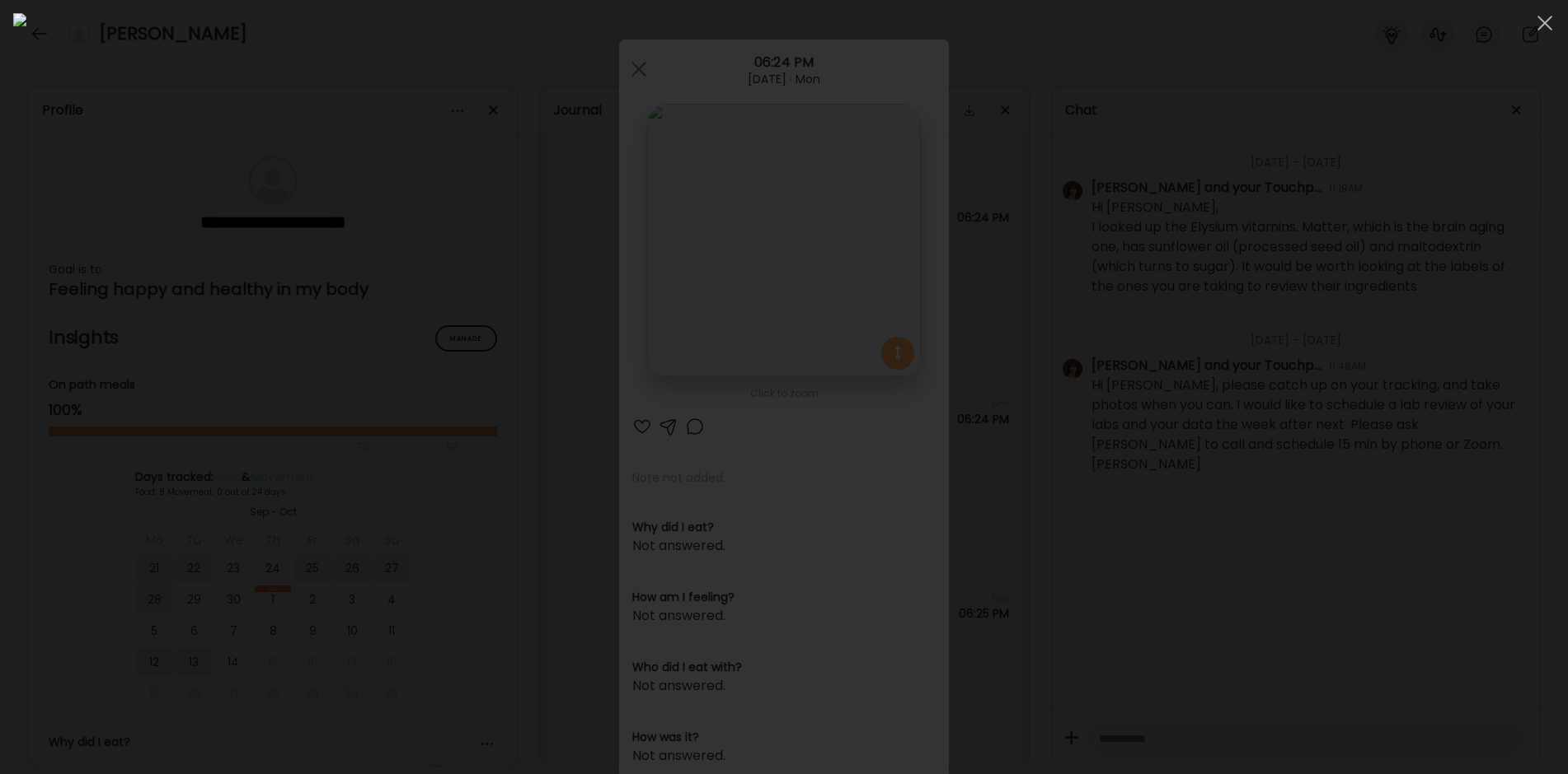
click at [330, 387] on div at bounding box center [784, 387] width 1542 height 748
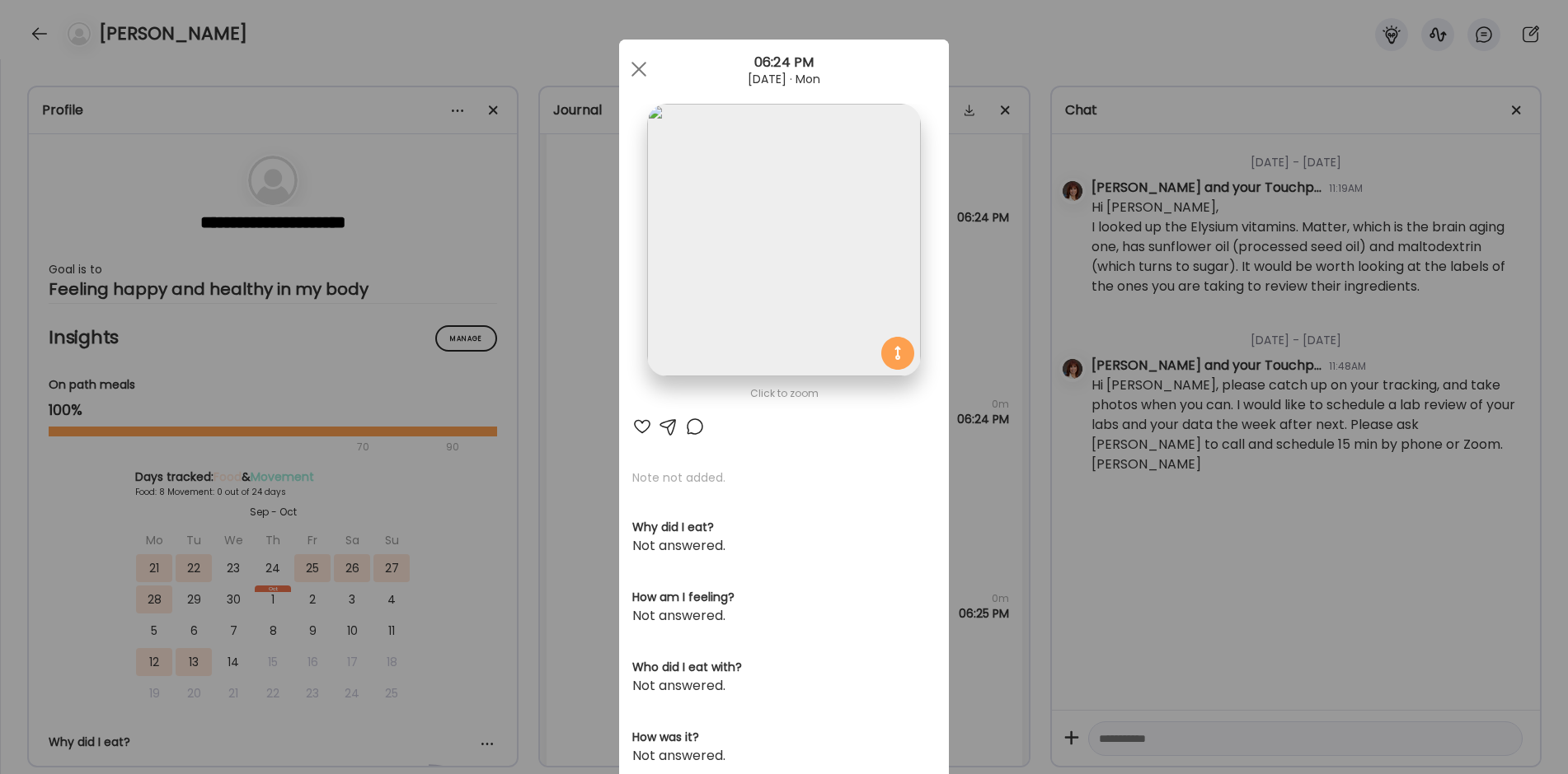
click at [529, 520] on div "Ate Coach Dashboard Wahoo! It’s official Take a moment to set up your Coach Pro…" at bounding box center [784, 387] width 1568 height 774
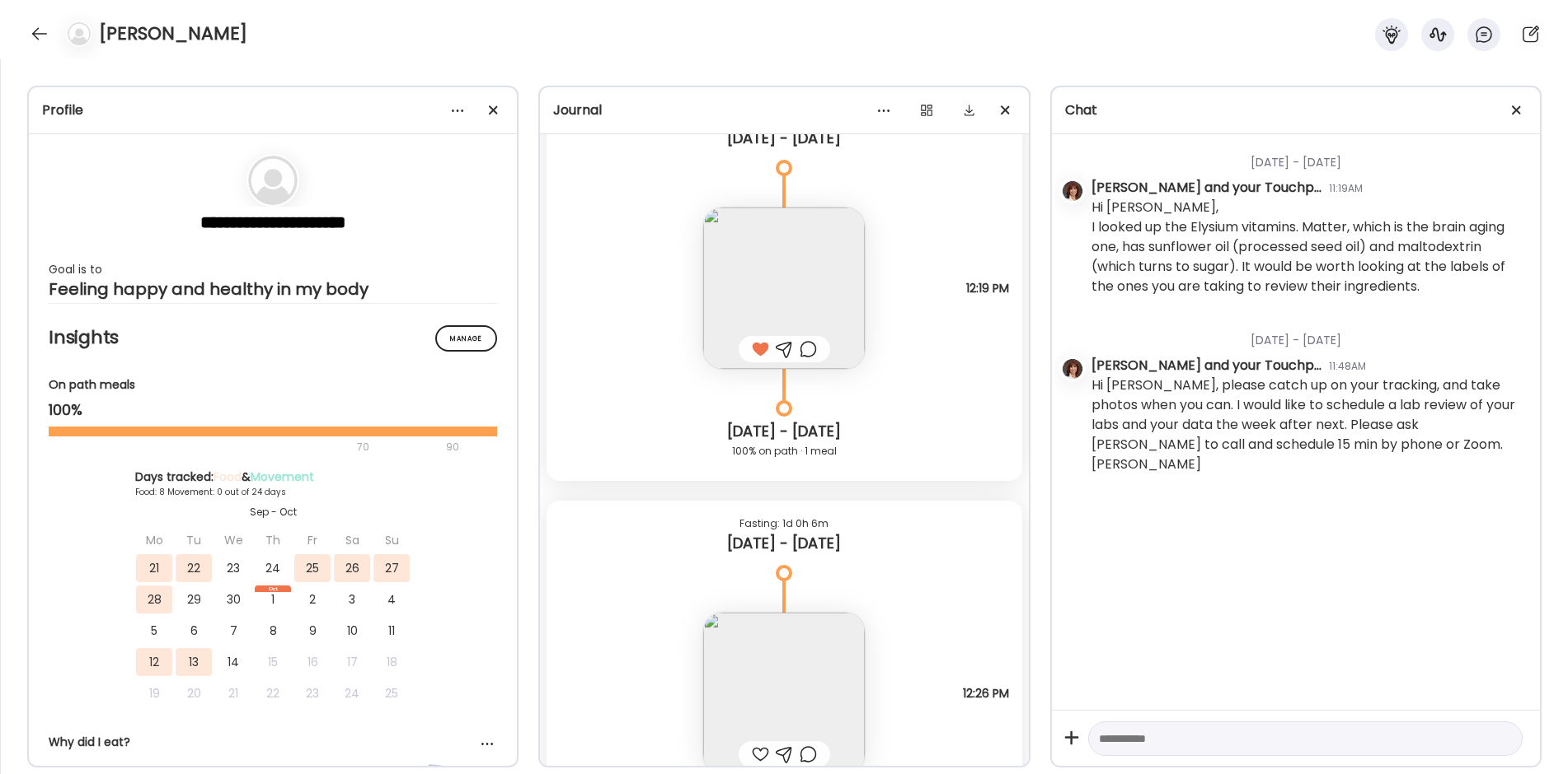
scroll to position [13106, 0]
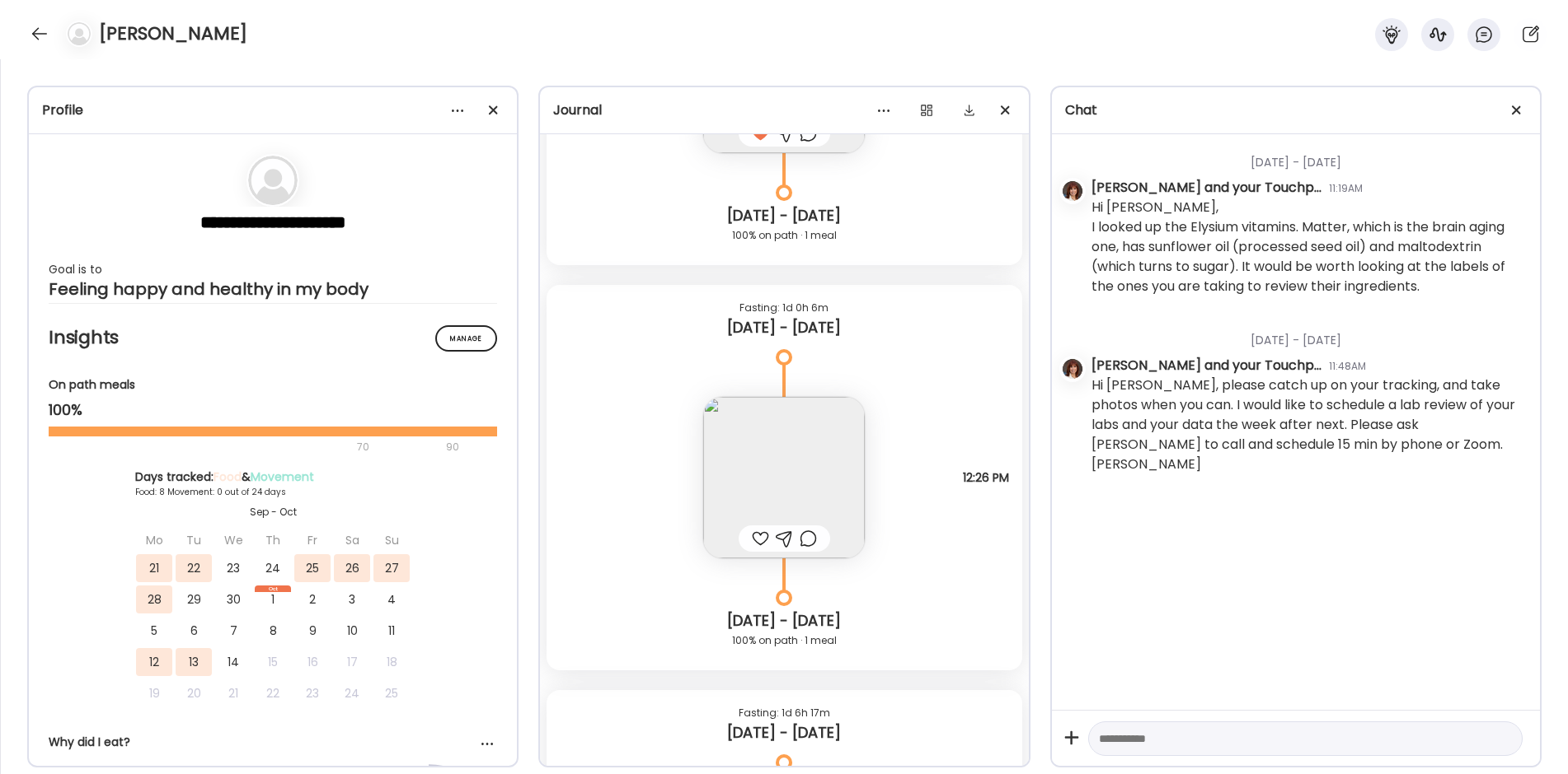
click at [792, 447] on img at bounding box center [784, 478] width 162 height 162
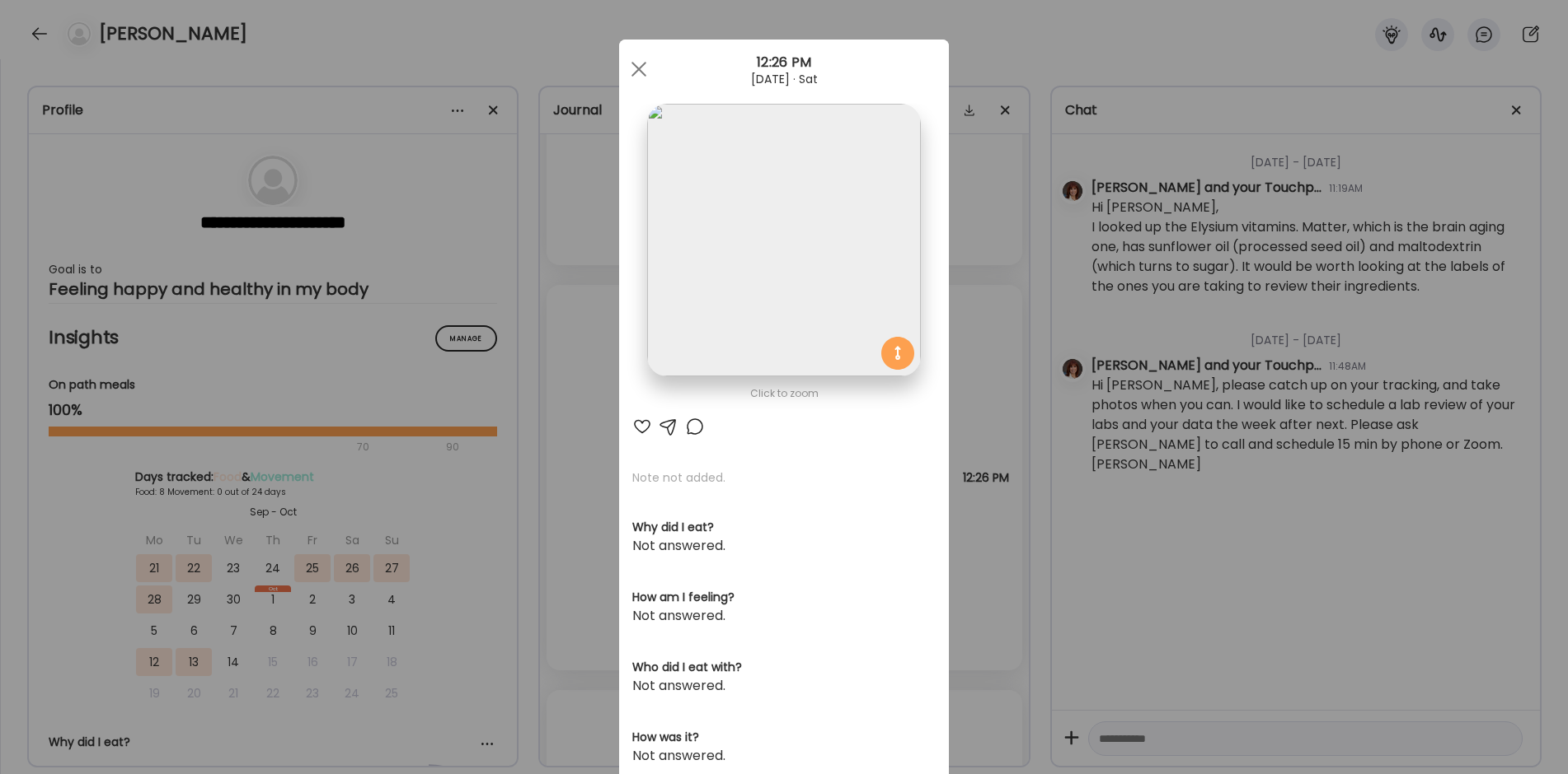
click at [738, 269] on img at bounding box center [784, 240] width 273 height 273
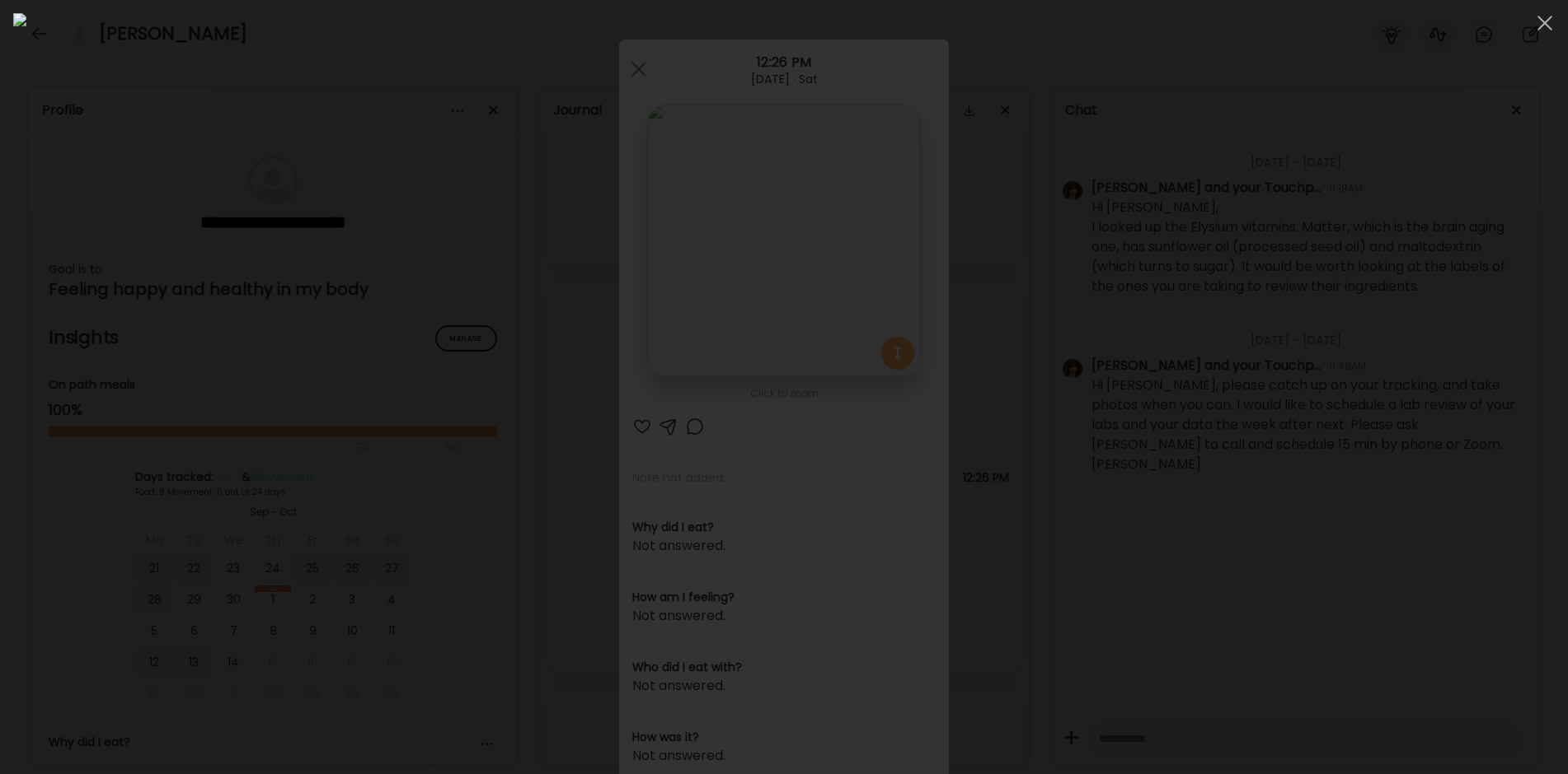
click at [382, 376] on div at bounding box center [784, 387] width 1542 height 748
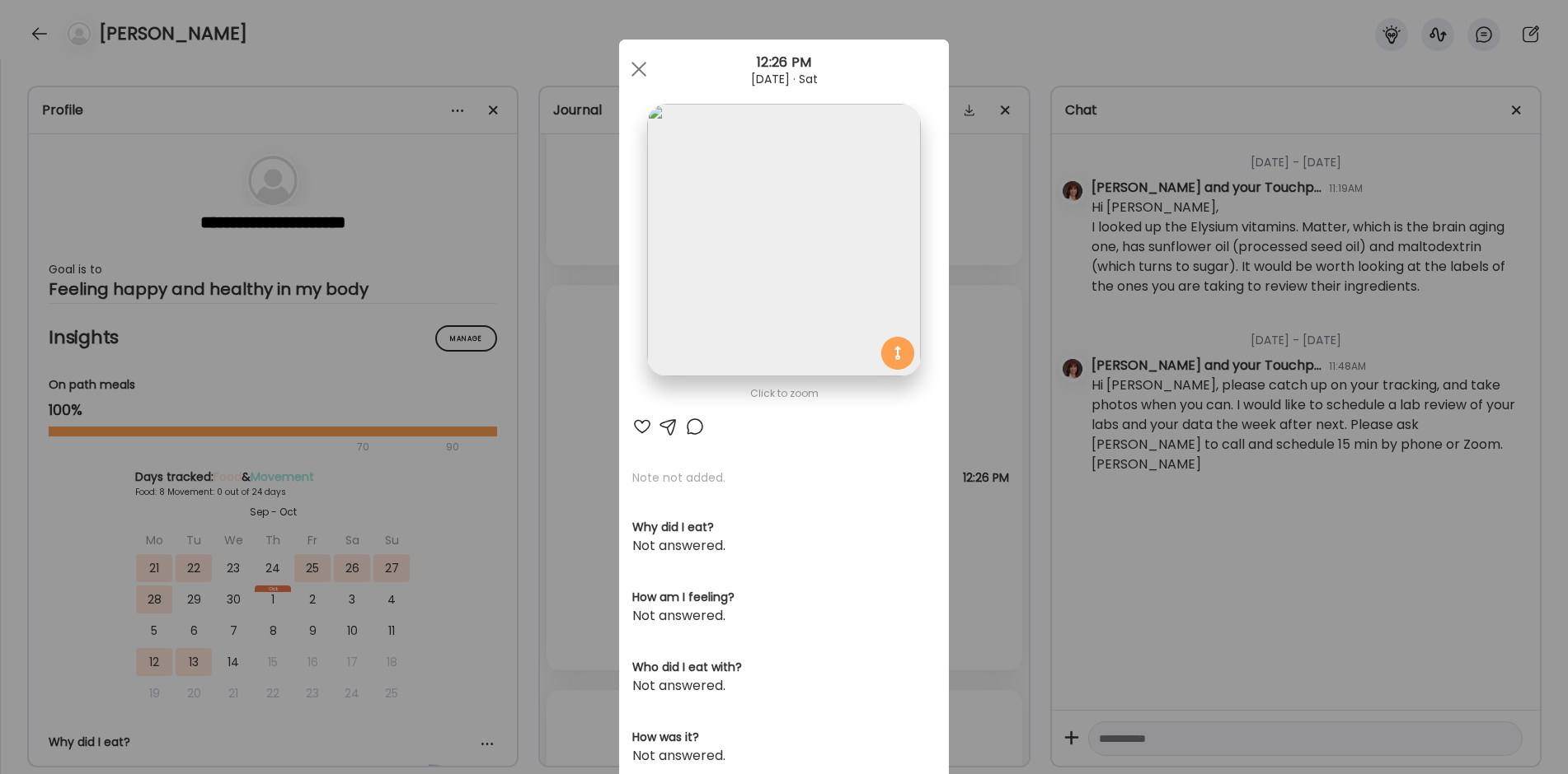
click at [537, 541] on div "Ate Coach Dashboard Wahoo! It’s official Take a moment to set up your Coach Pro…" at bounding box center [784, 387] width 1568 height 774
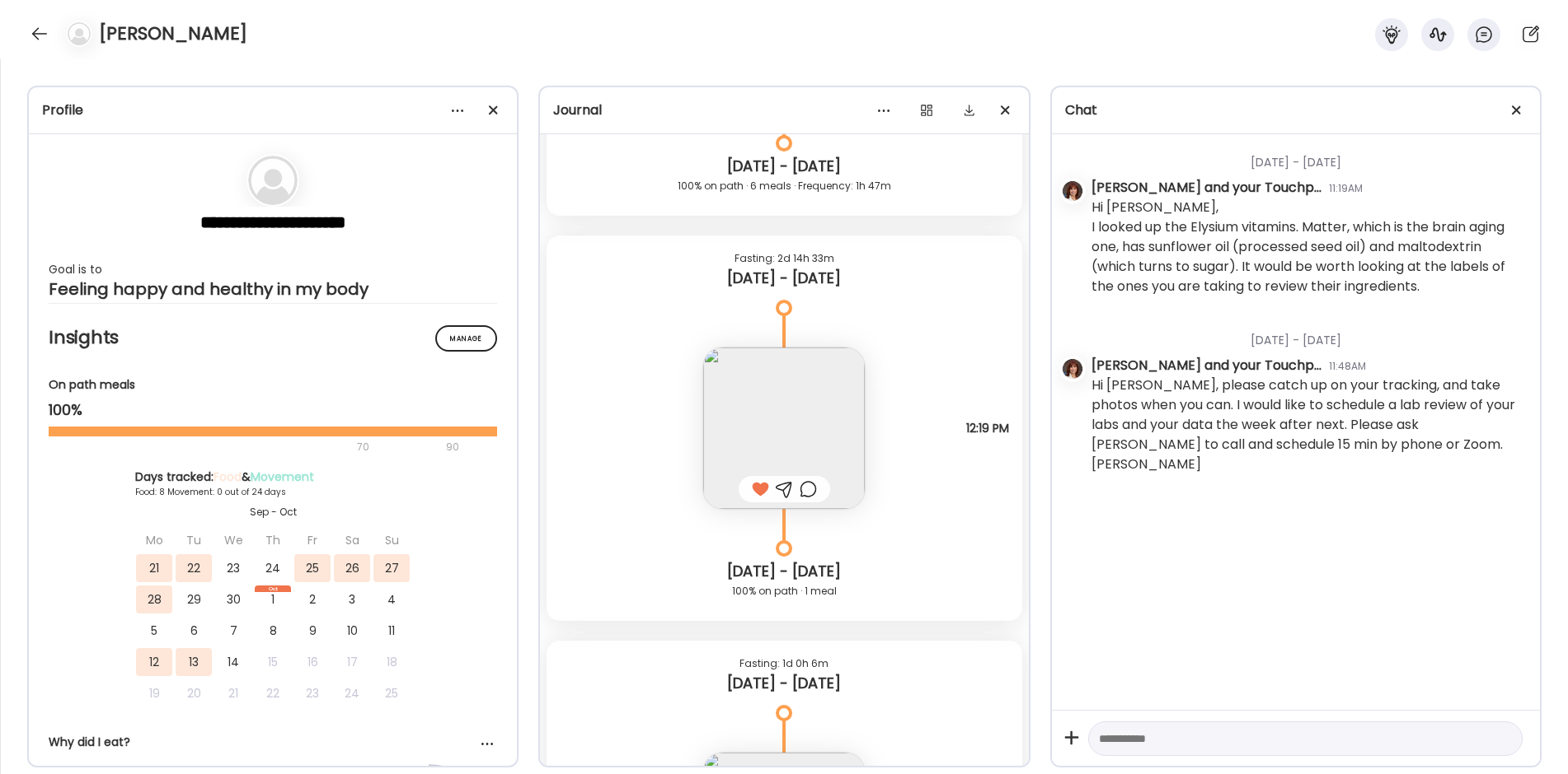
scroll to position [12694, 0]
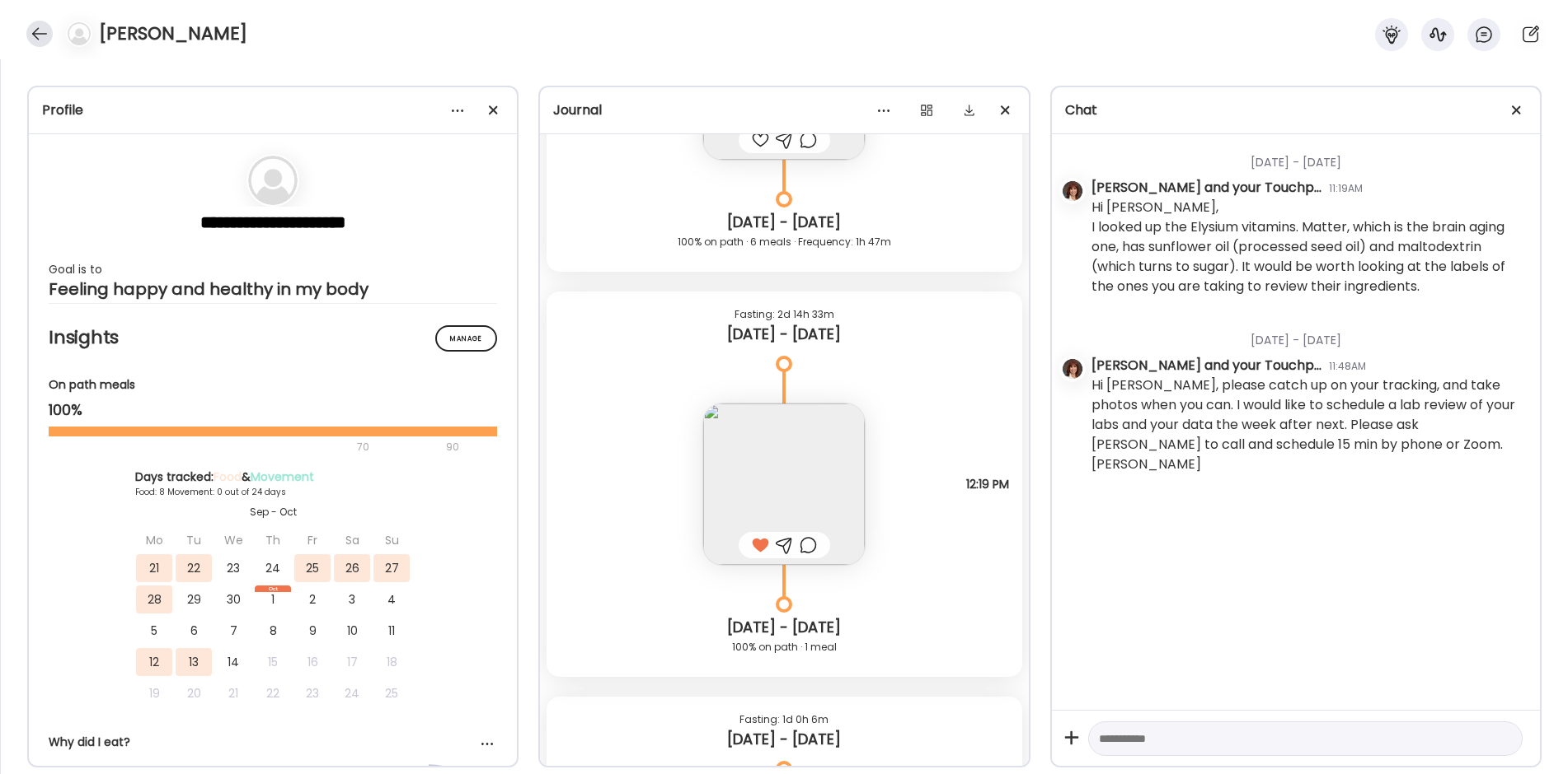
click at [40, 32] on div at bounding box center [39, 34] width 26 height 26
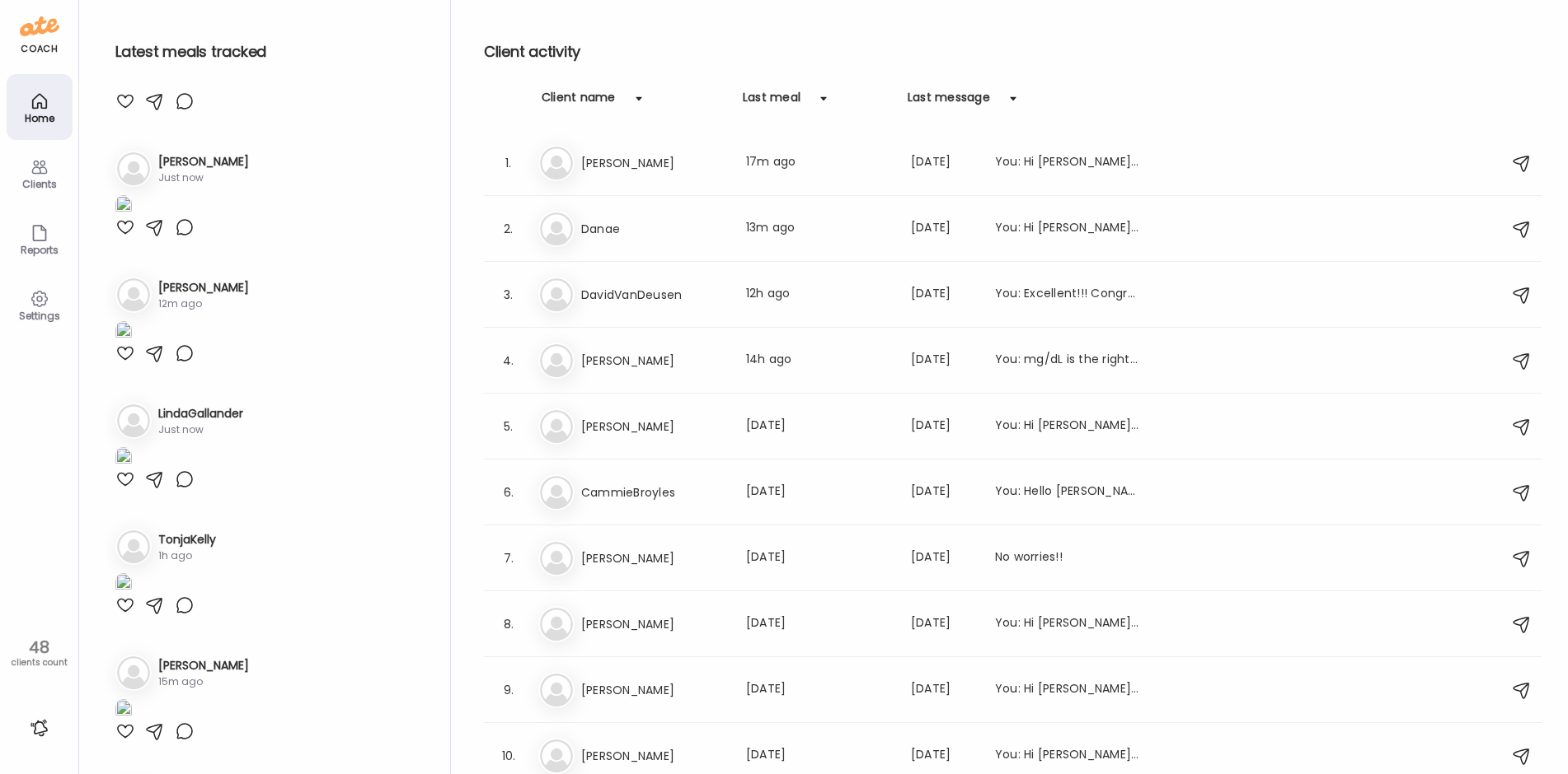
click at [802, 66] on div "Client activity Client name Last meal Last message 1. An [PERSON_NAME] Last mea…" at bounding box center [1012, 391] width 1058 height 783
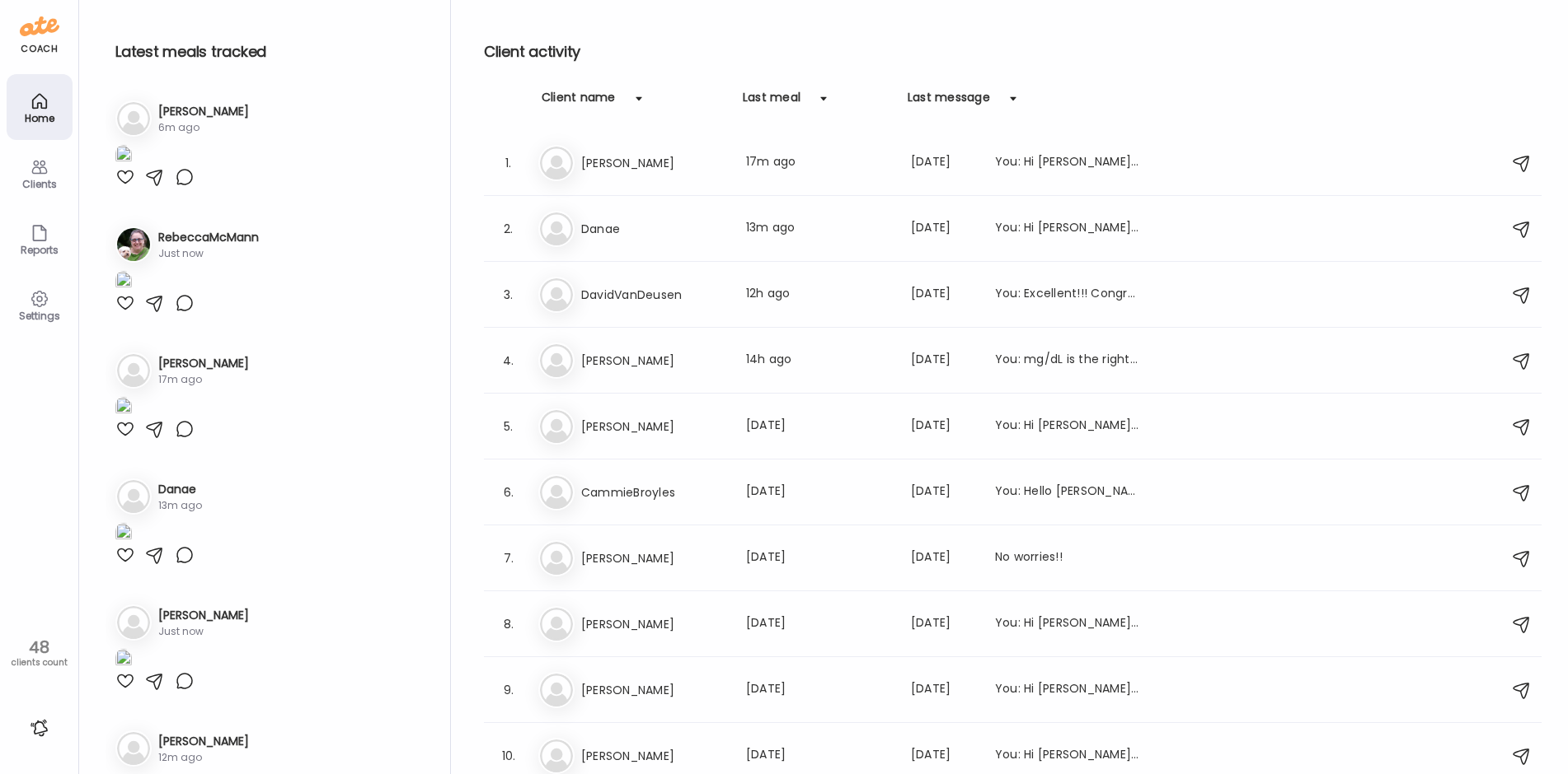
scroll to position [0, 0]
click at [132, 169] on img at bounding box center [123, 158] width 16 height 23
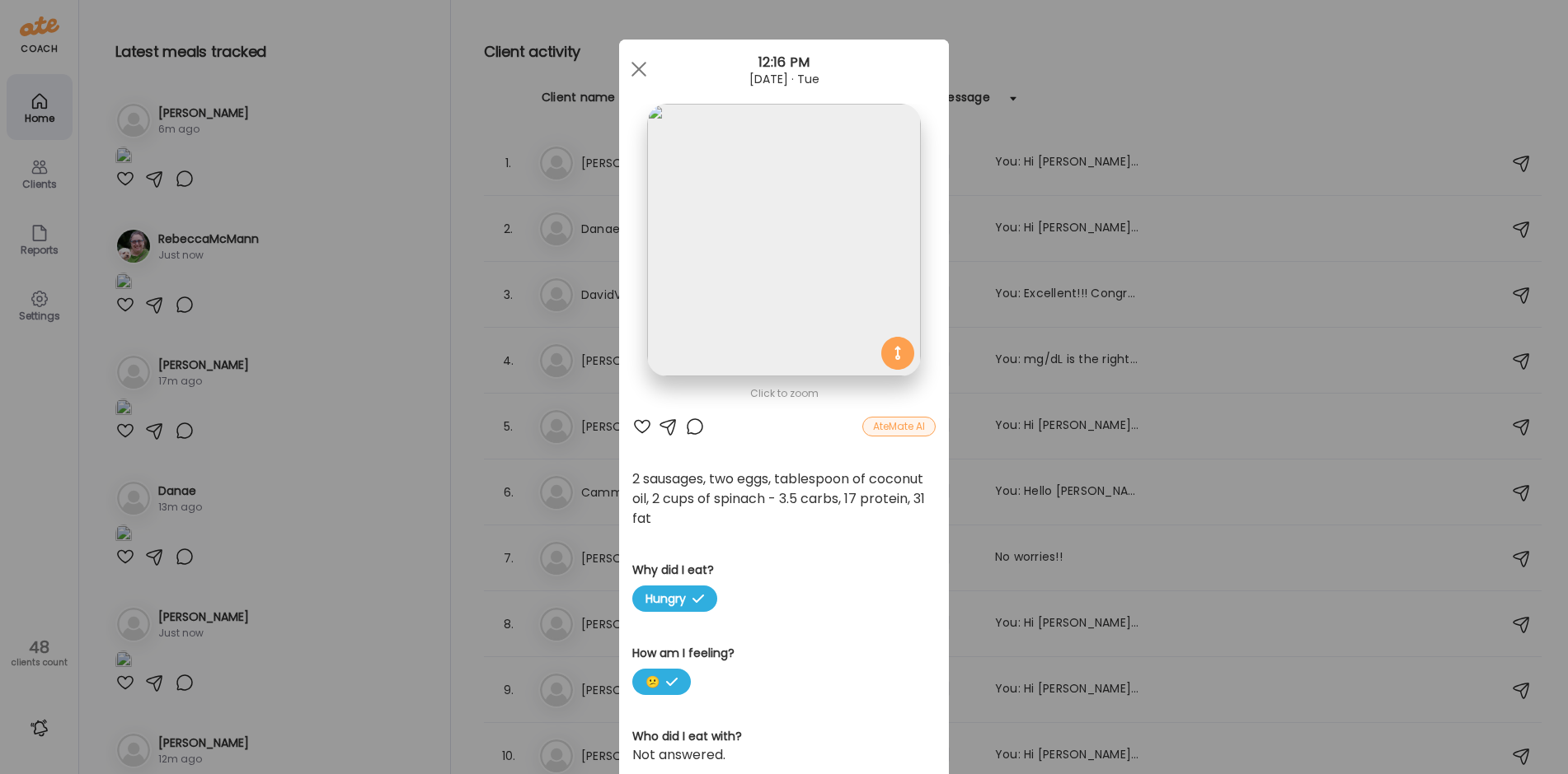
click at [735, 309] on img at bounding box center [784, 240] width 273 height 273
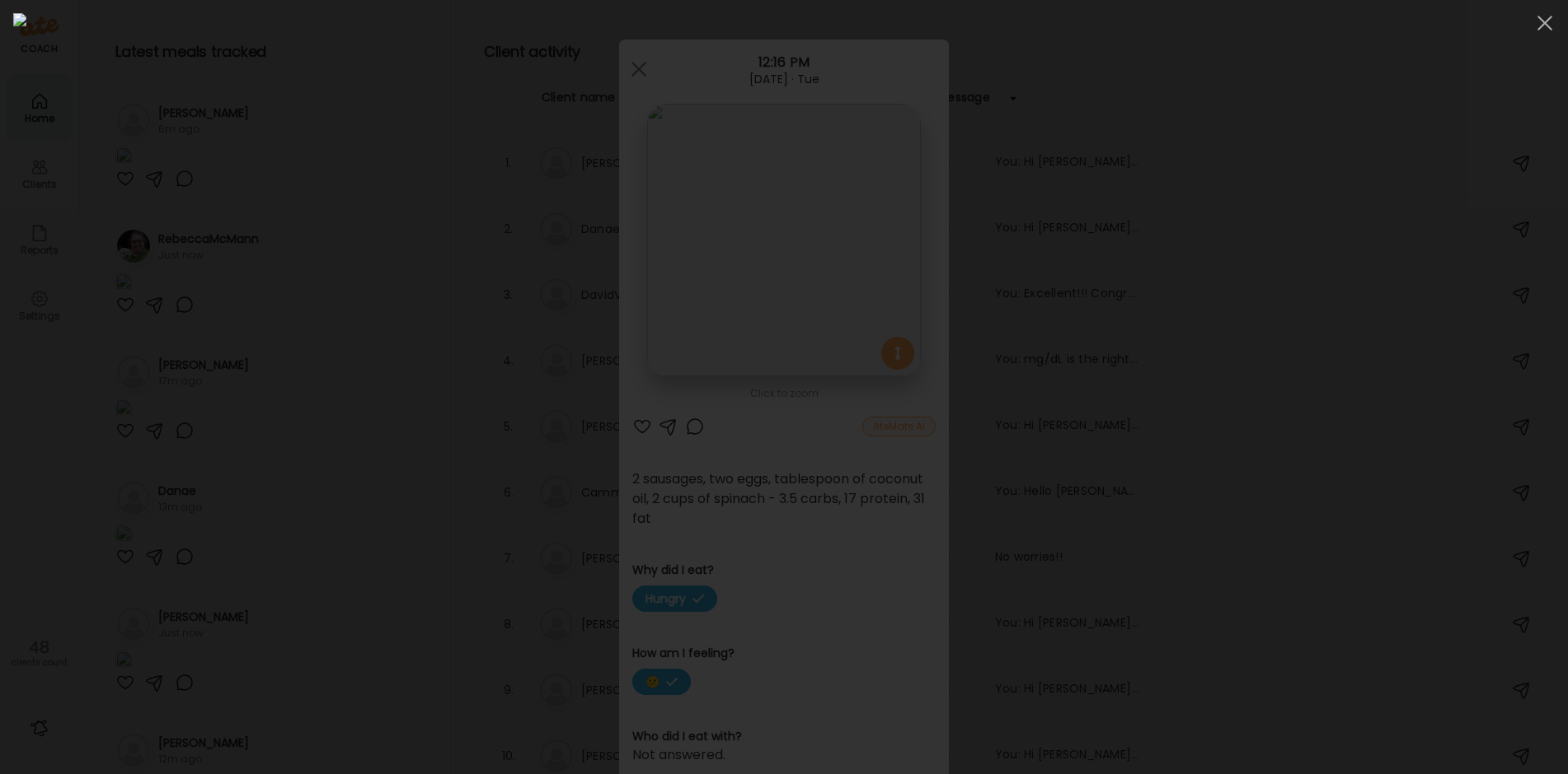
click at [735, 309] on img at bounding box center [784, 387] width 1542 height 748
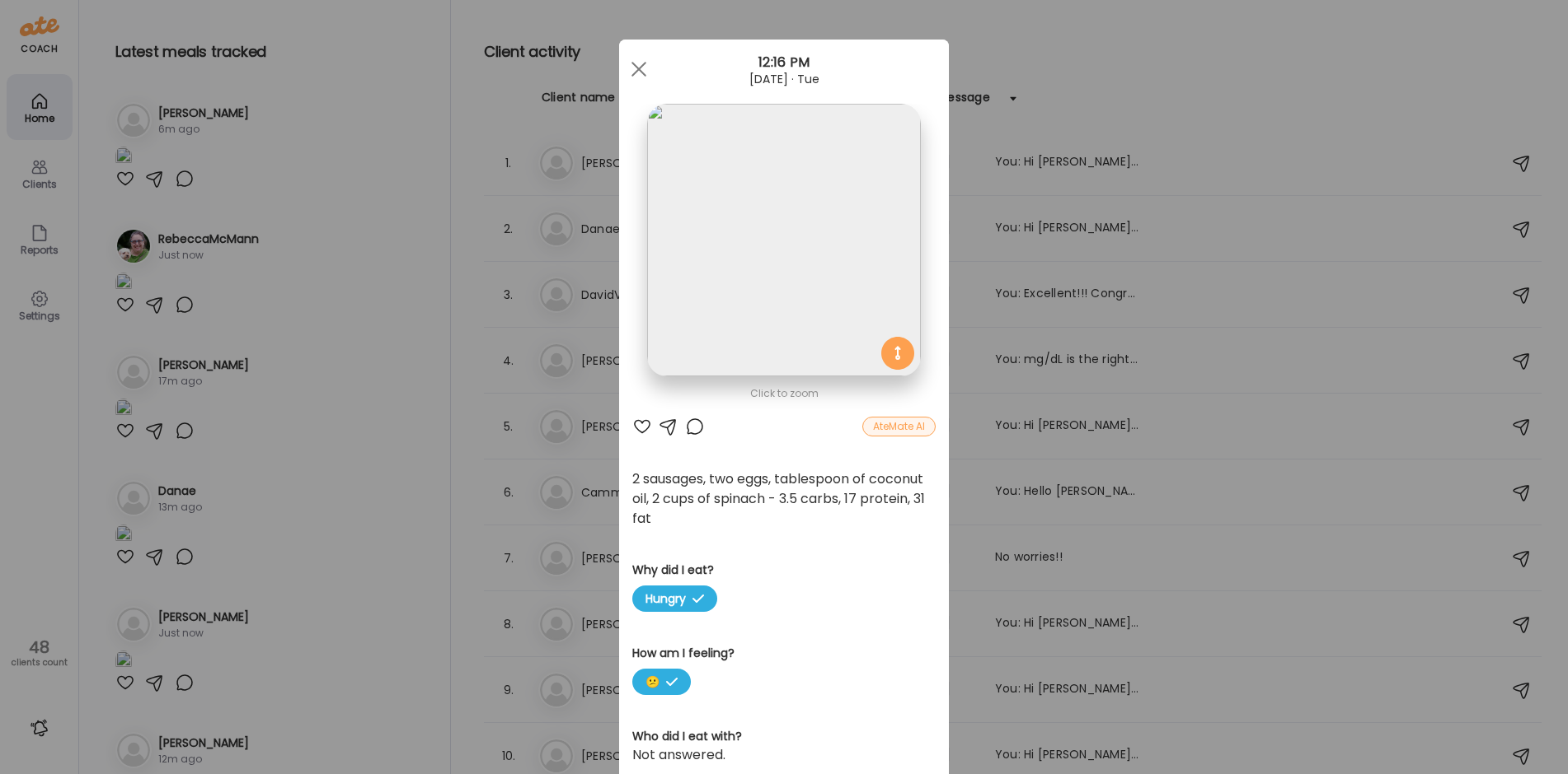
click at [634, 426] on div at bounding box center [642, 426] width 20 height 20
click at [377, 472] on div "Ate Coach Dashboard Wahoo! It’s official Take a moment to set up your Coach Pro…" at bounding box center [784, 387] width 1568 height 774
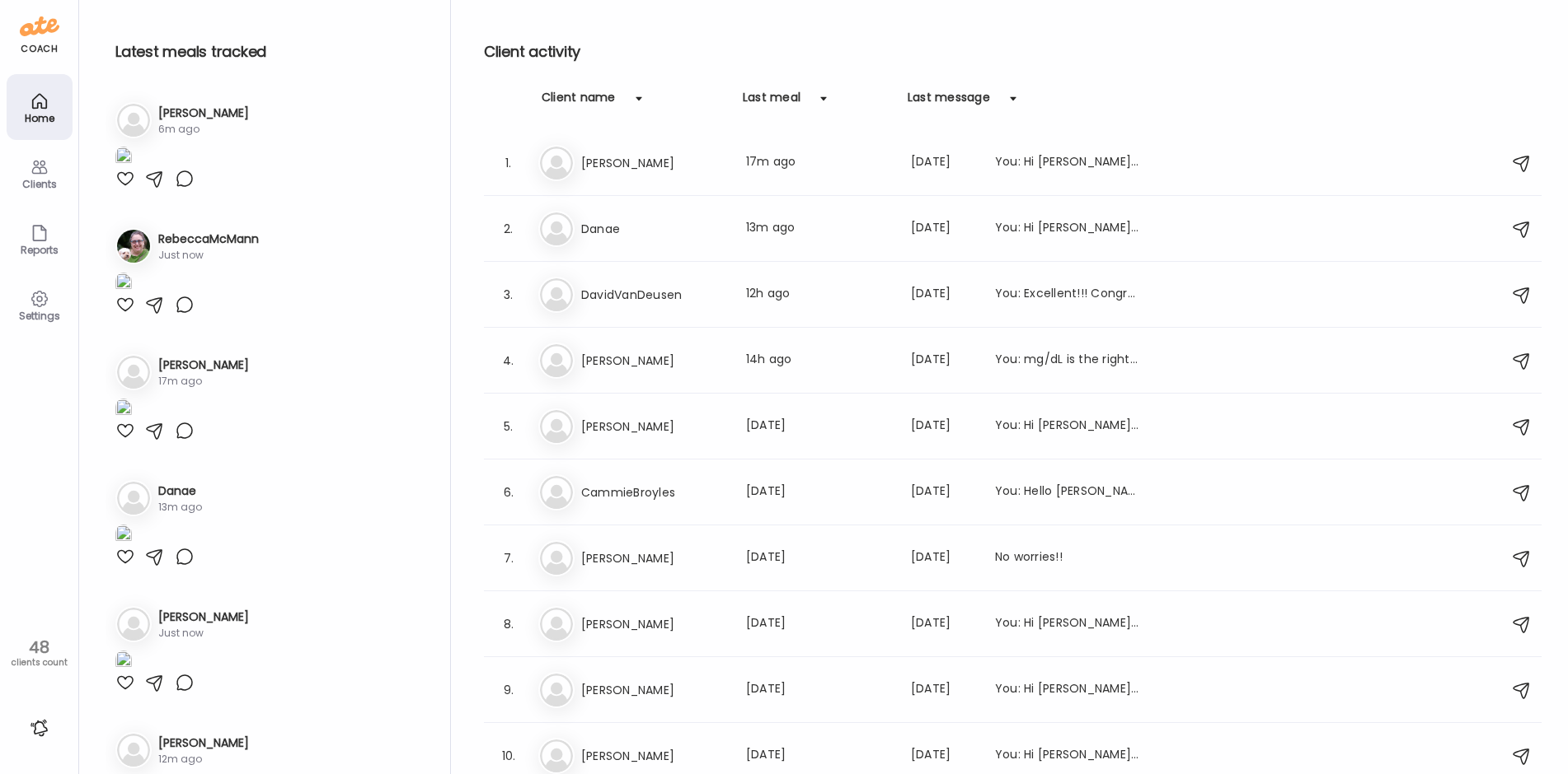
click at [132, 169] on img at bounding box center [123, 158] width 16 height 23
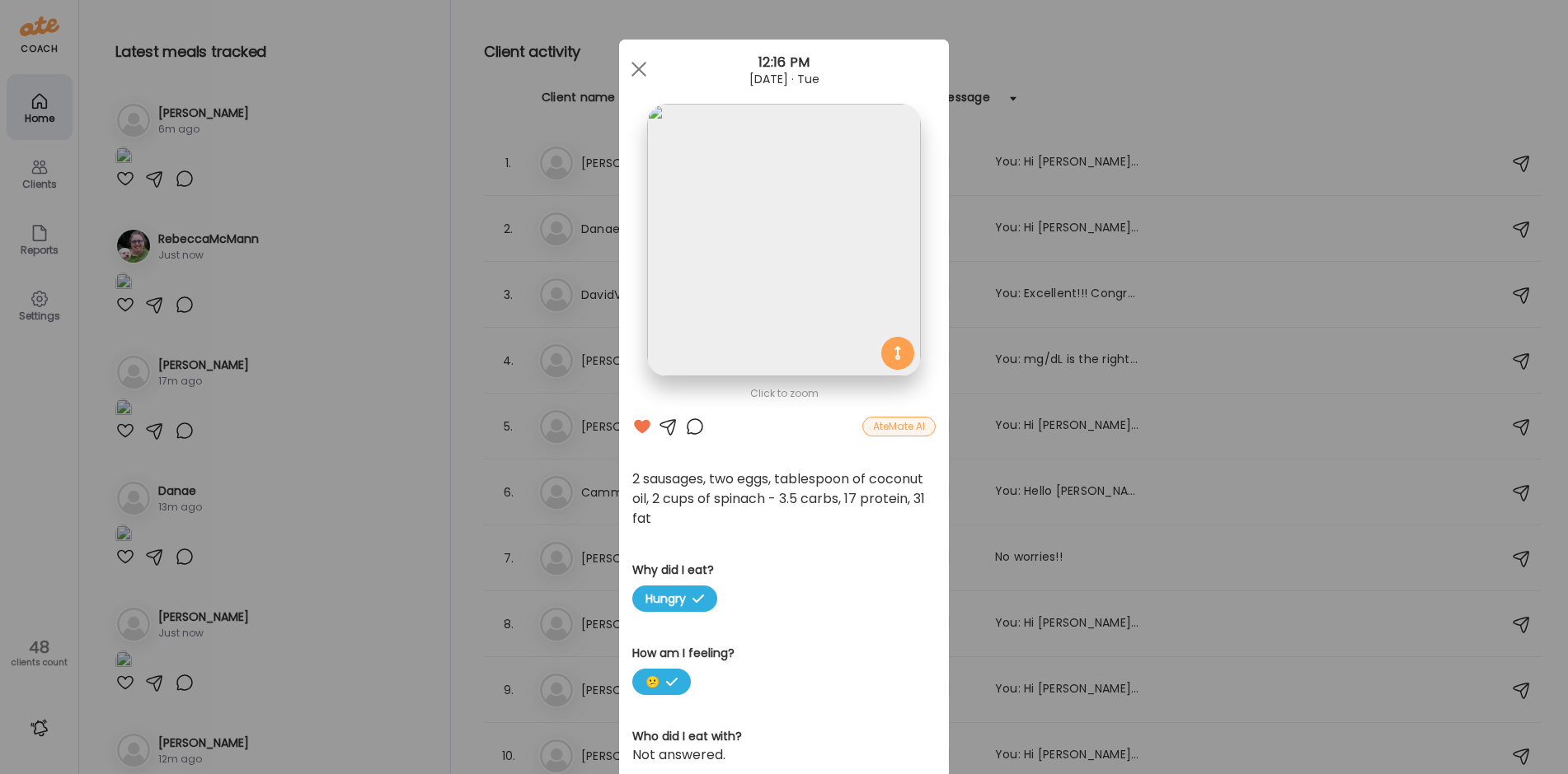
click at [352, 444] on div "Ate Coach Dashboard Wahoo! It’s official Take a moment to set up your Coach Pro…" at bounding box center [784, 387] width 1568 height 774
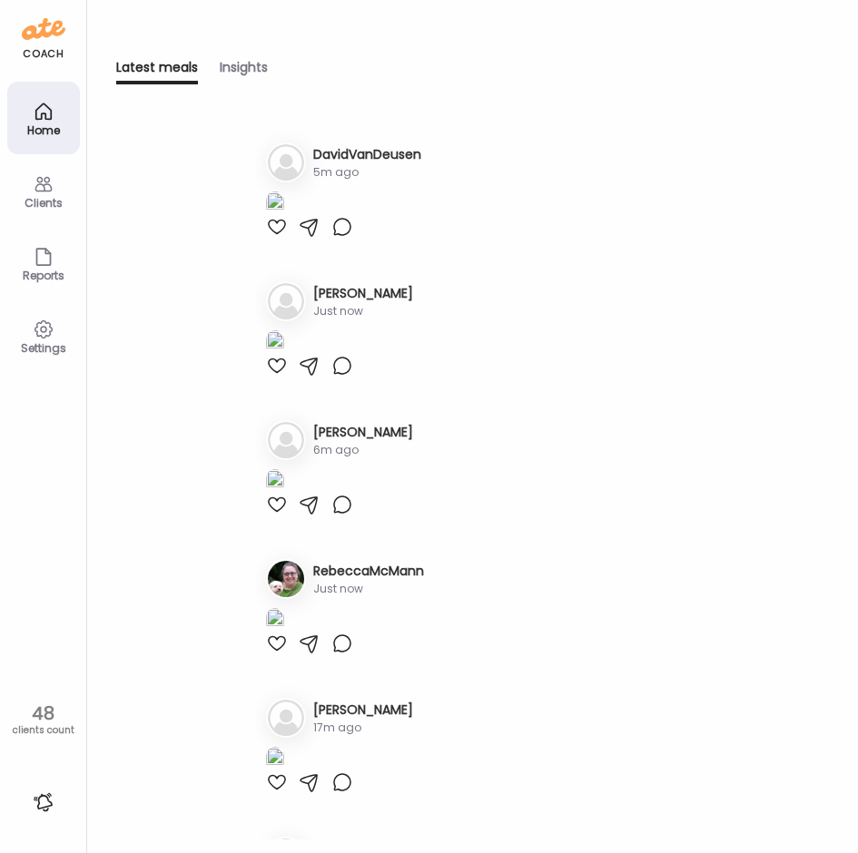
click at [346, 238] on div at bounding box center [342, 227] width 22 height 22
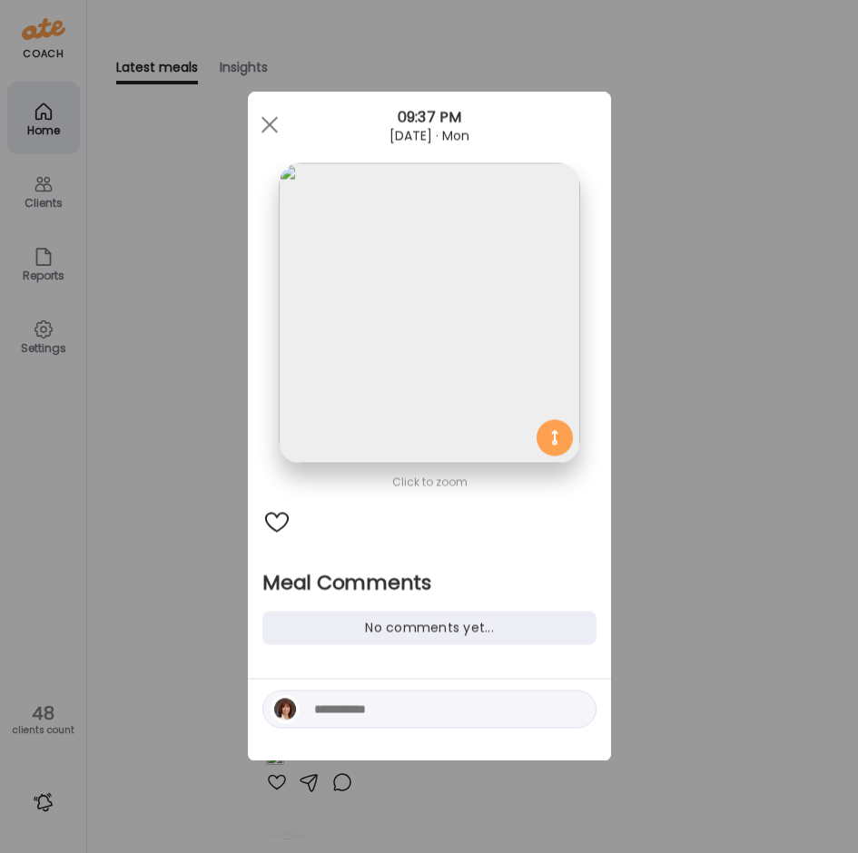
click at [359, 713] on textarea at bounding box center [436, 710] width 245 height 22
drag, startPoint x: 278, startPoint y: 121, endPoint x: 380, endPoint y: 172, distance: 114.5
click at [276, 122] on div at bounding box center [269, 125] width 36 height 36
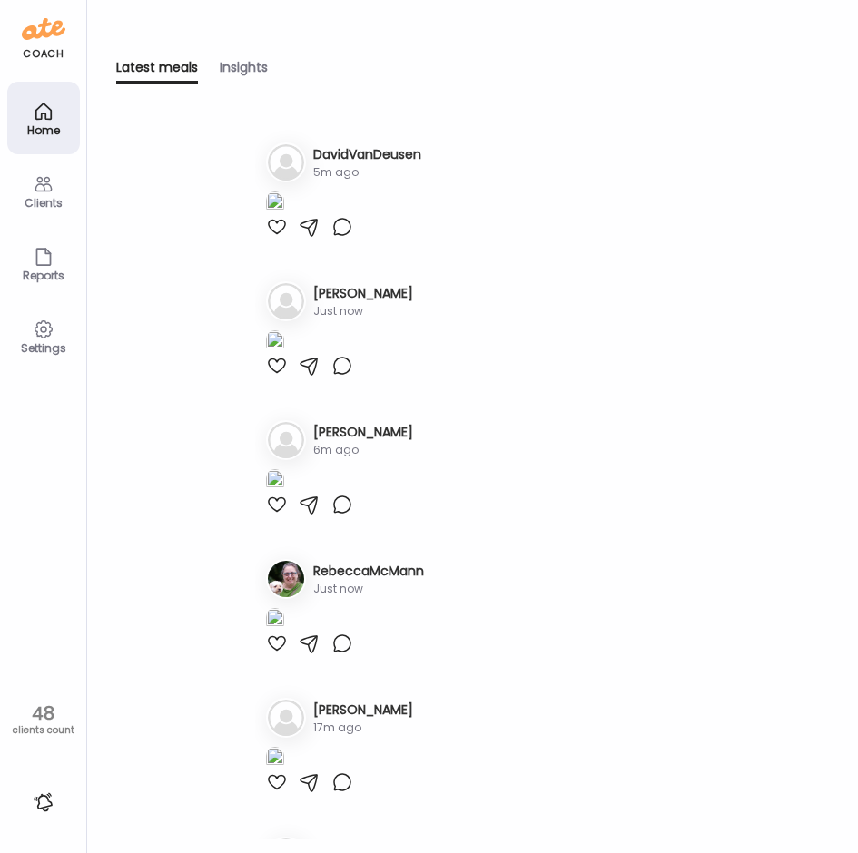
click at [284, 216] on img at bounding box center [275, 204] width 18 height 25
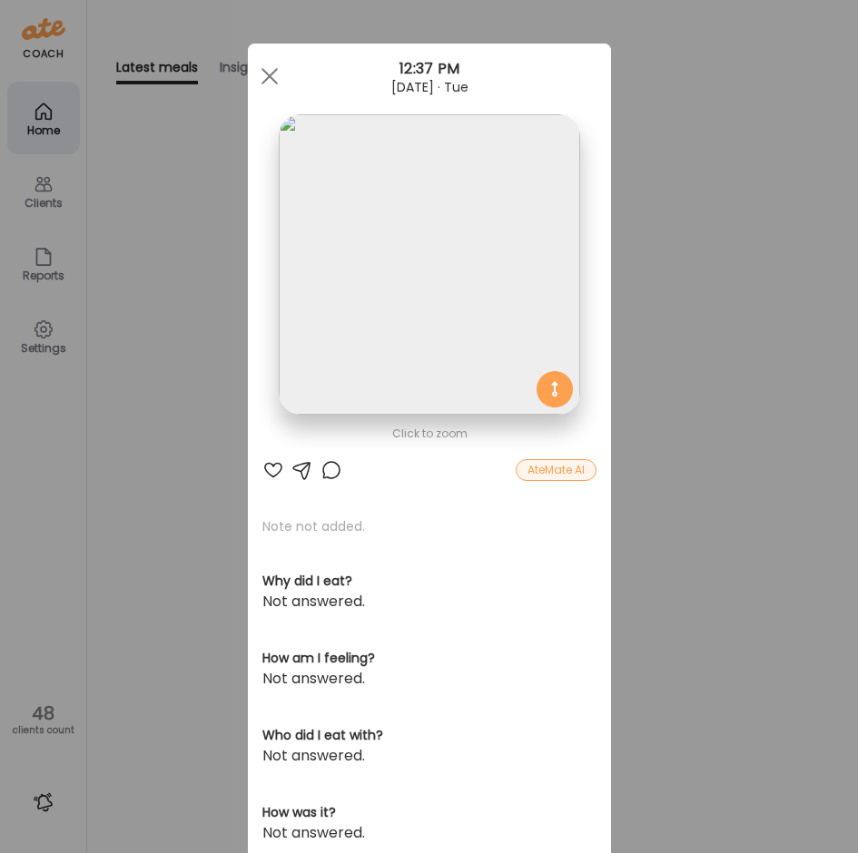
click at [321, 468] on div at bounding box center [332, 470] width 22 height 22
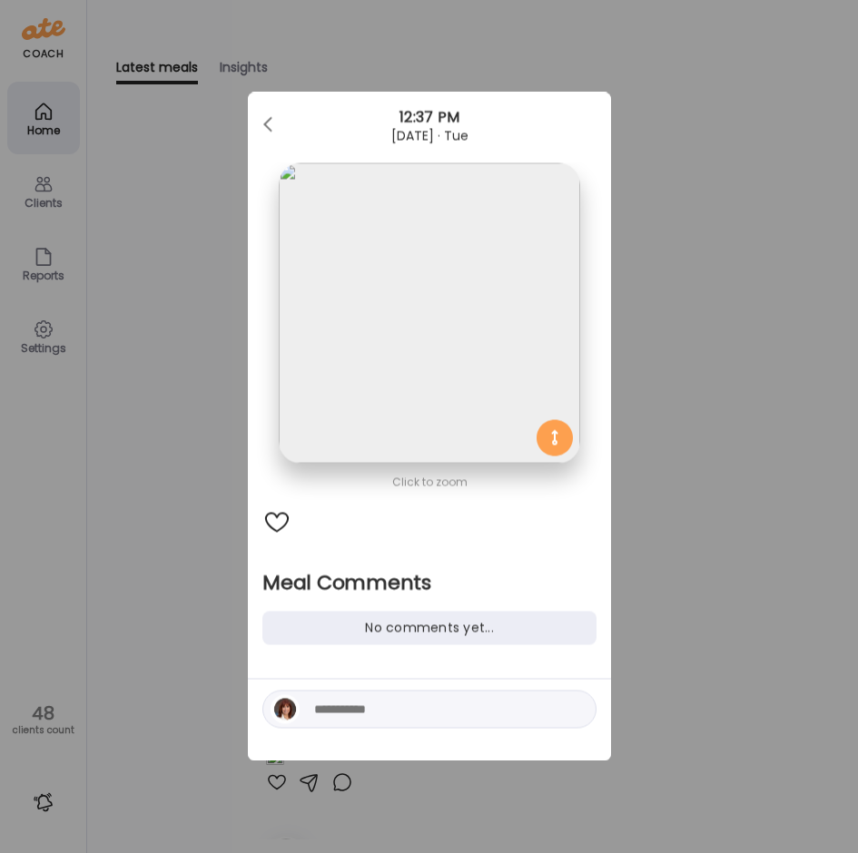
click at [485, 730] on div at bounding box center [429, 721] width 363 height 82
click at [471, 685] on div at bounding box center [429, 721] width 363 height 82
click at [459, 713] on textarea at bounding box center [436, 710] width 245 height 22
type textarea "**********"
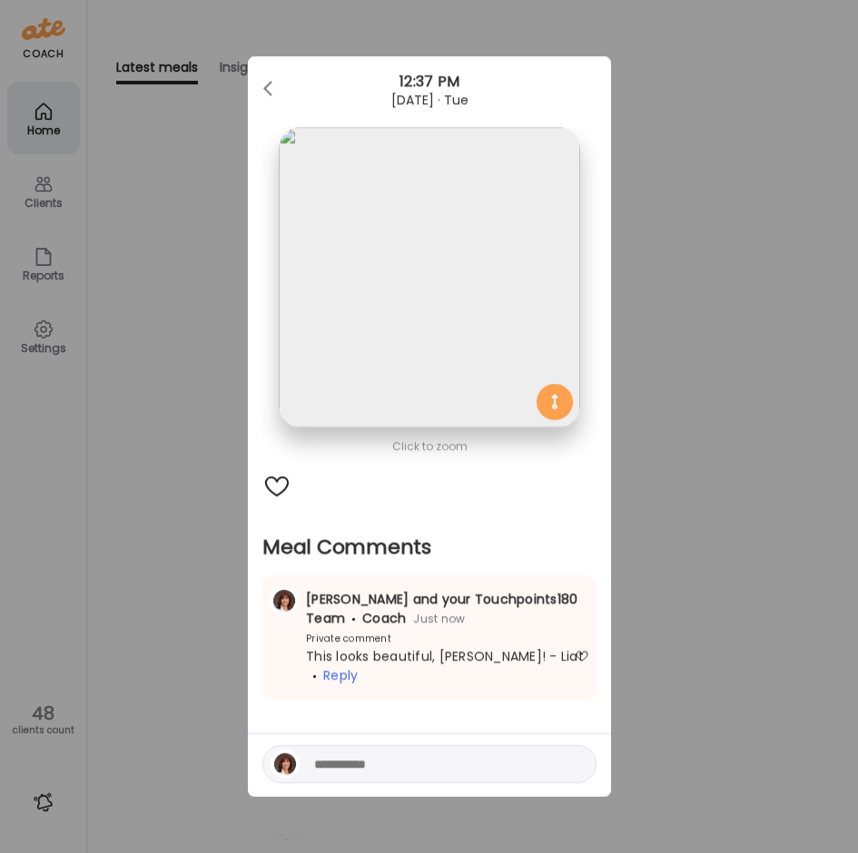
click at [192, 471] on div "Ate Coach Dashboard Wahoo! It’s official Take a moment to set up your Coach Pro…" at bounding box center [429, 426] width 858 height 853
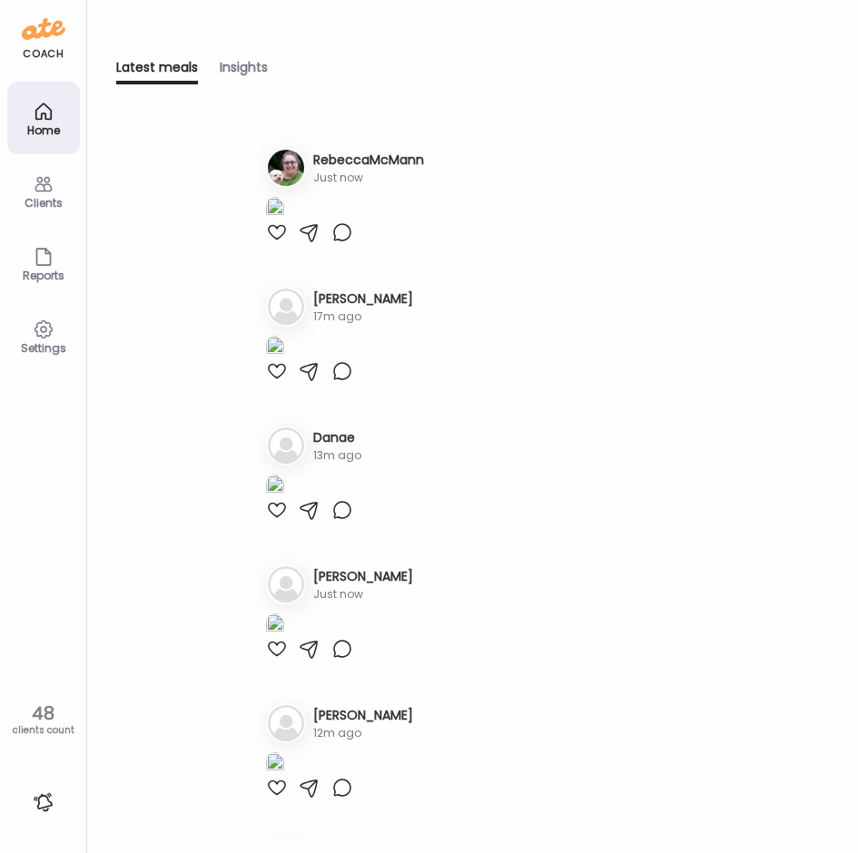
scroll to position [454, 0]
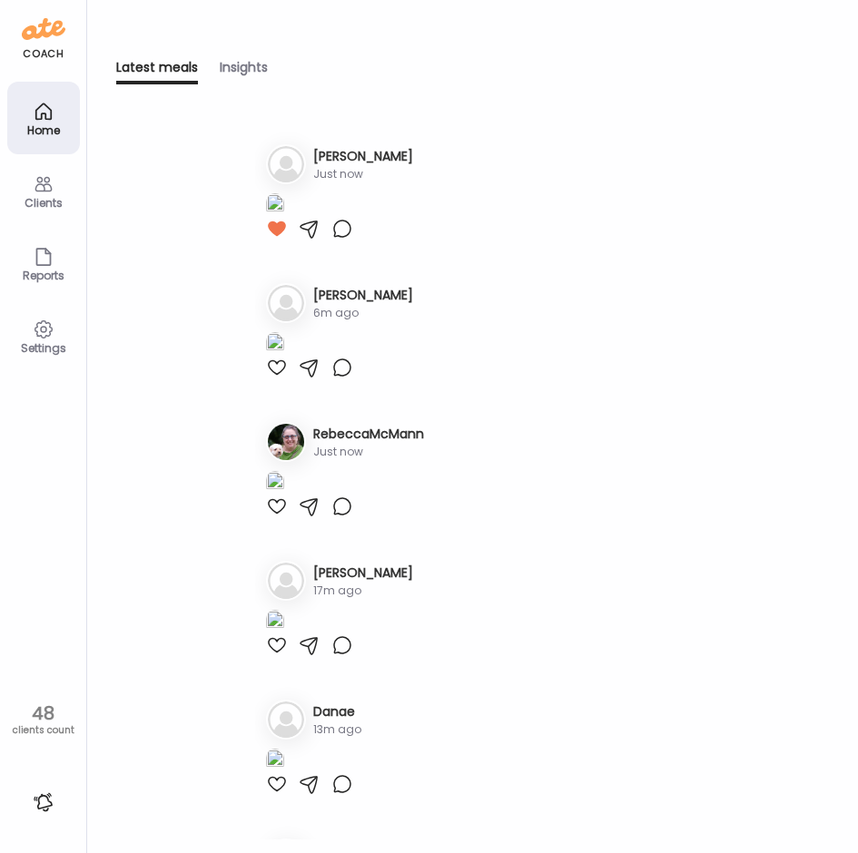
scroll to position [0, 0]
